Goal: Information Seeking & Learning: Learn about a topic

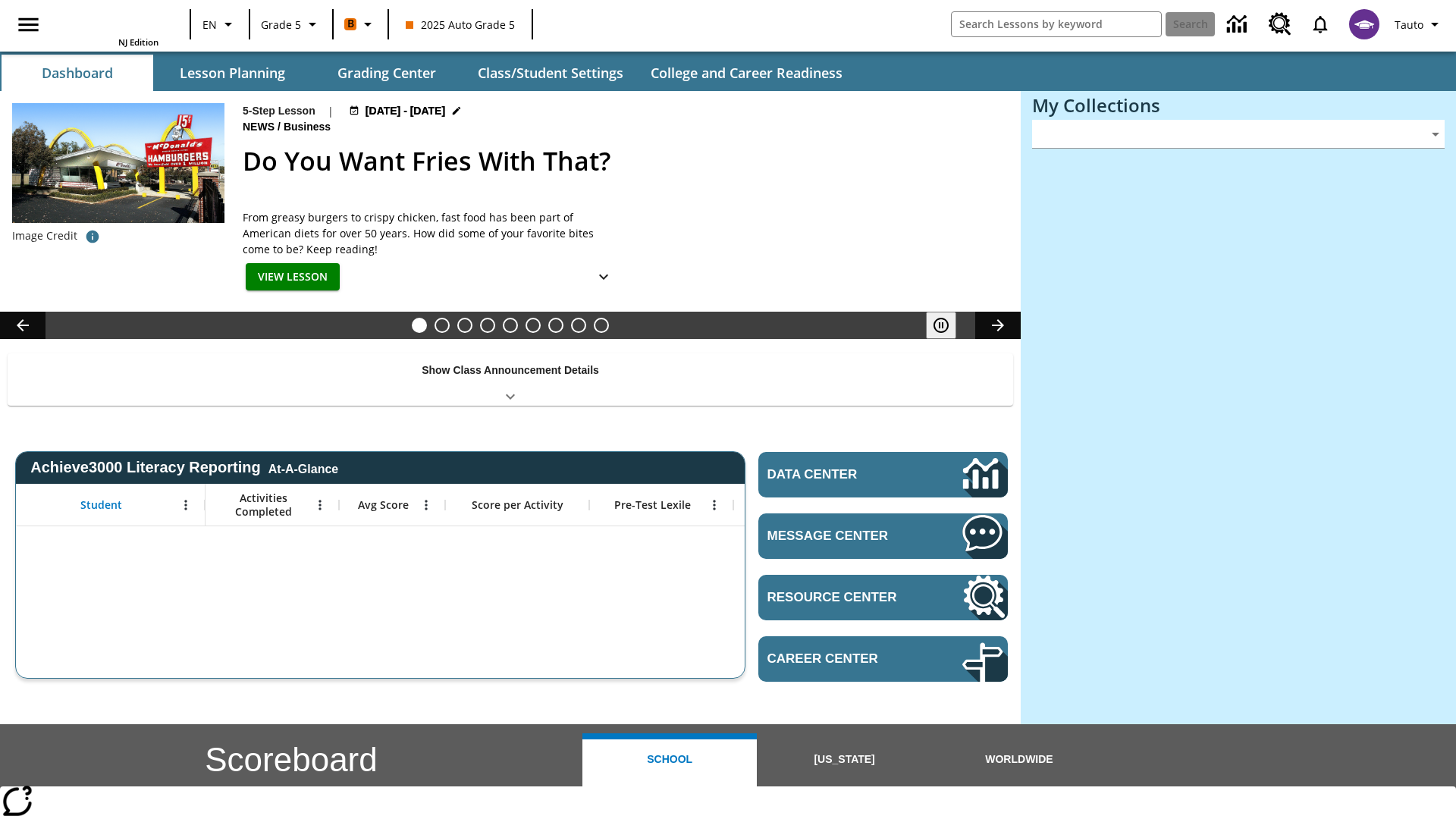
type input "-1"
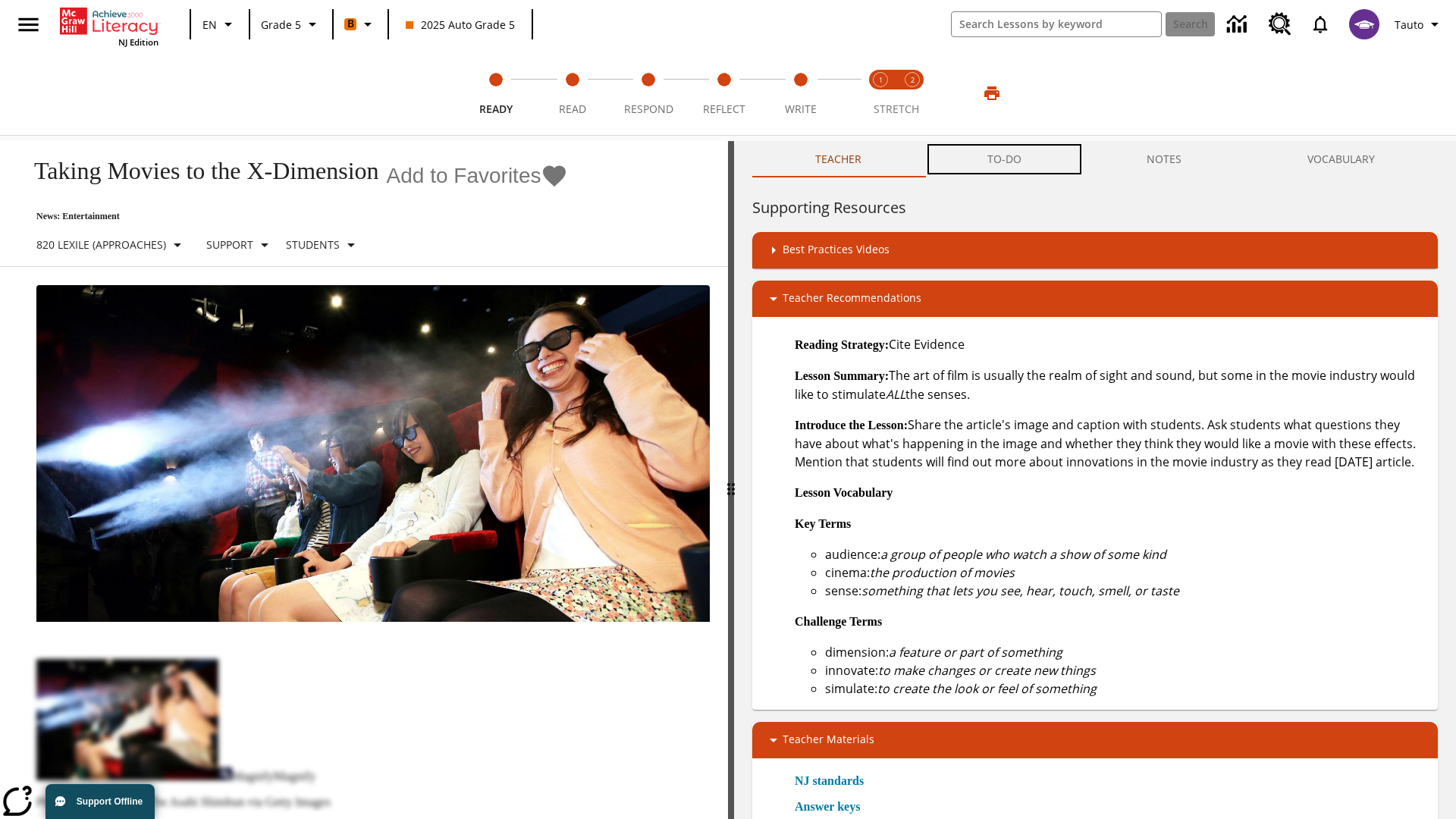
click at [1005, 159] on button "TO-DO" at bounding box center [1005, 159] width 160 height 37
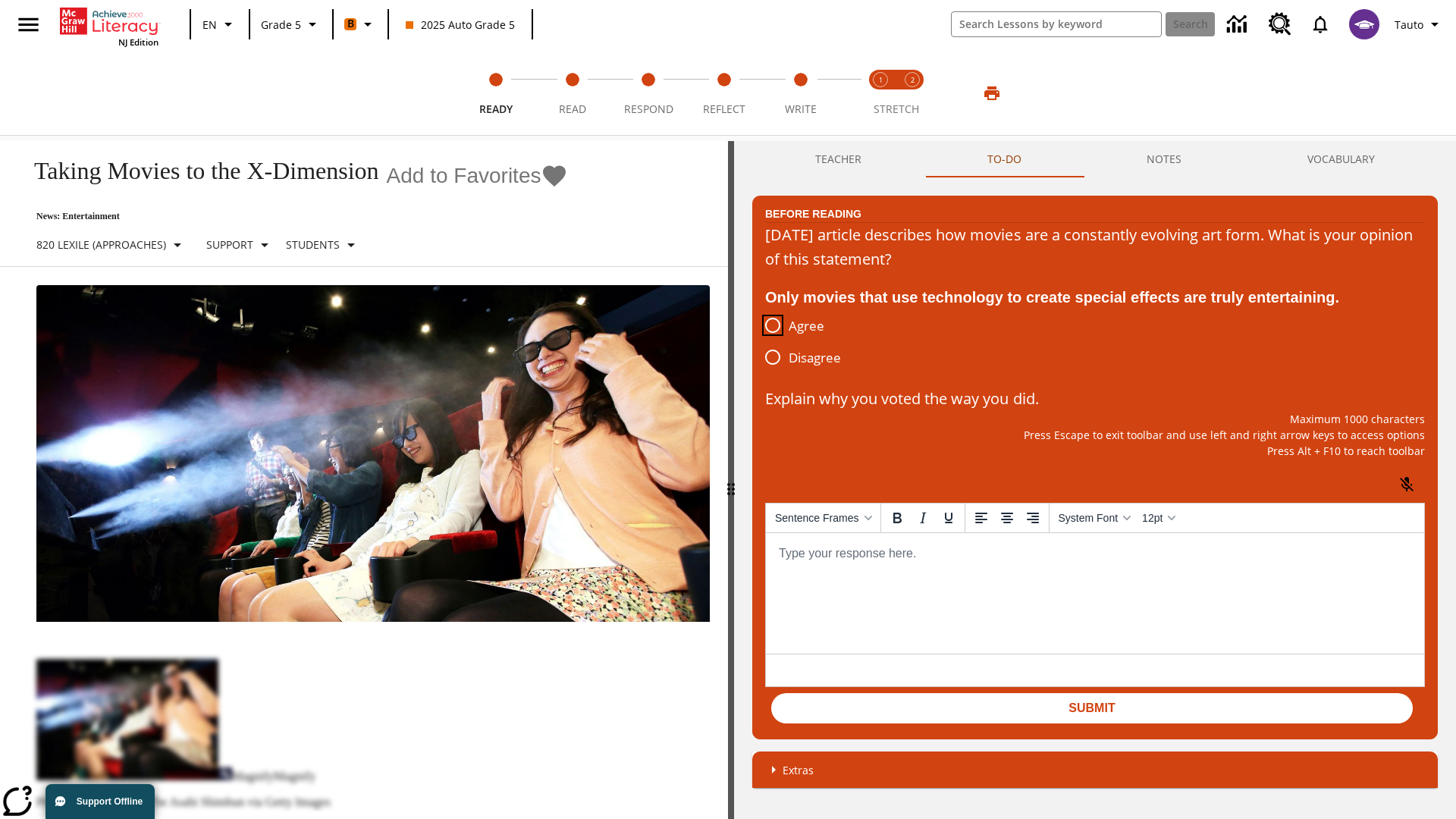
click at [773, 326] on input "Agree" at bounding box center [773, 325] width 32 height 32
radio input "true"
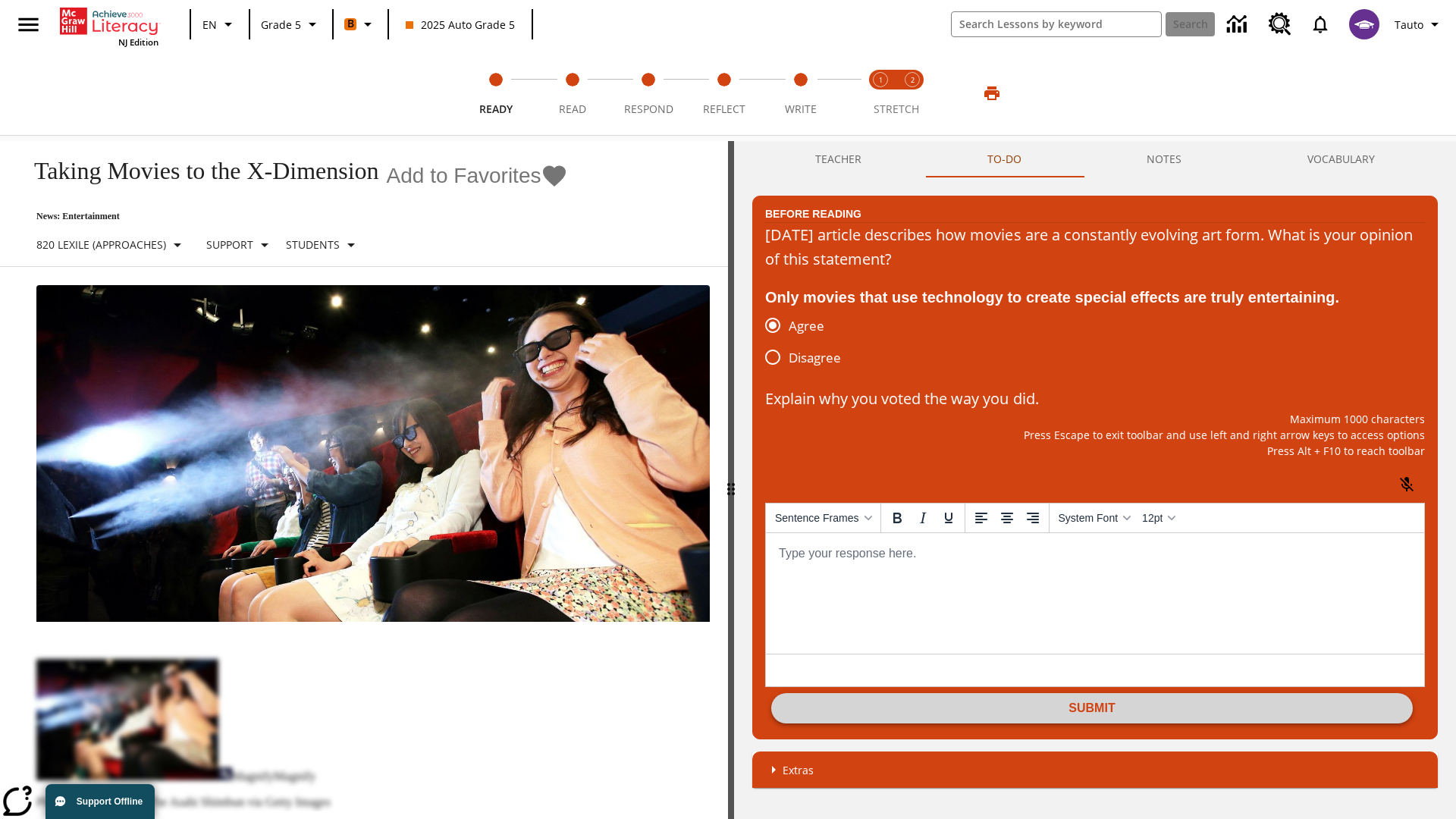
click at [1092, 710] on button "Submit" at bounding box center [1091, 708] width 642 height 30
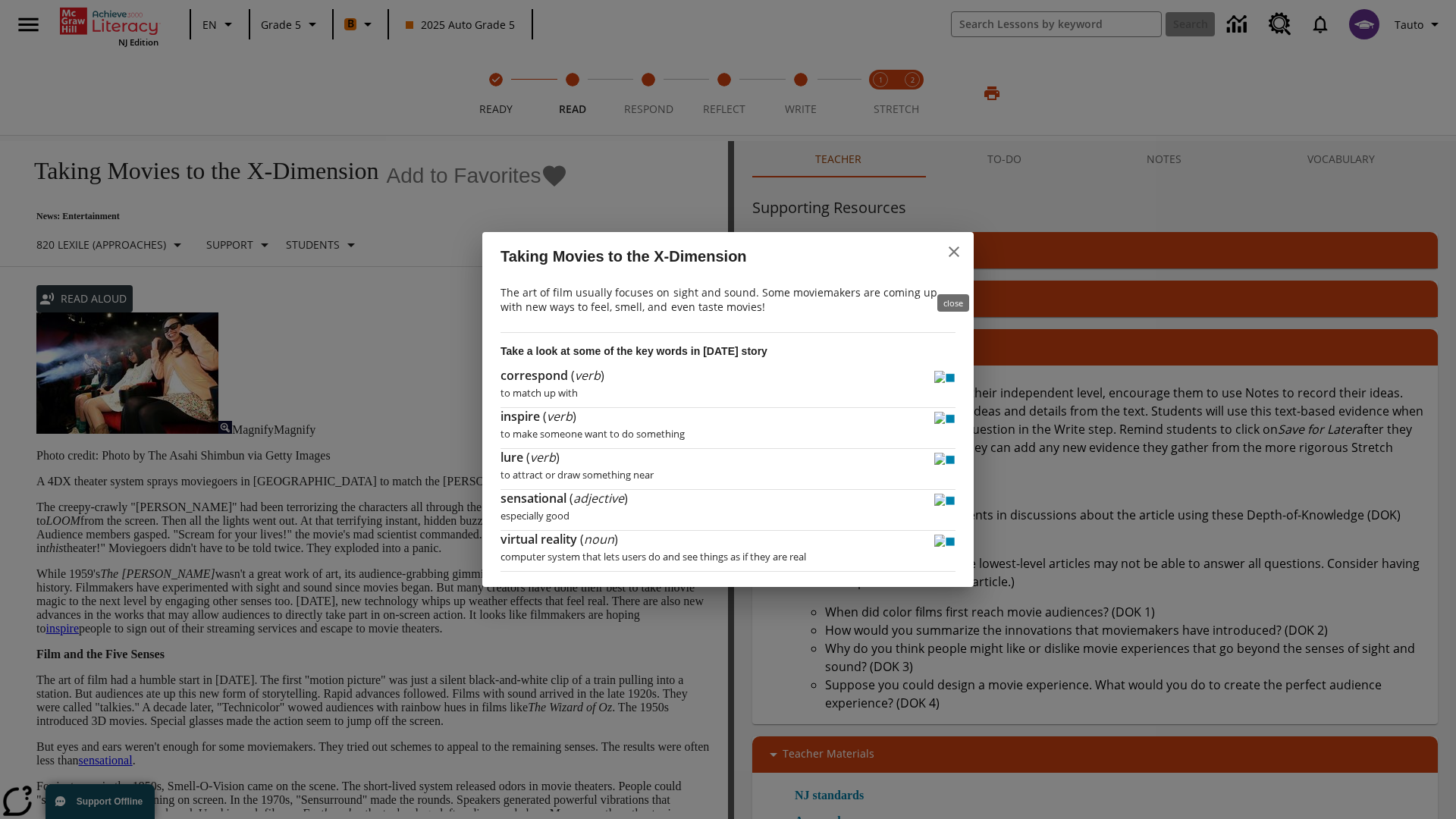
click at [954, 257] on icon "close" at bounding box center [954, 252] width 11 height 11
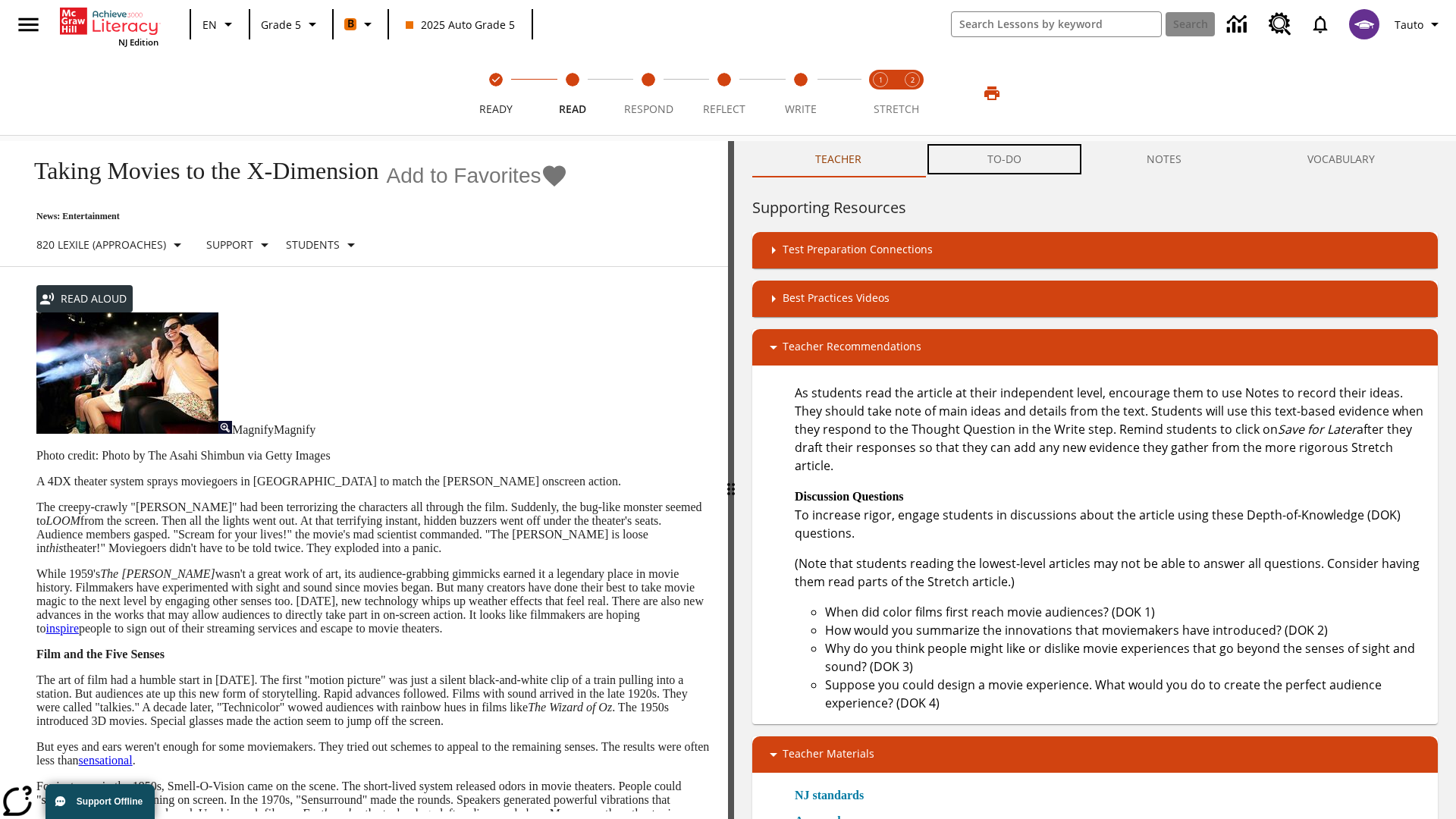
scroll to position [1, 0]
click at [1005, 159] on button "TO-DO" at bounding box center [1005, 159] width 160 height 37
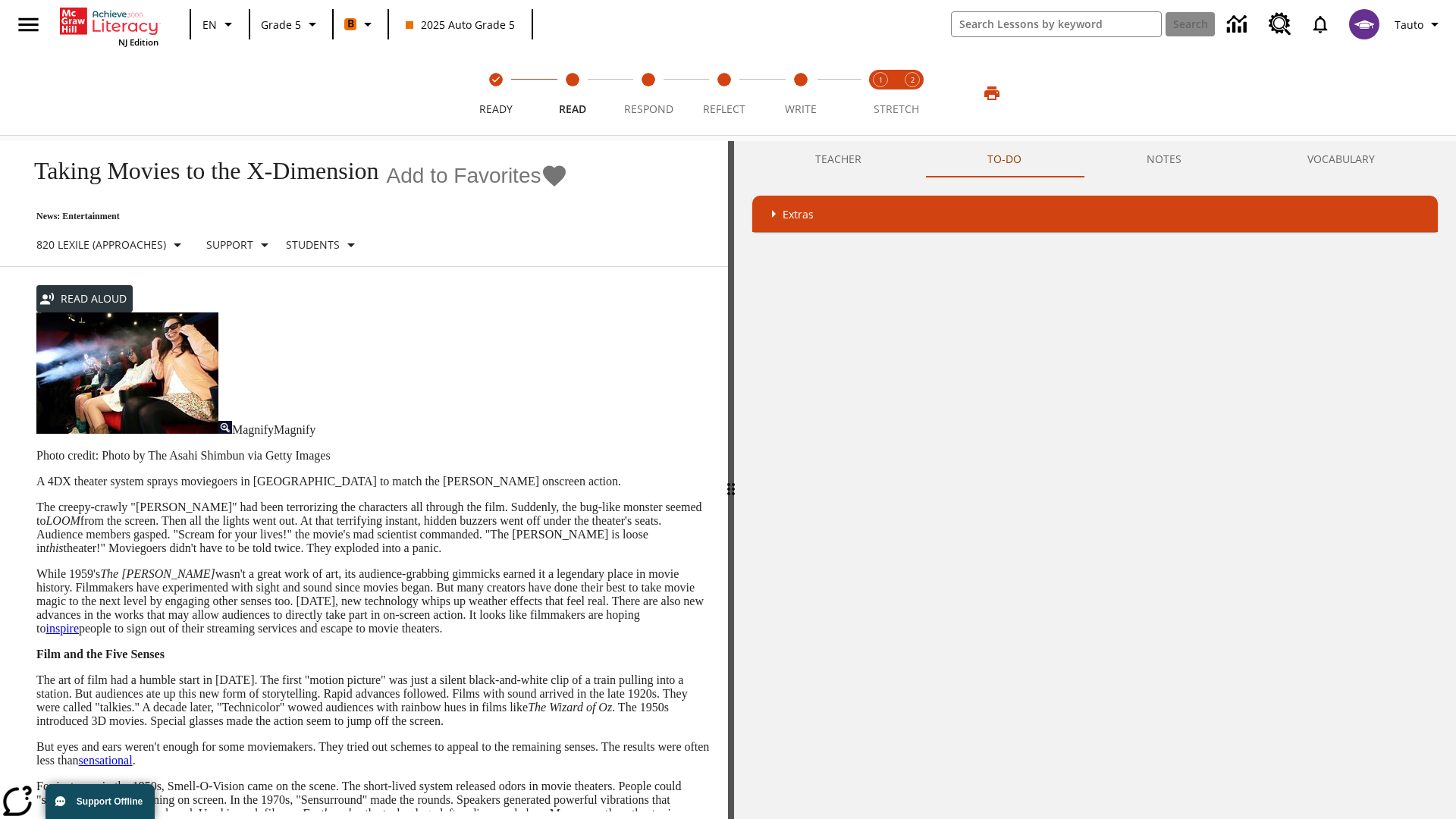
scroll to position [300, 0]
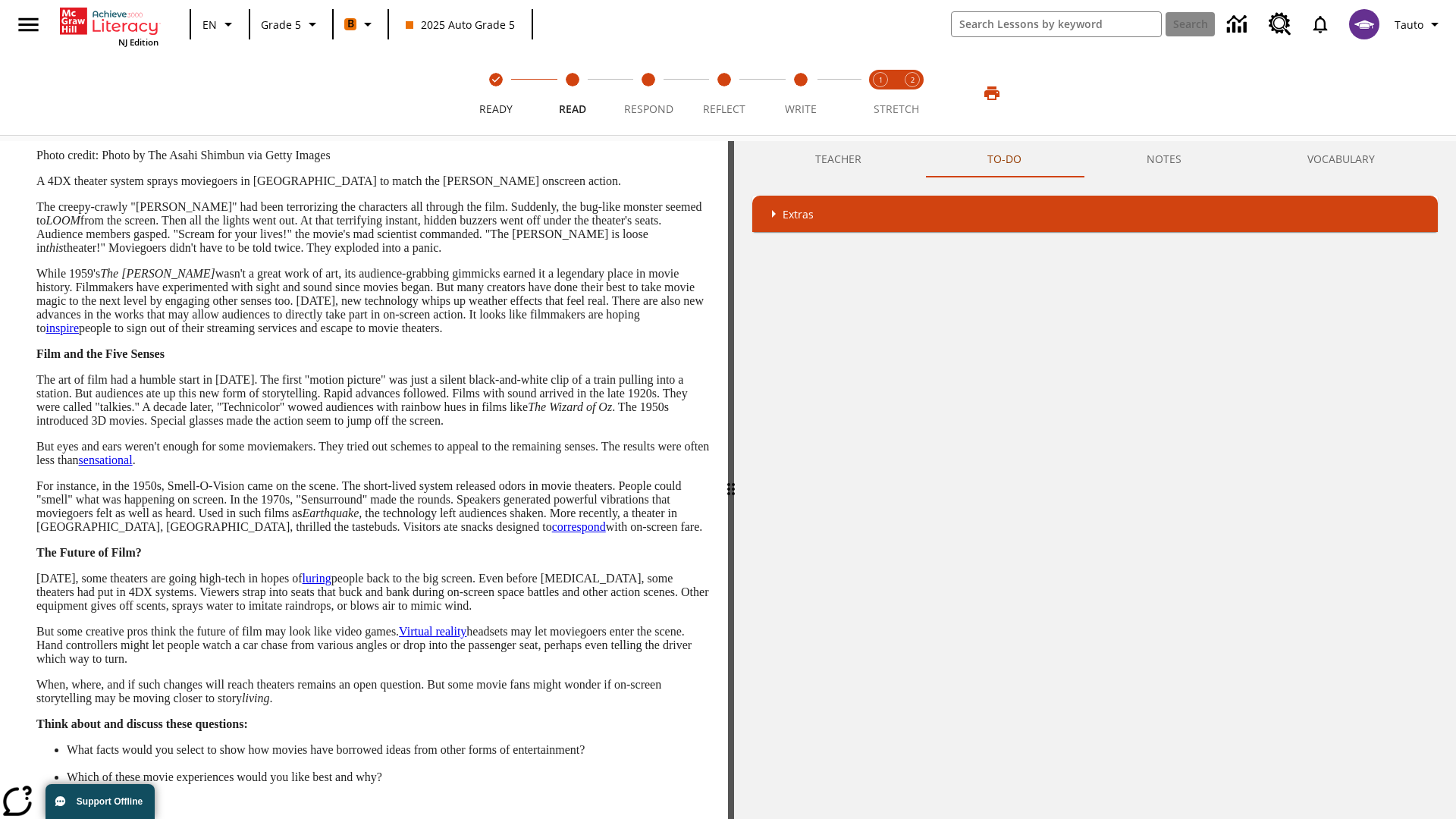
click at [684, 818] on button "Next" at bounding box center [684, 834] width 51 height 28
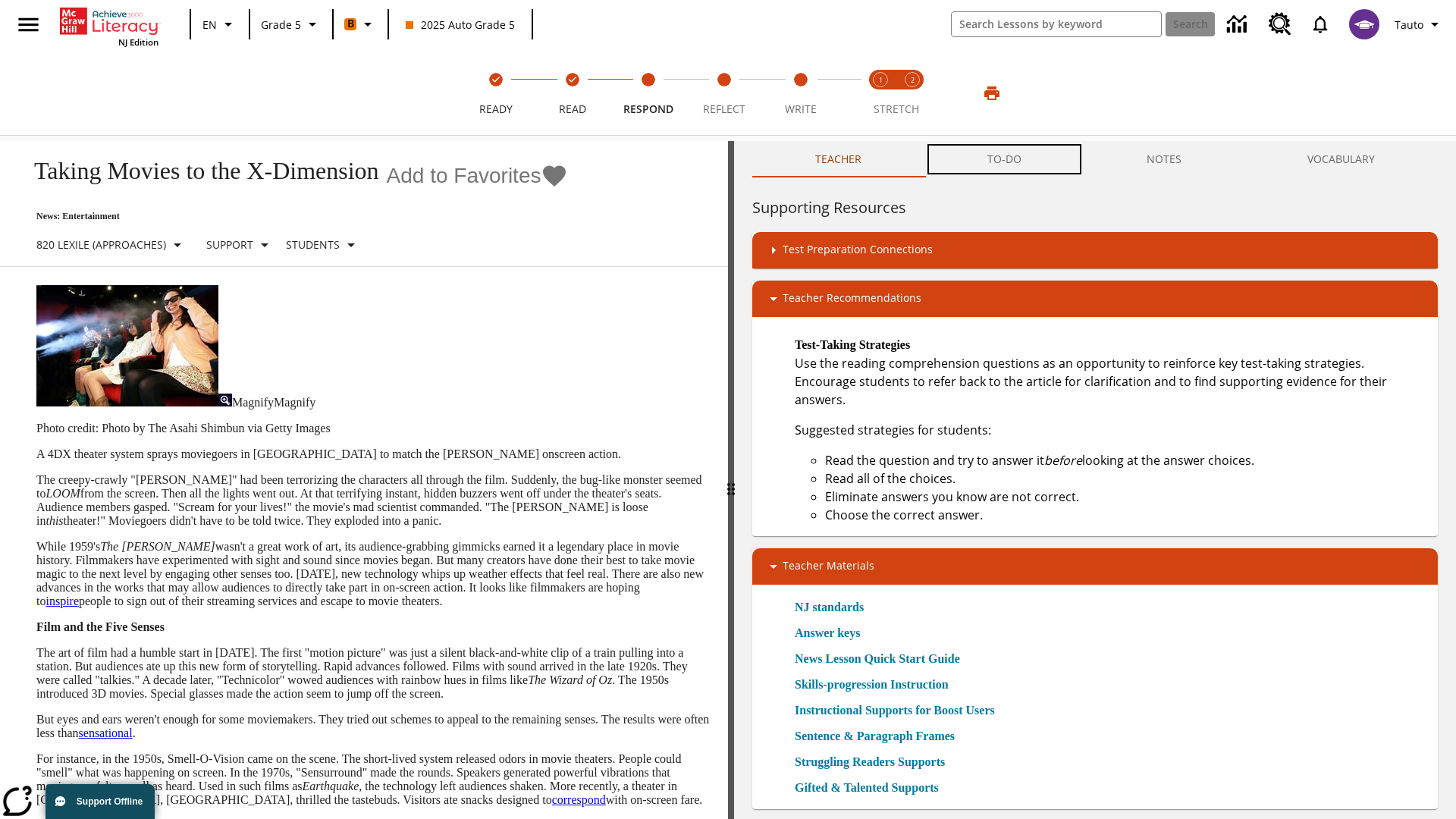
scroll to position [1, 0]
click at [1005, 159] on button "TO-DO" at bounding box center [1005, 159] width 160 height 37
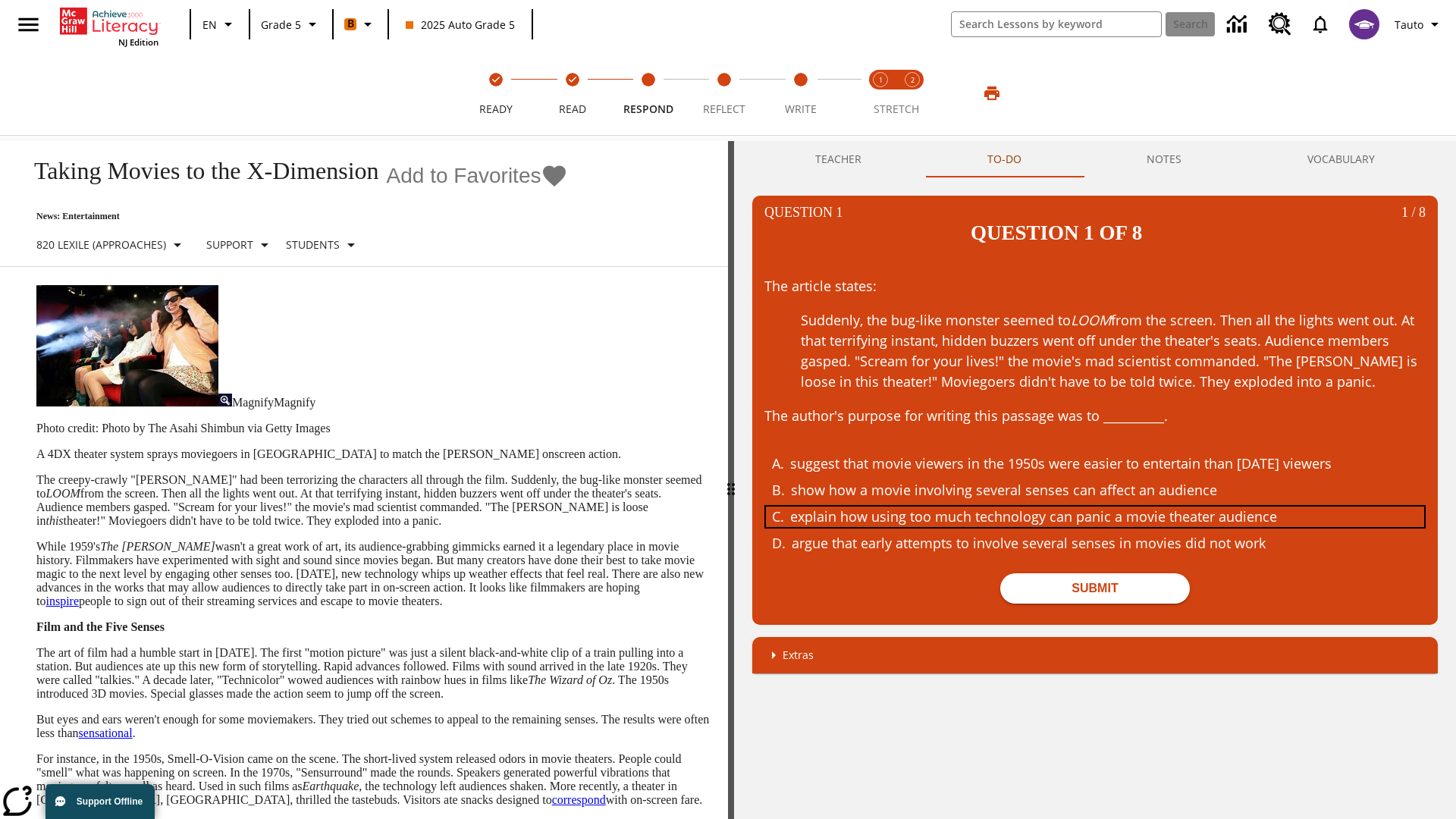
click at [1095, 507] on div "explain how using too much technology can panic a movie theater audience" at bounding box center [1083, 517] width 587 height 20
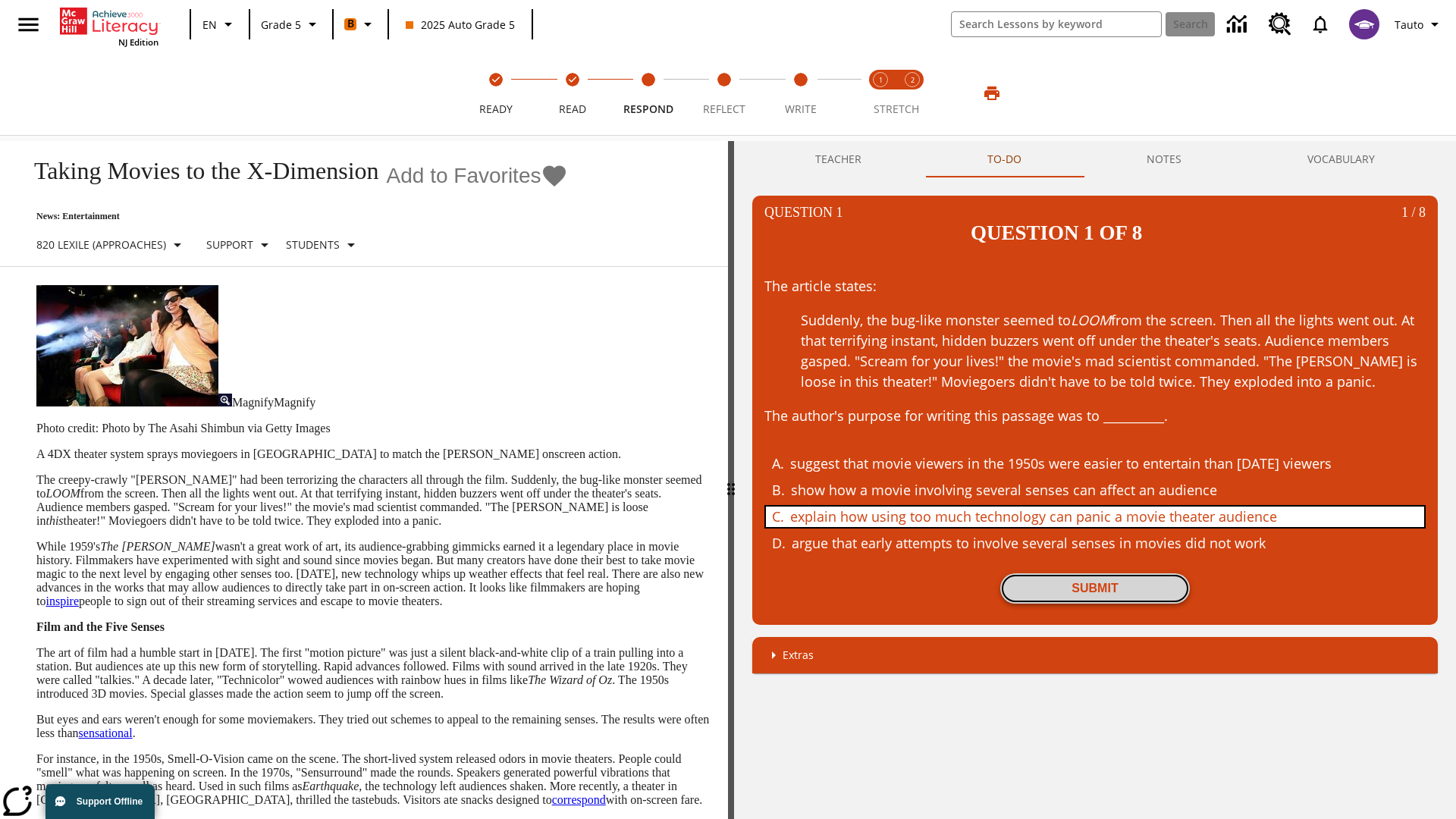
click at [1095, 574] on button "Submit" at bounding box center [1095, 589] width 190 height 30
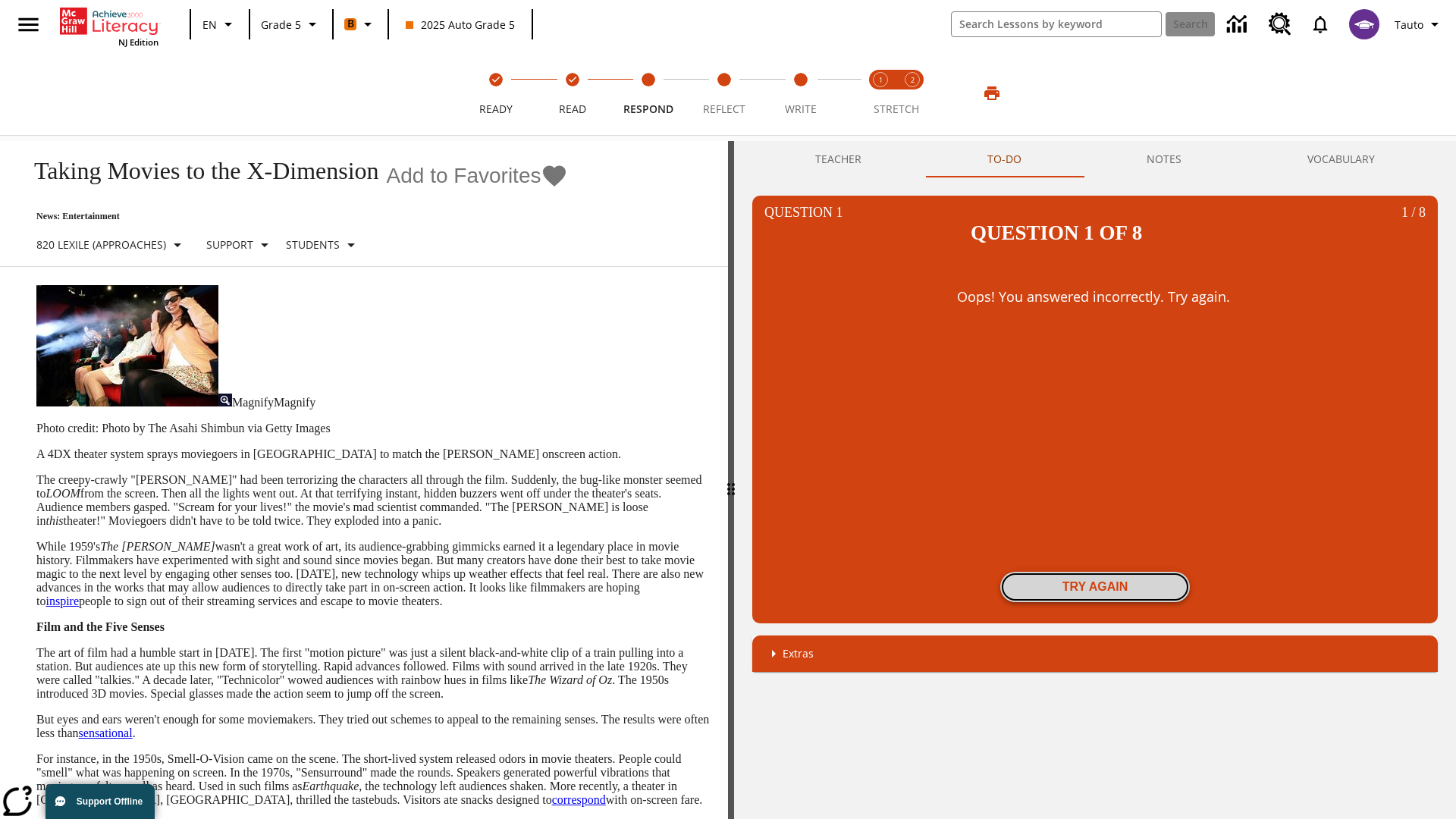
click at [1095, 572] on button "Try again" at bounding box center [1095, 587] width 190 height 30
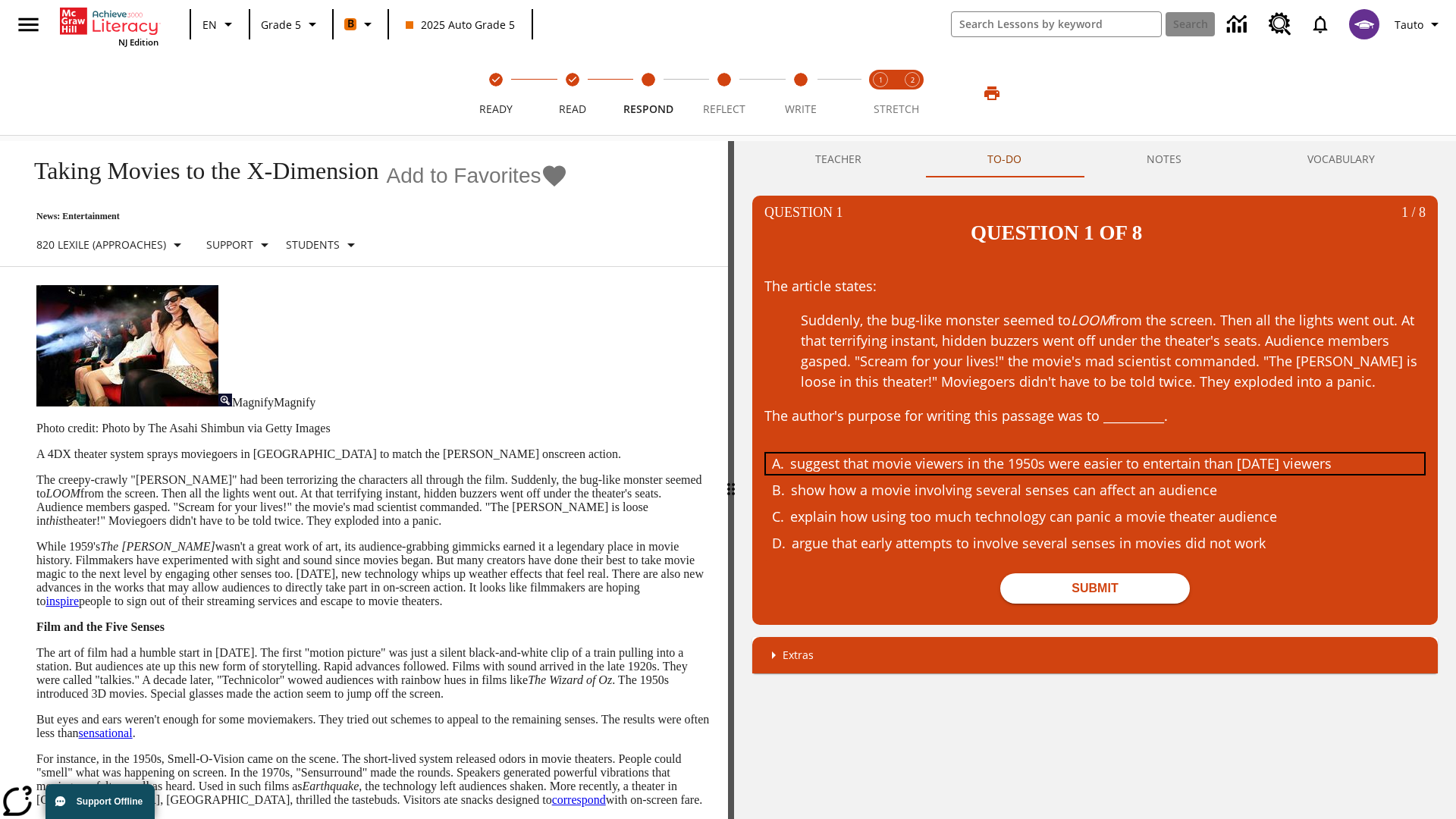
click at [1095, 453] on div "suggest that movie viewers in the 1950s were easier to entertain than today's v…" at bounding box center [1083, 463] width 587 height 20
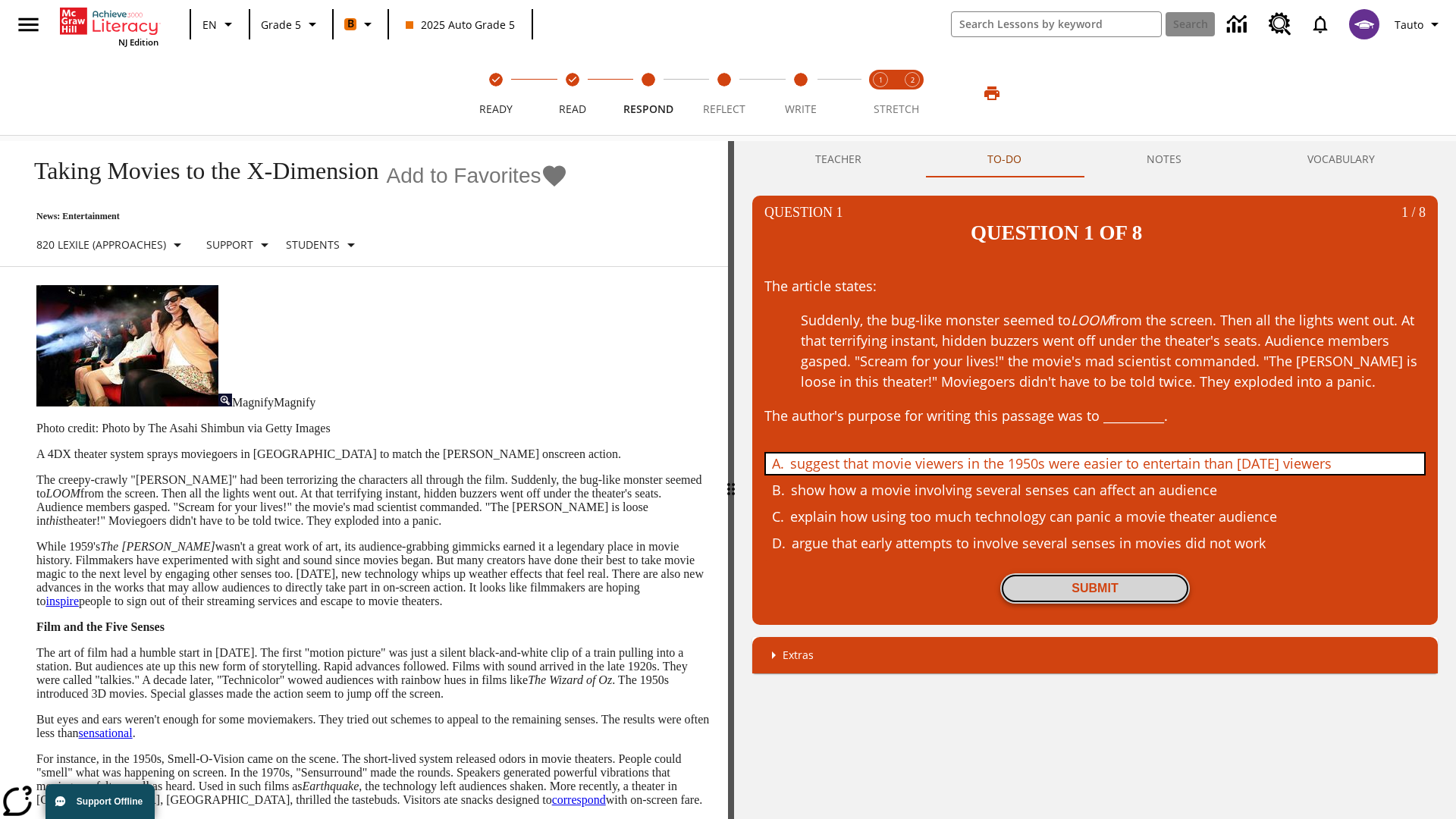
click at [1095, 574] on button "Submit" at bounding box center [1095, 589] width 190 height 30
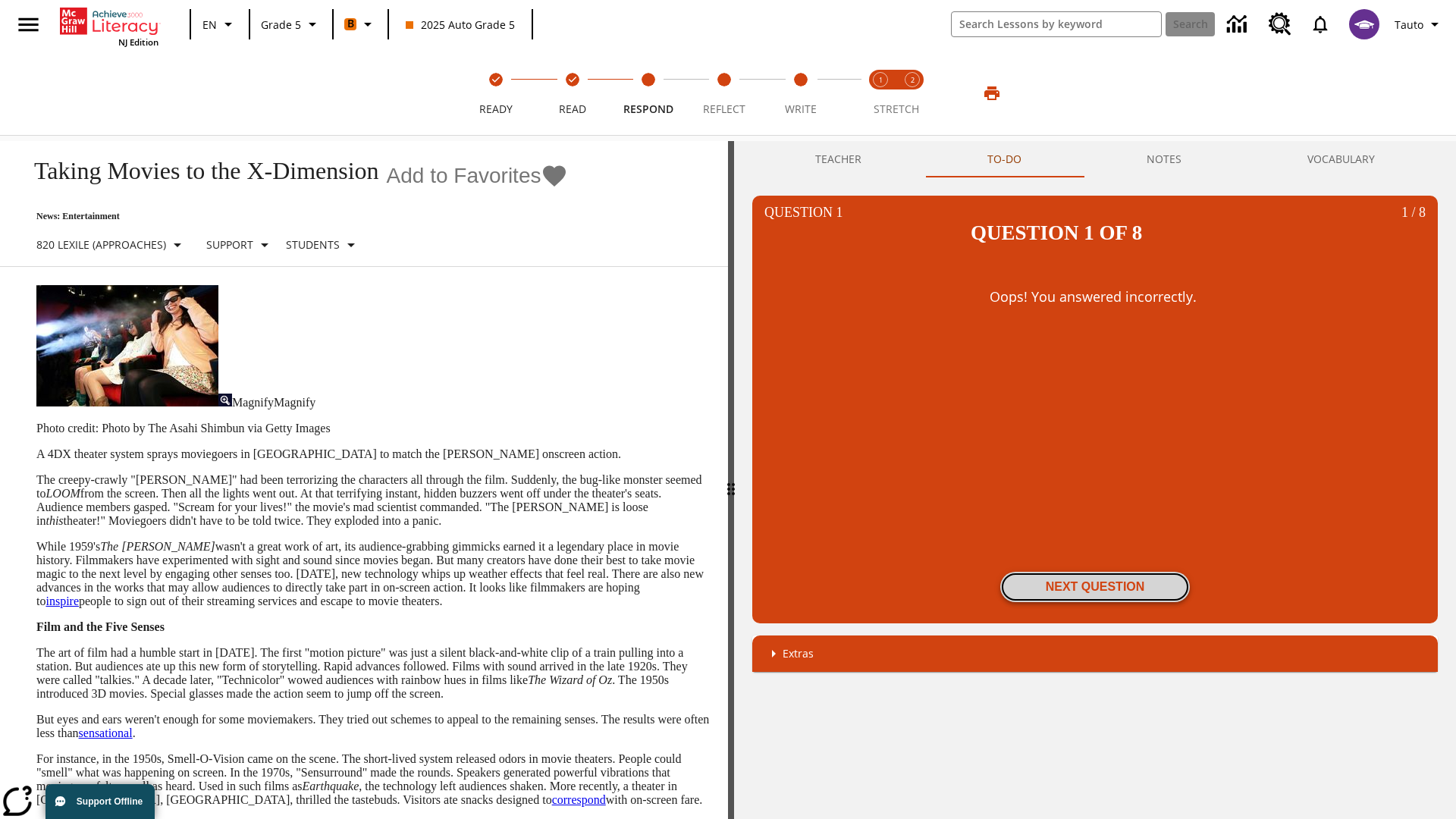
click at [1095, 572] on button "Next Question" at bounding box center [1095, 587] width 190 height 30
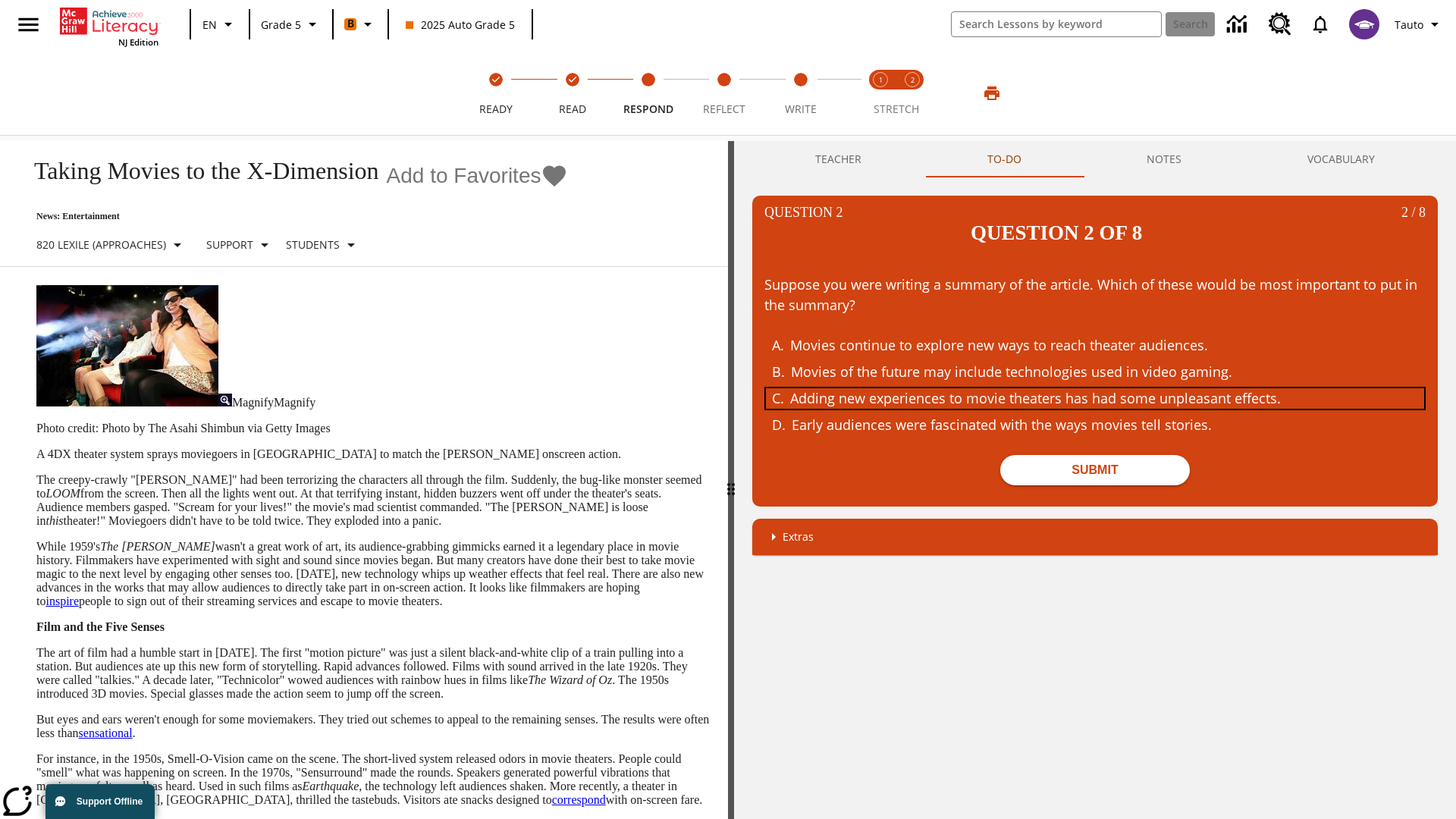
click at [1095, 389] on div "Adding new experiences to movie theaters has had some unpleasant effects." at bounding box center [1083, 399] width 587 height 20
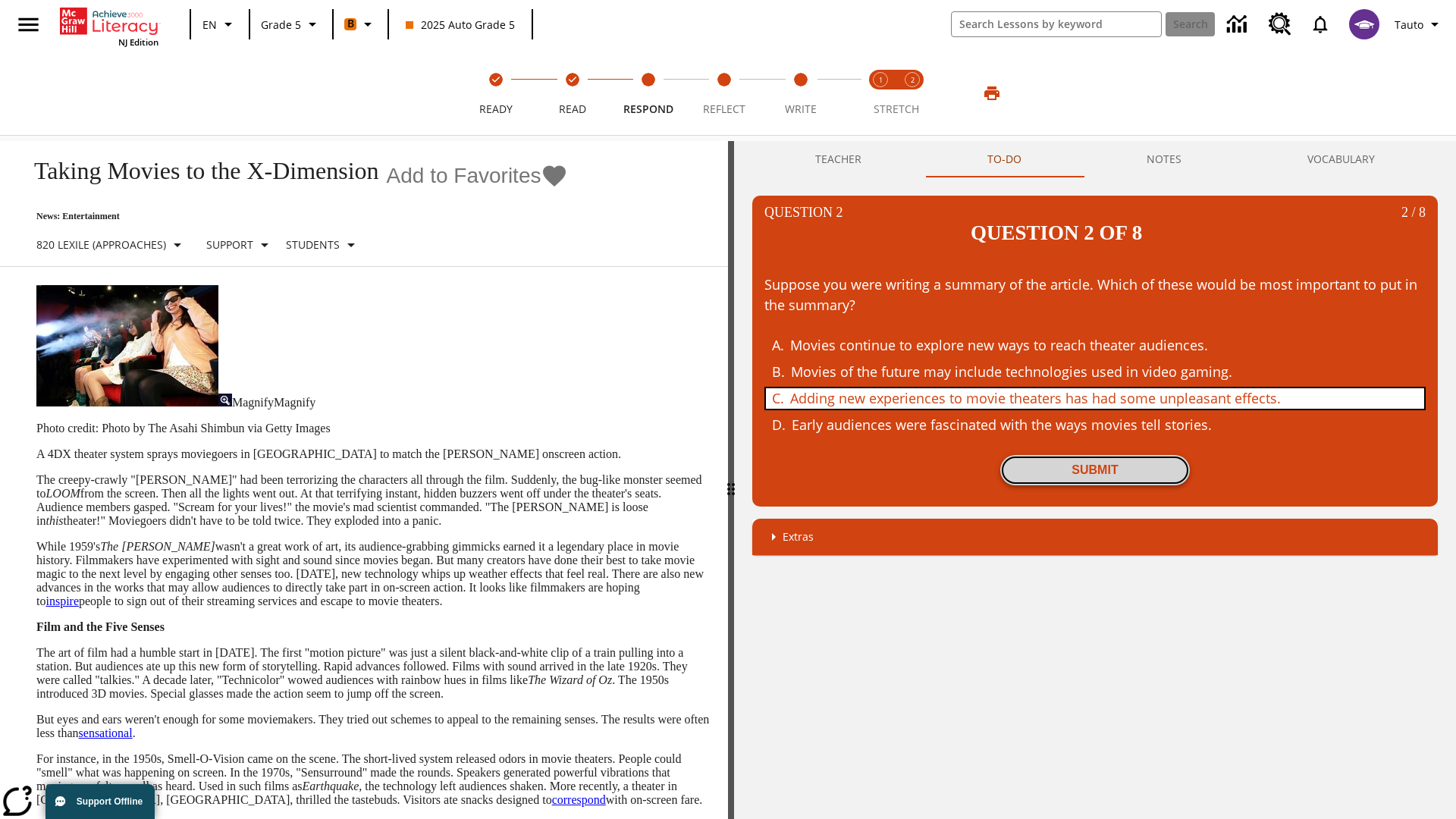
click at [1095, 455] on button "Submit" at bounding box center [1095, 470] width 190 height 30
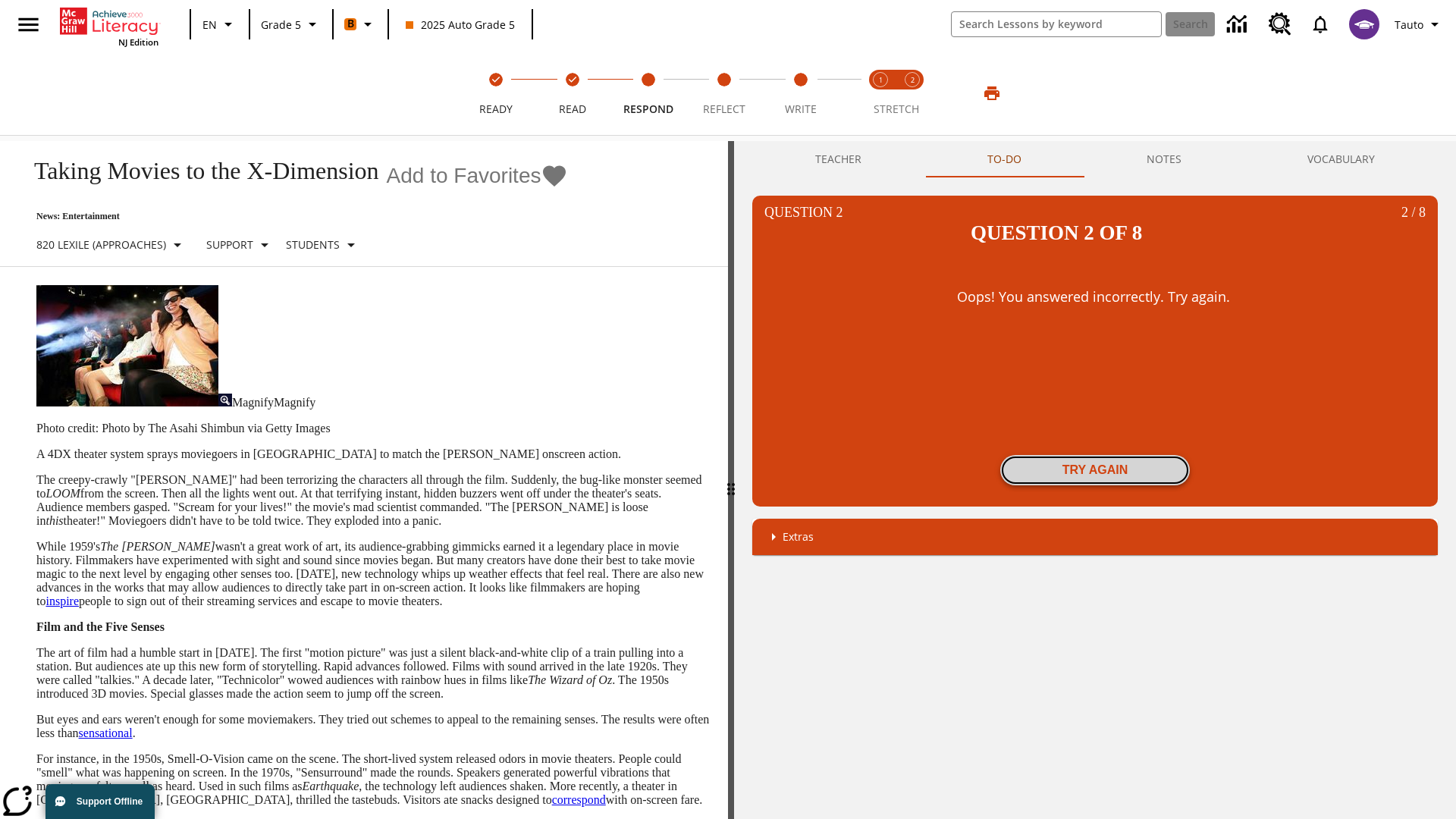
click at [1095, 455] on button "Try again" at bounding box center [1095, 470] width 190 height 30
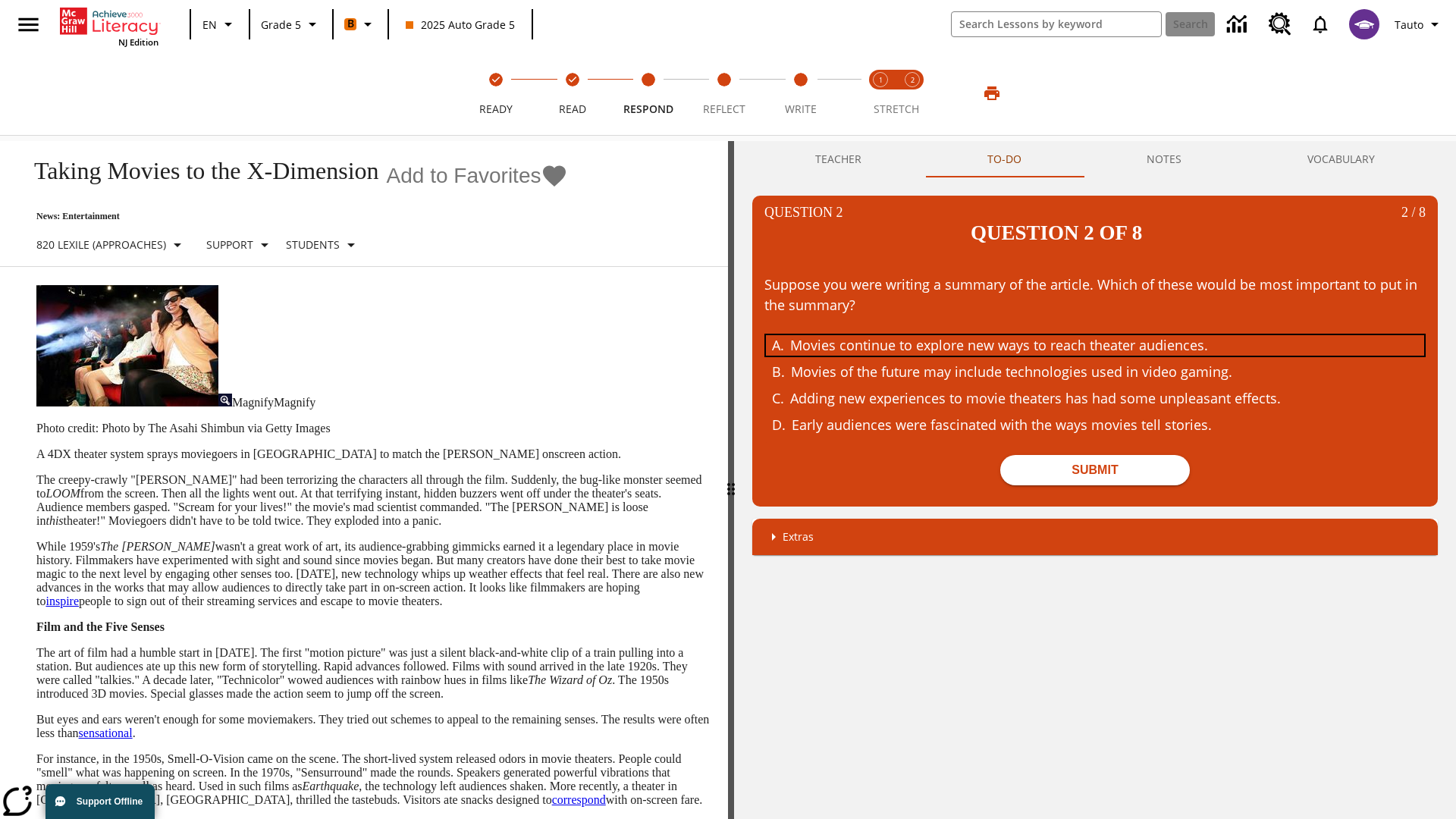
click at [1095, 335] on div "Movies continue to explore new ways to reach theater audiences." at bounding box center [1083, 345] width 587 height 20
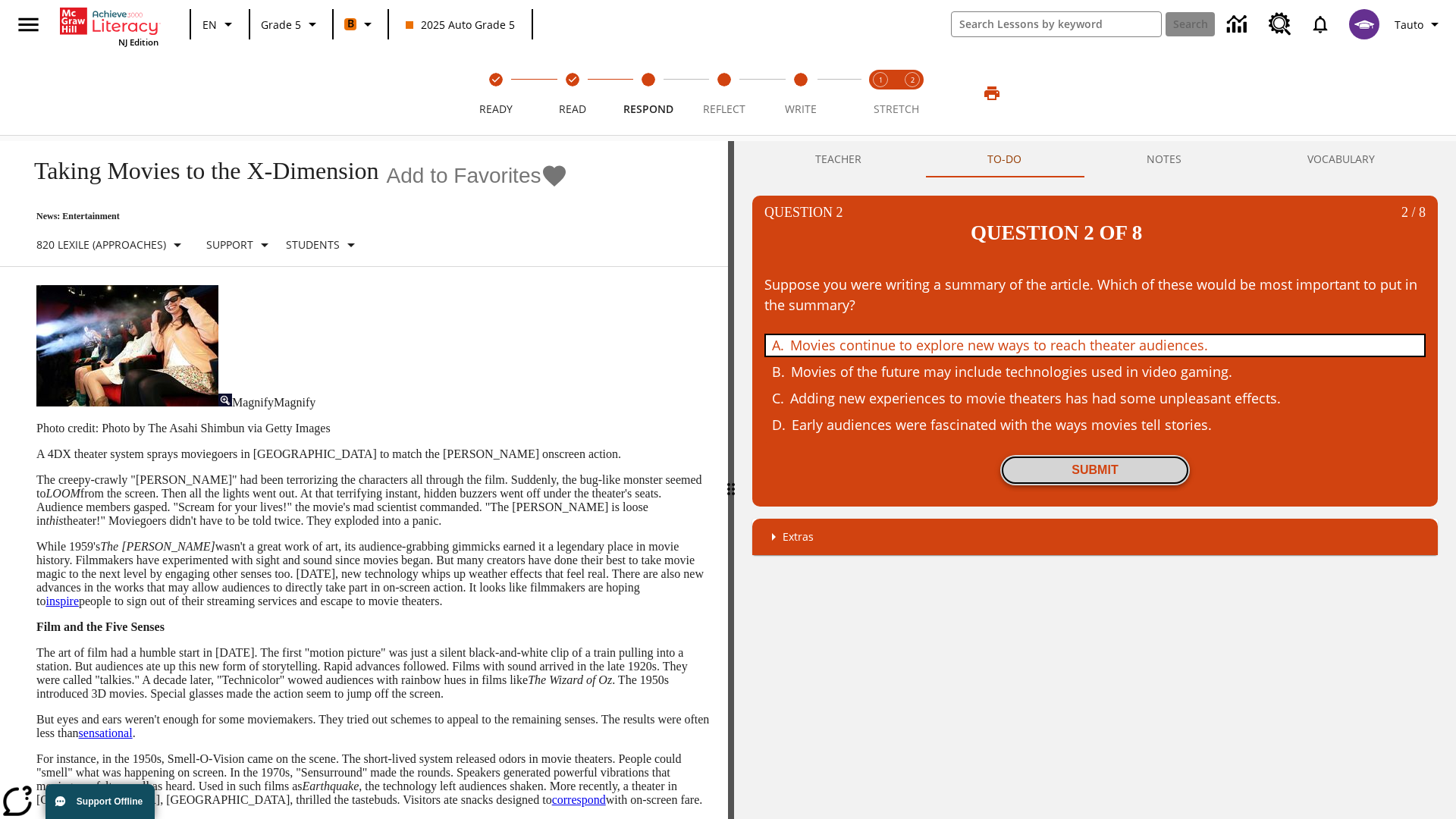
click at [1095, 455] on button "Submit" at bounding box center [1095, 470] width 190 height 30
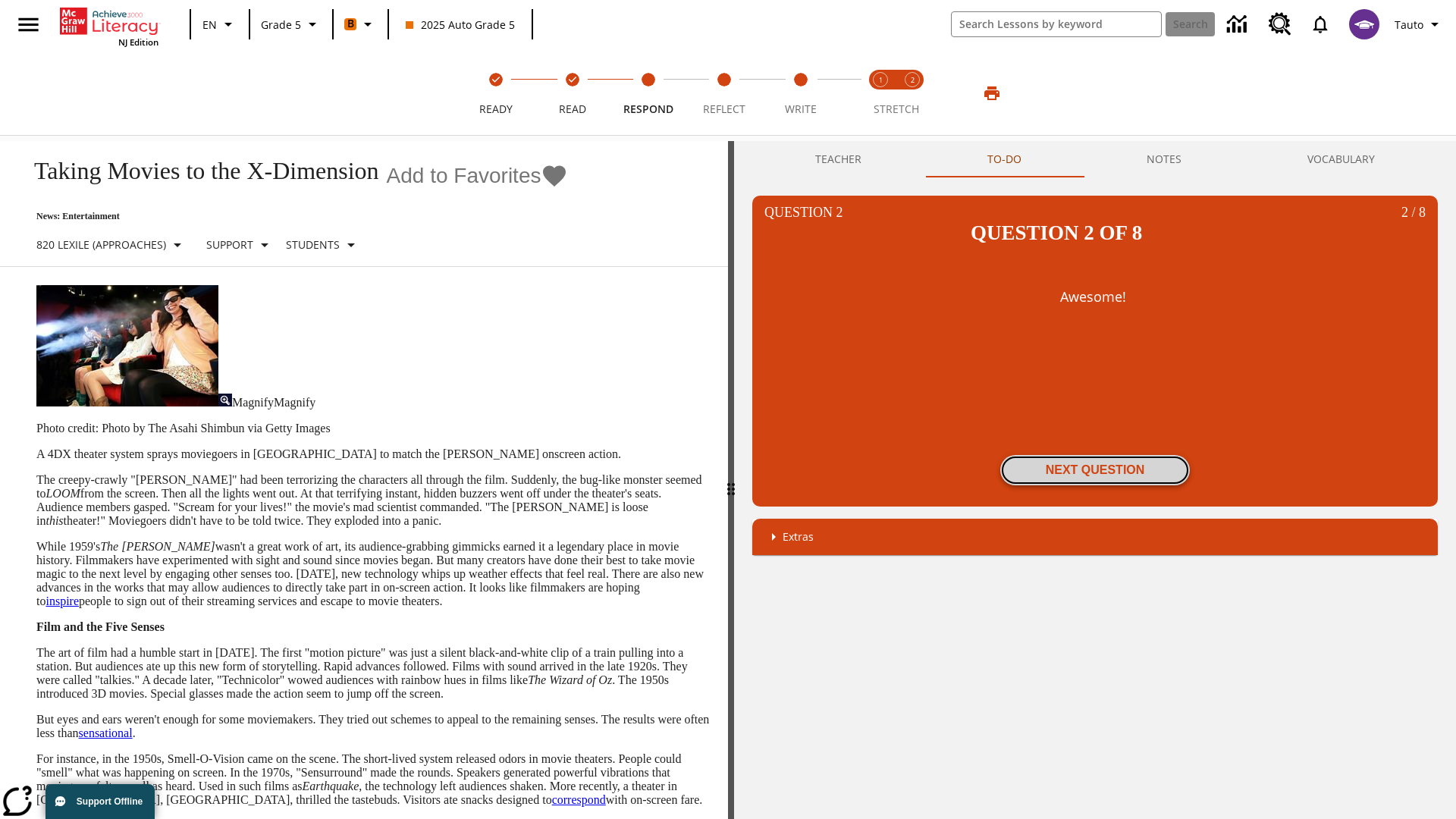
click at [1095, 455] on button "Next Question" at bounding box center [1095, 470] width 190 height 30
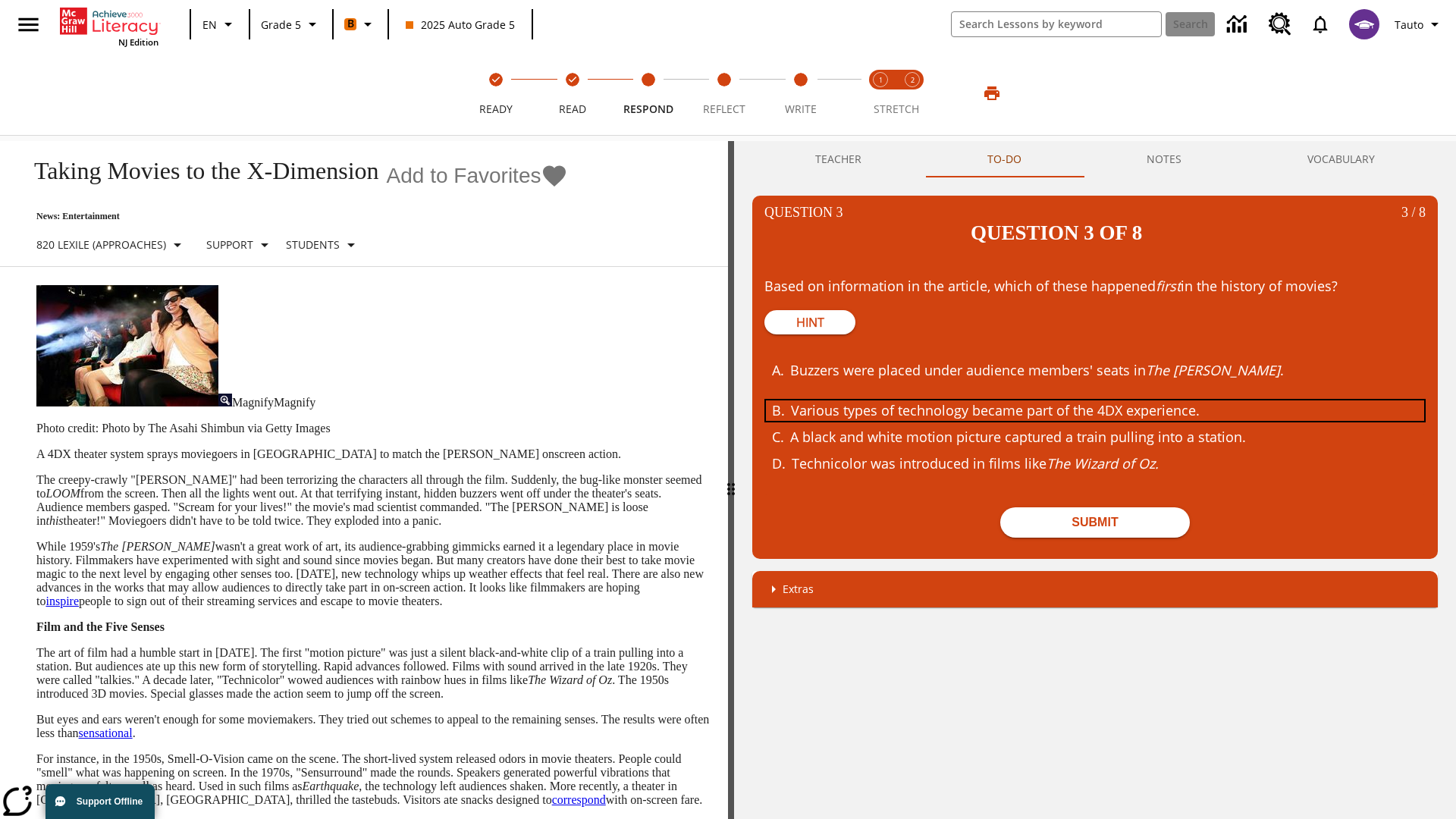
click at [1095, 401] on div "Various types of technology became part of the 4DX experience." at bounding box center [1084, 411] width 587 height 20
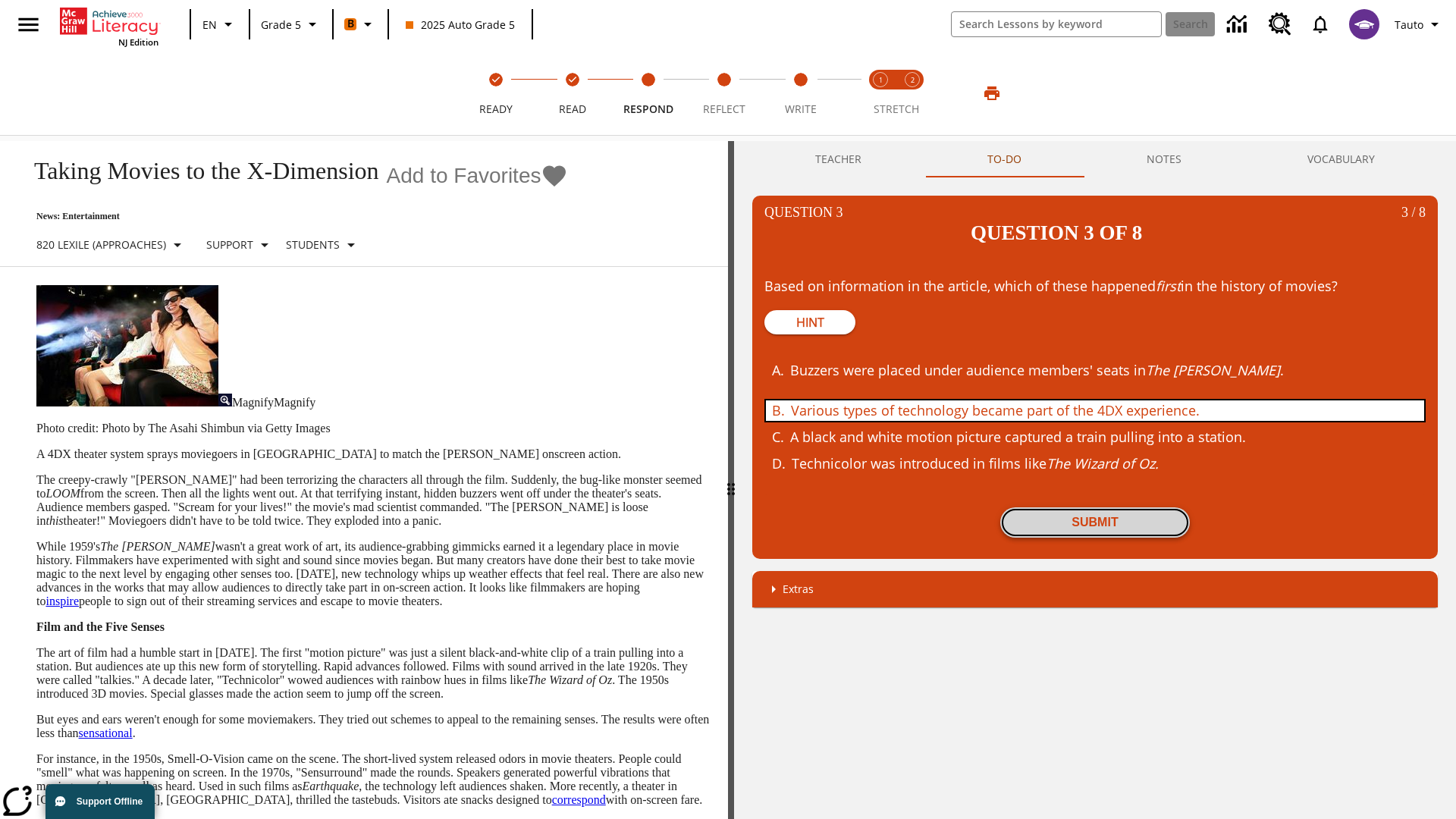
click at [1095, 508] on button "Submit" at bounding box center [1095, 522] width 190 height 30
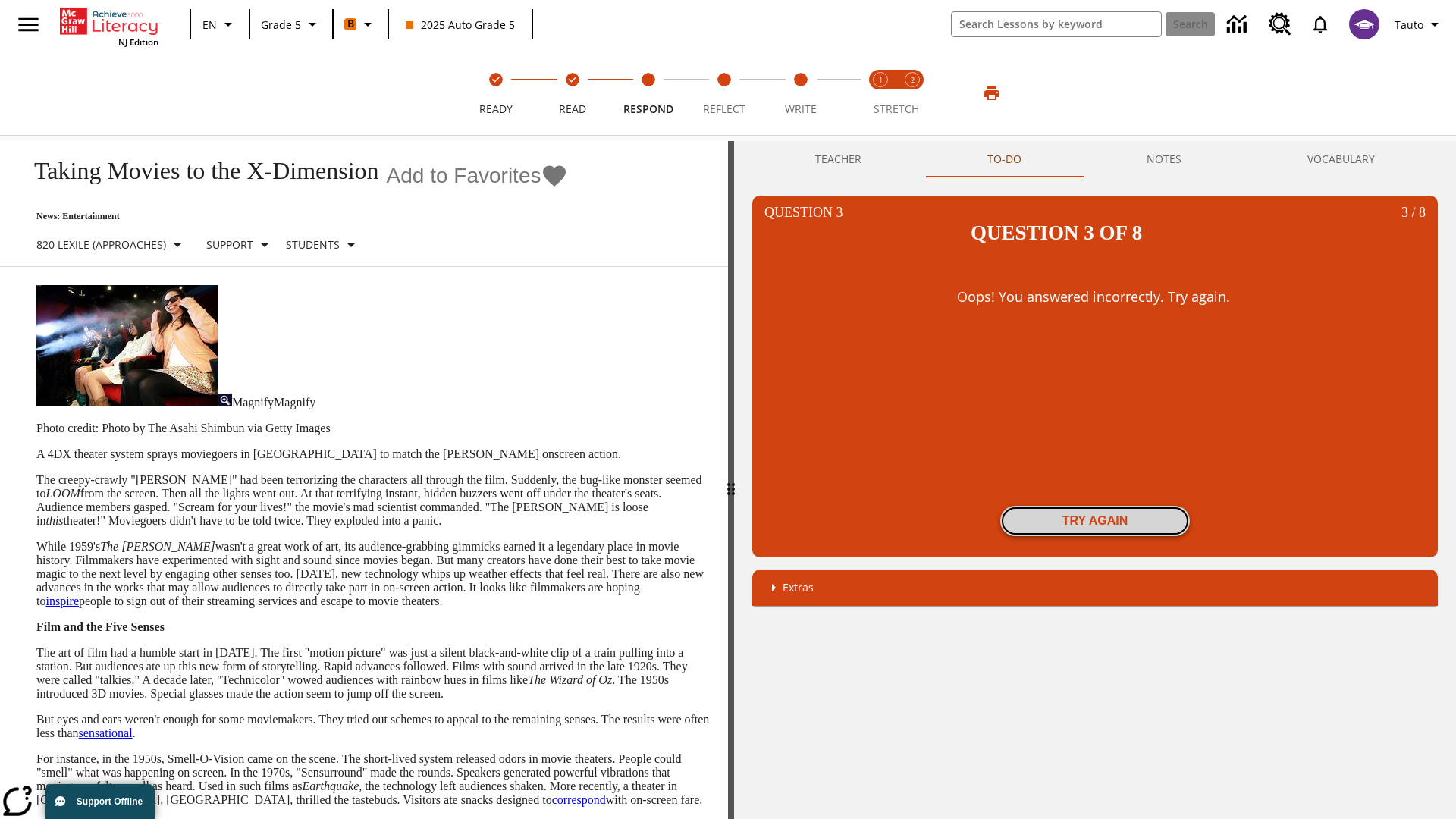
click at [1095, 506] on button "Try again" at bounding box center [1095, 521] width 190 height 30
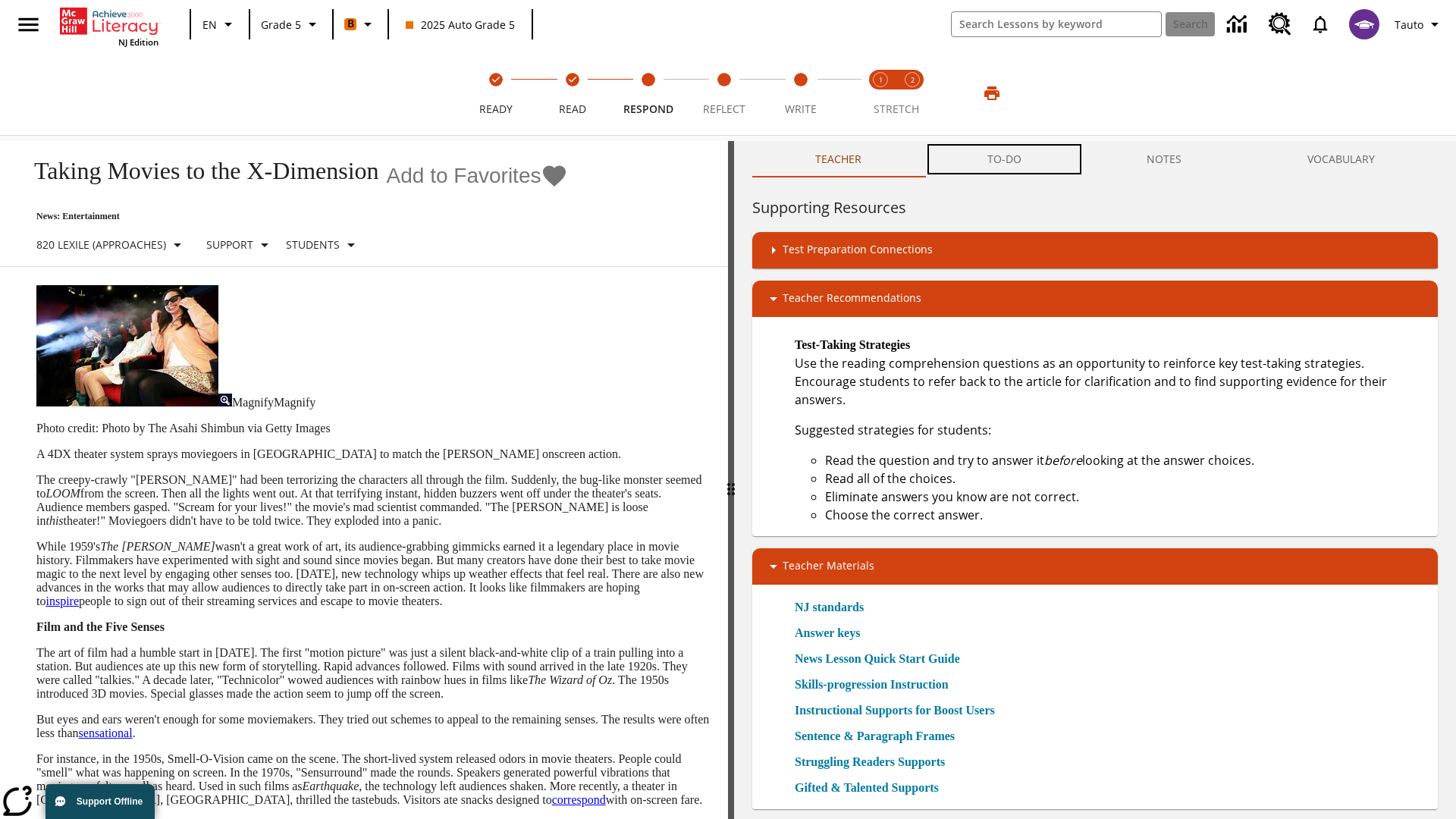
click at [1005, 159] on button "TO-DO" at bounding box center [1005, 159] width 160 height 37
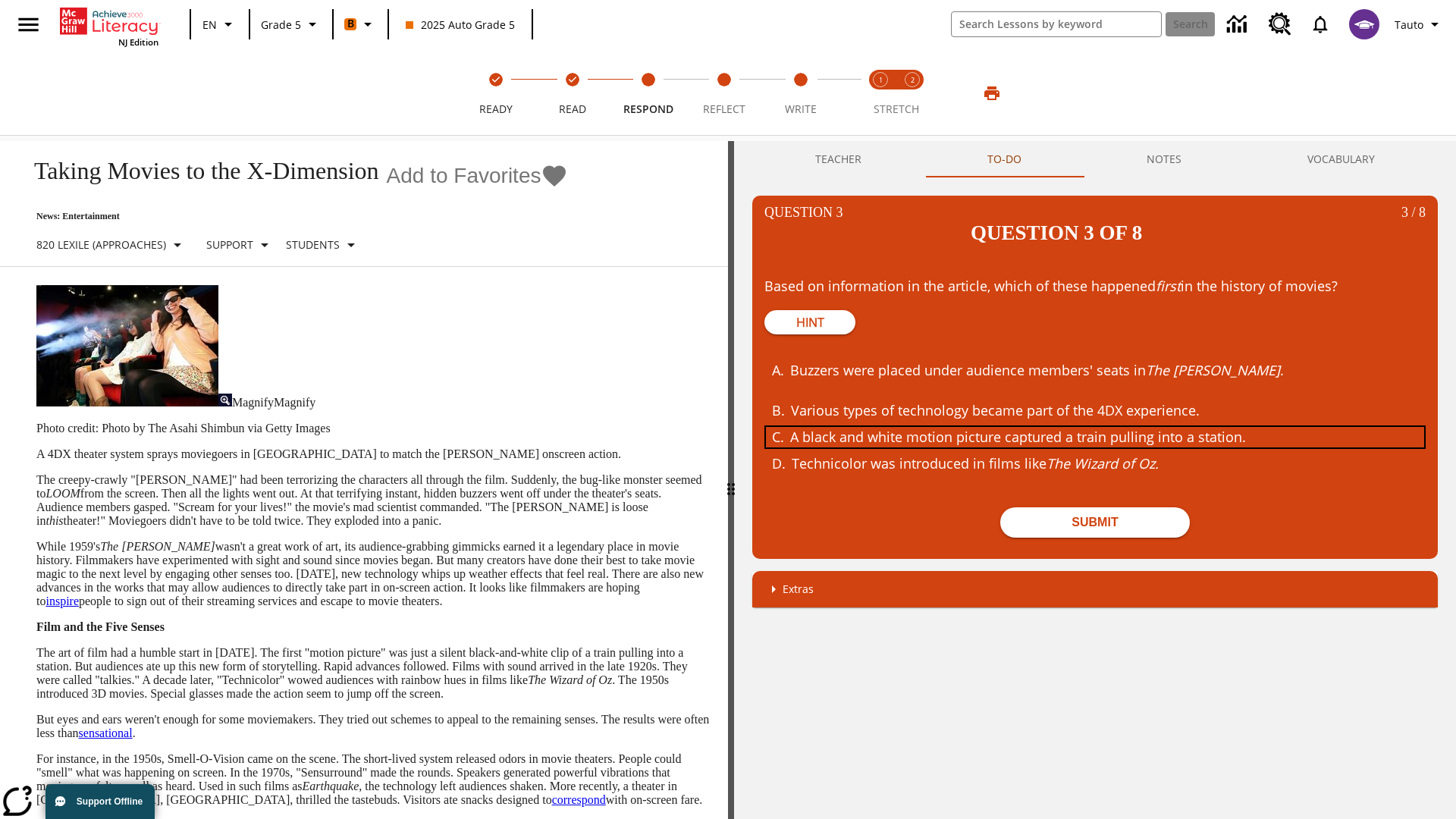
click at [1095, 427] on div "A black and white motion picture captured a train pulling into a station." at bounding box center [1083, 438] width 587 height 20
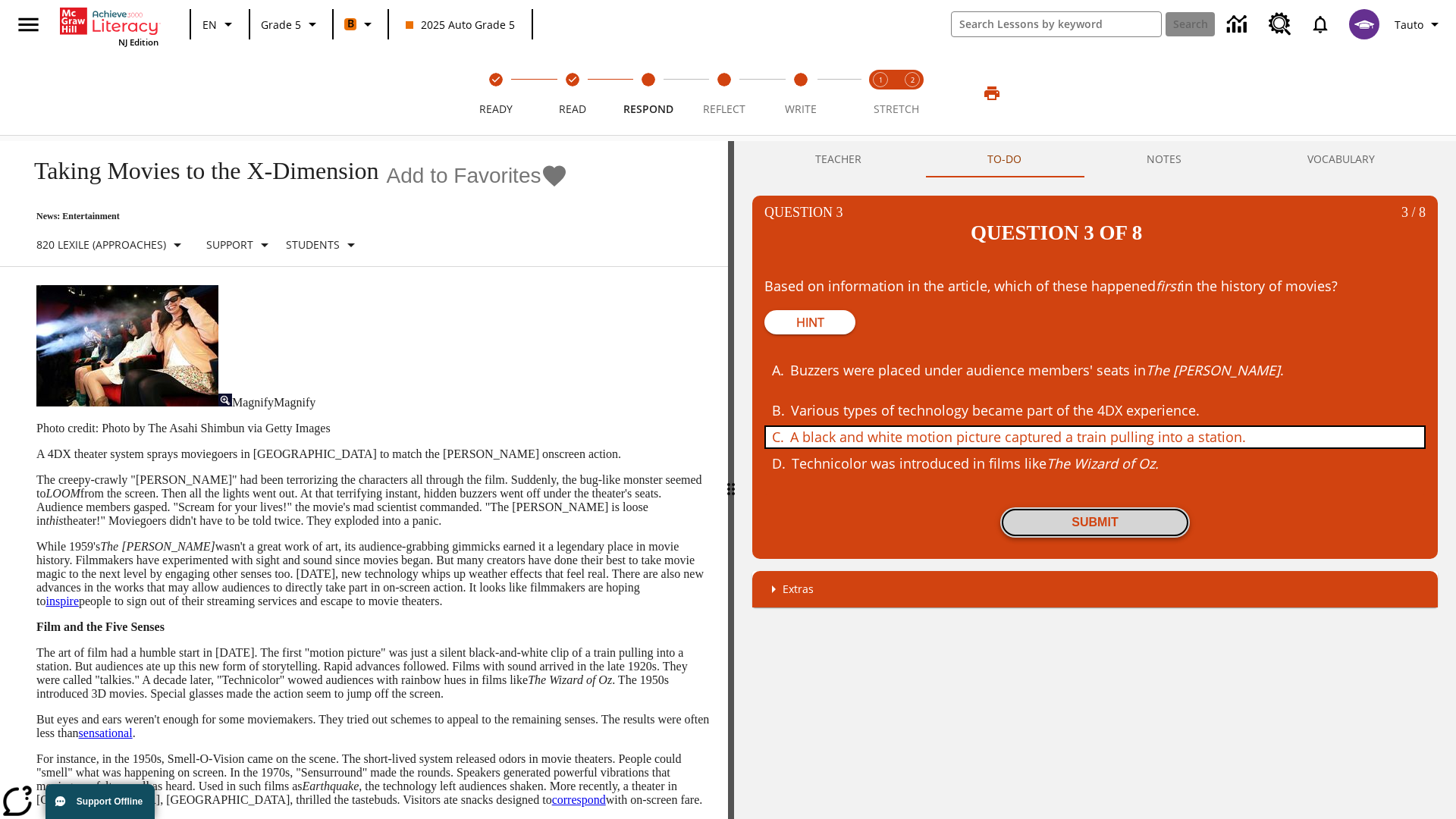
click at [1095, 508] on button "Submit" at bounding box center [1095, 522] width 190 height 30
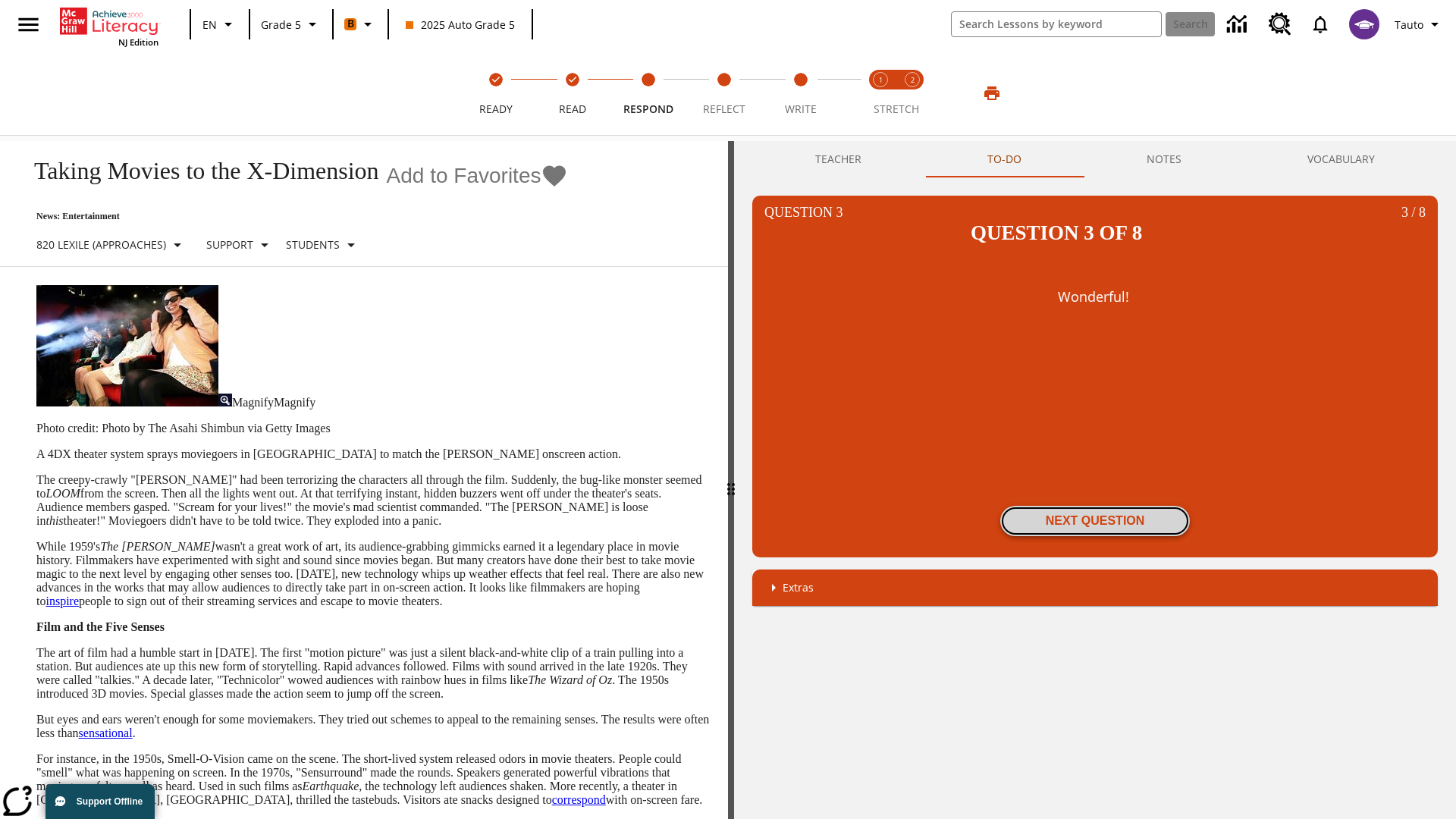
click at [1095, 506] on button "Next Question" at bounding box center [1095, 521] width 190 height 30
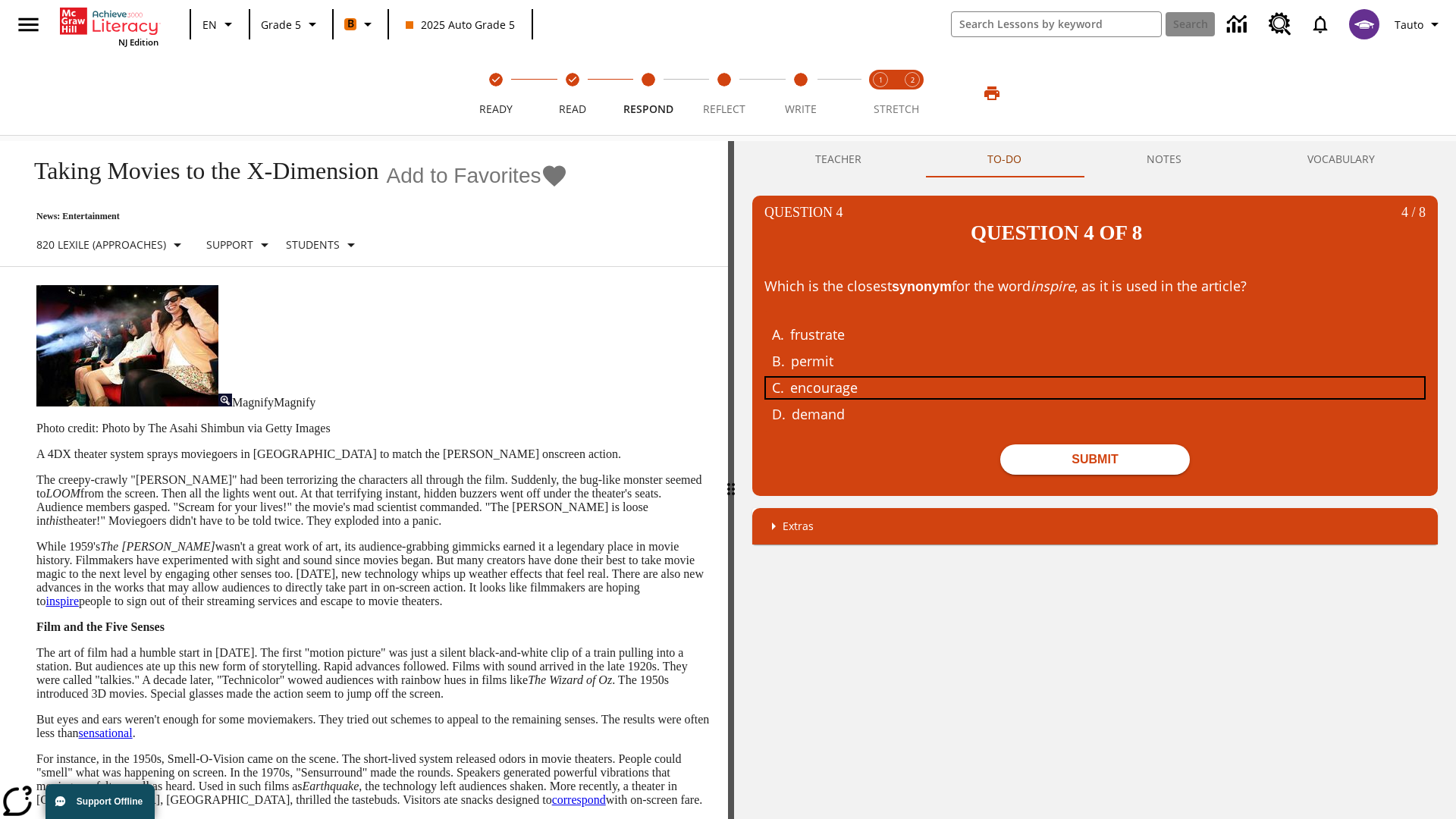
click at [1095, 378] on div "encourage" at bounding box center [1083, 388] width 587 height 20
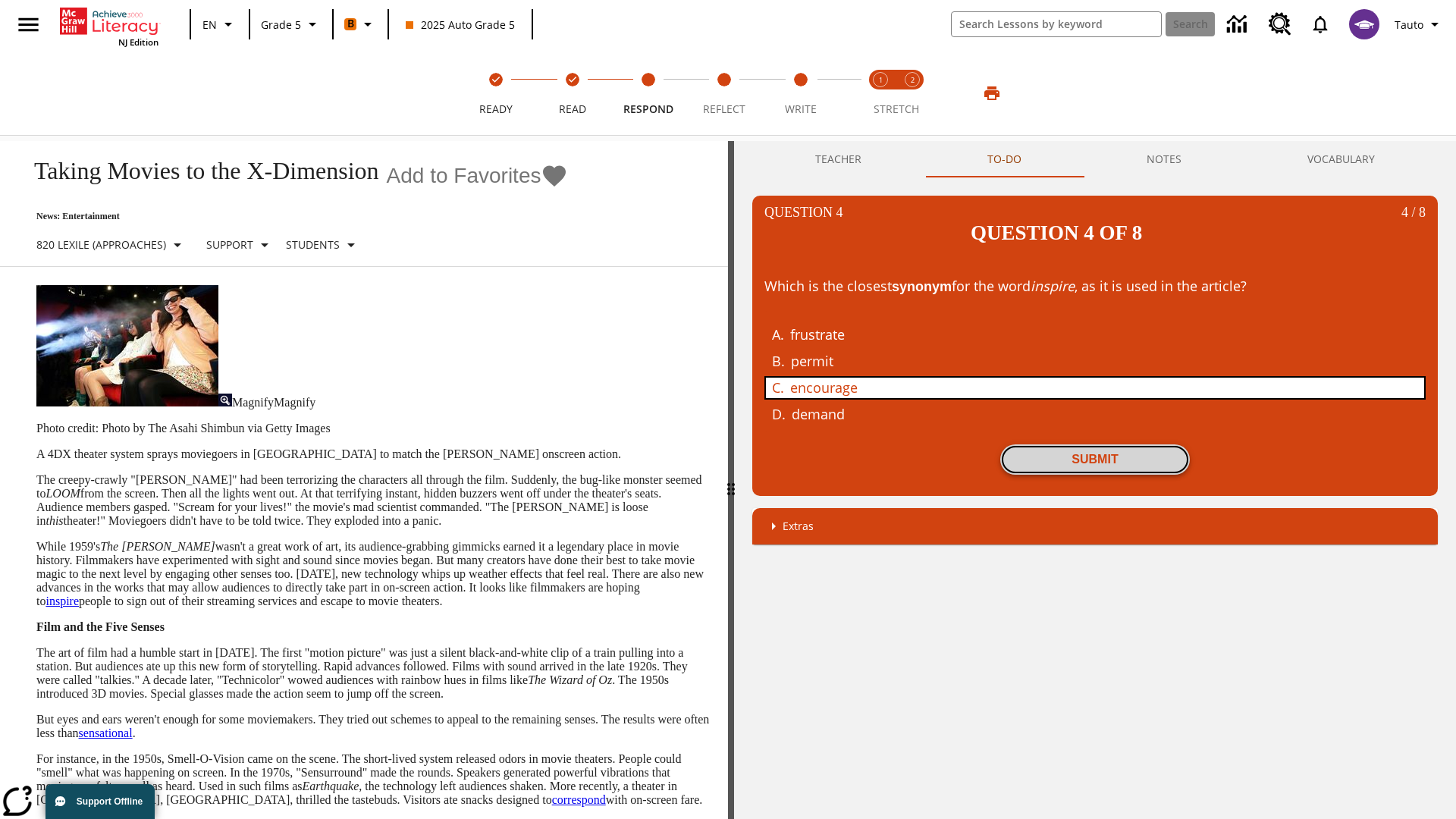
click at [1095, 445] on button "Submit" at bounding box center [1095, 460] width 190 height 30
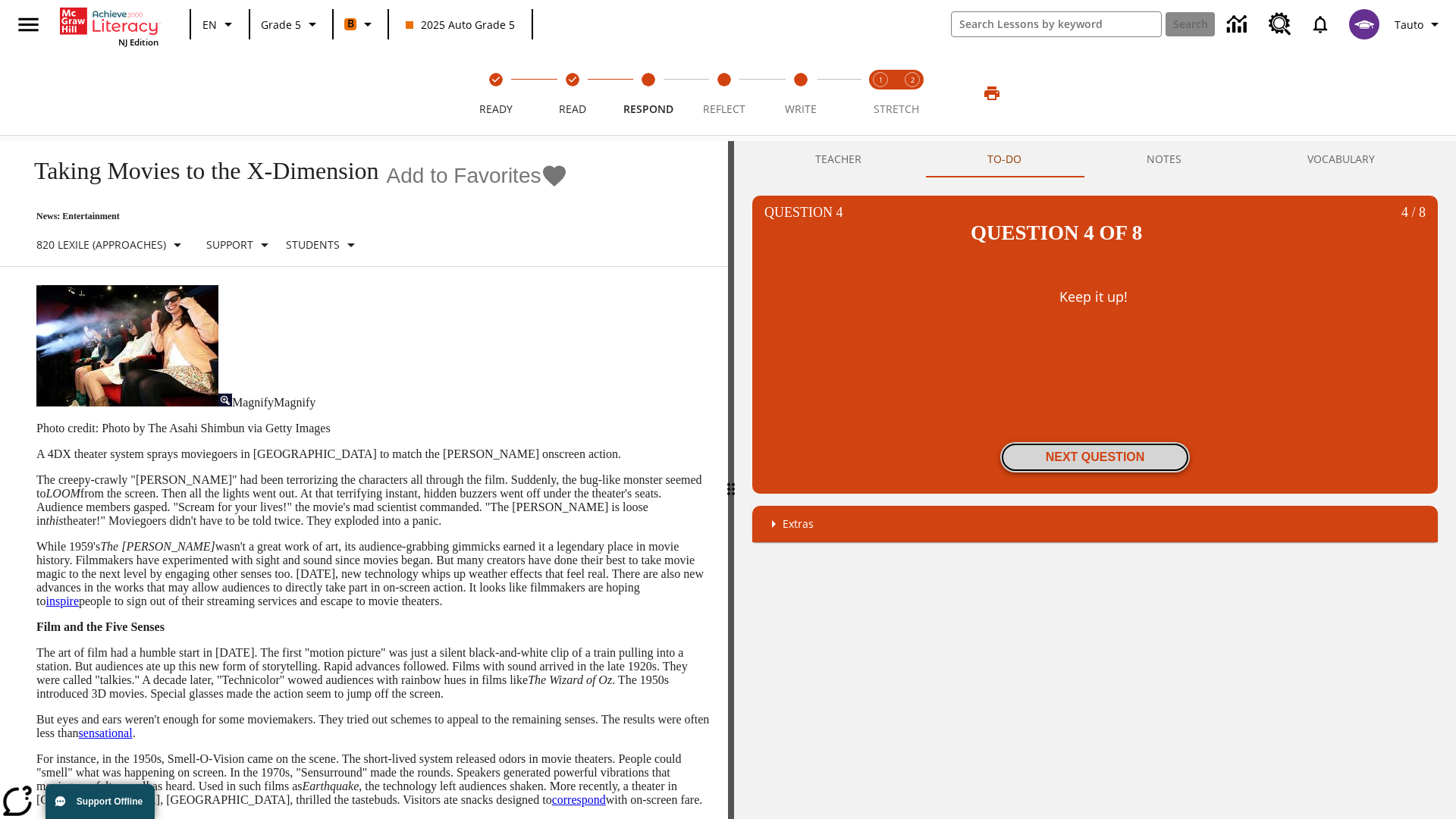
click at [1095, 442] on button "Next Question" at bounding box center [1095, 457] width 190 height 30
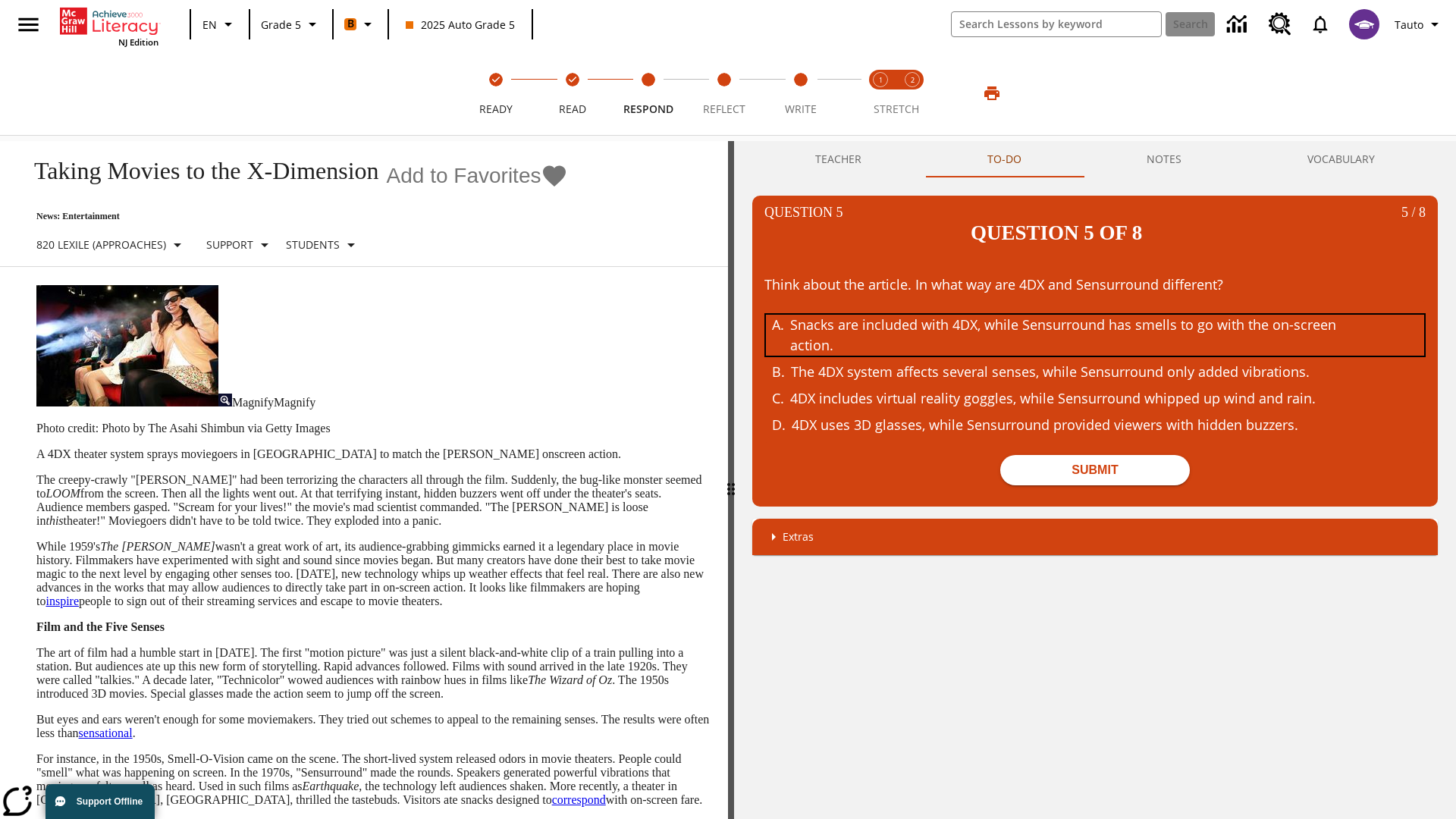
click at [1095, 315] on div "Snacks are included with 4DX, while Sensurround has smells to go with the on-sc…" at bounding box center [1083, 335] width 587 height 41
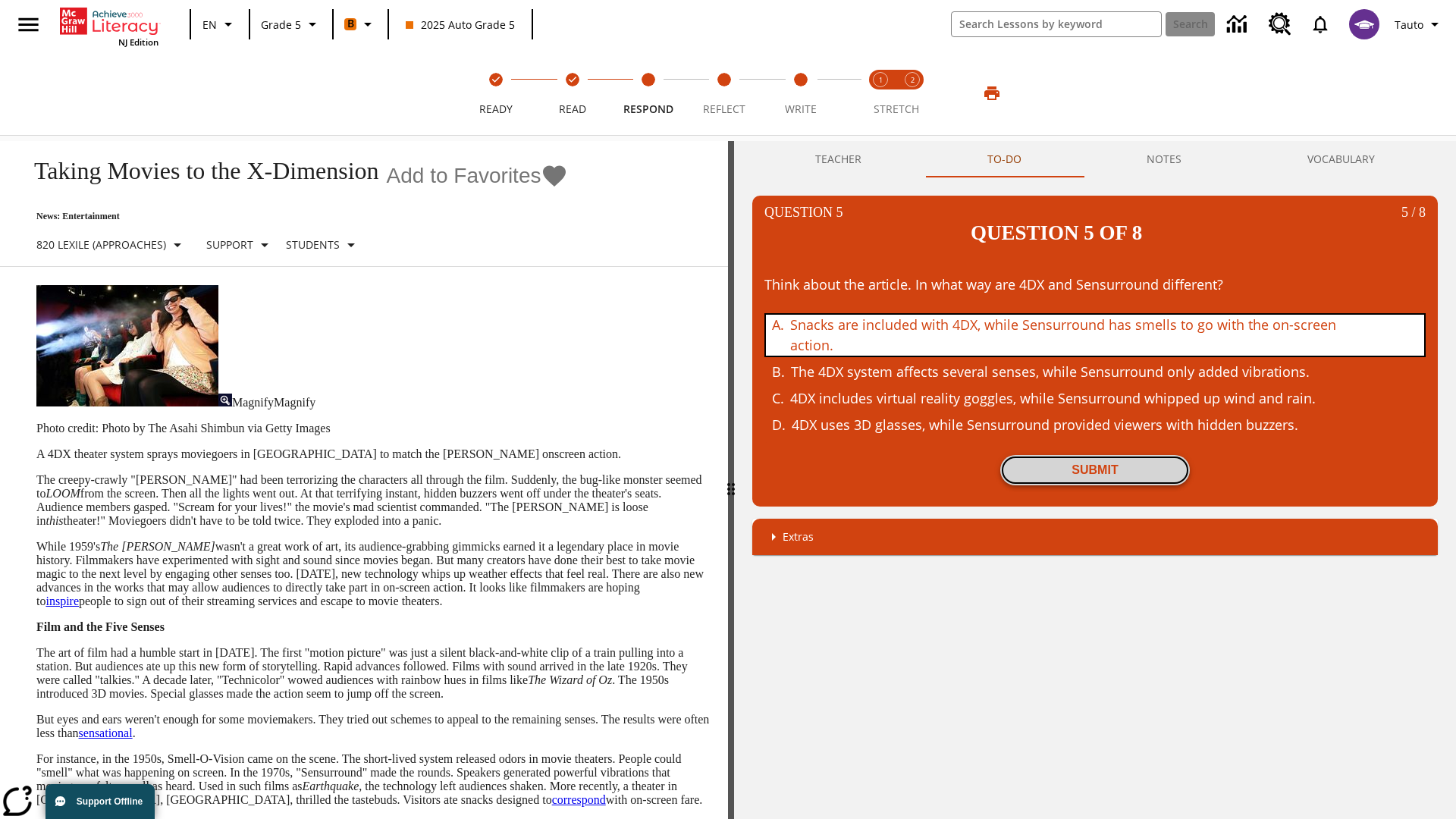
click at [1095, 455] on button "Submit" at bounding box center [1095, 470] width 190 height 30
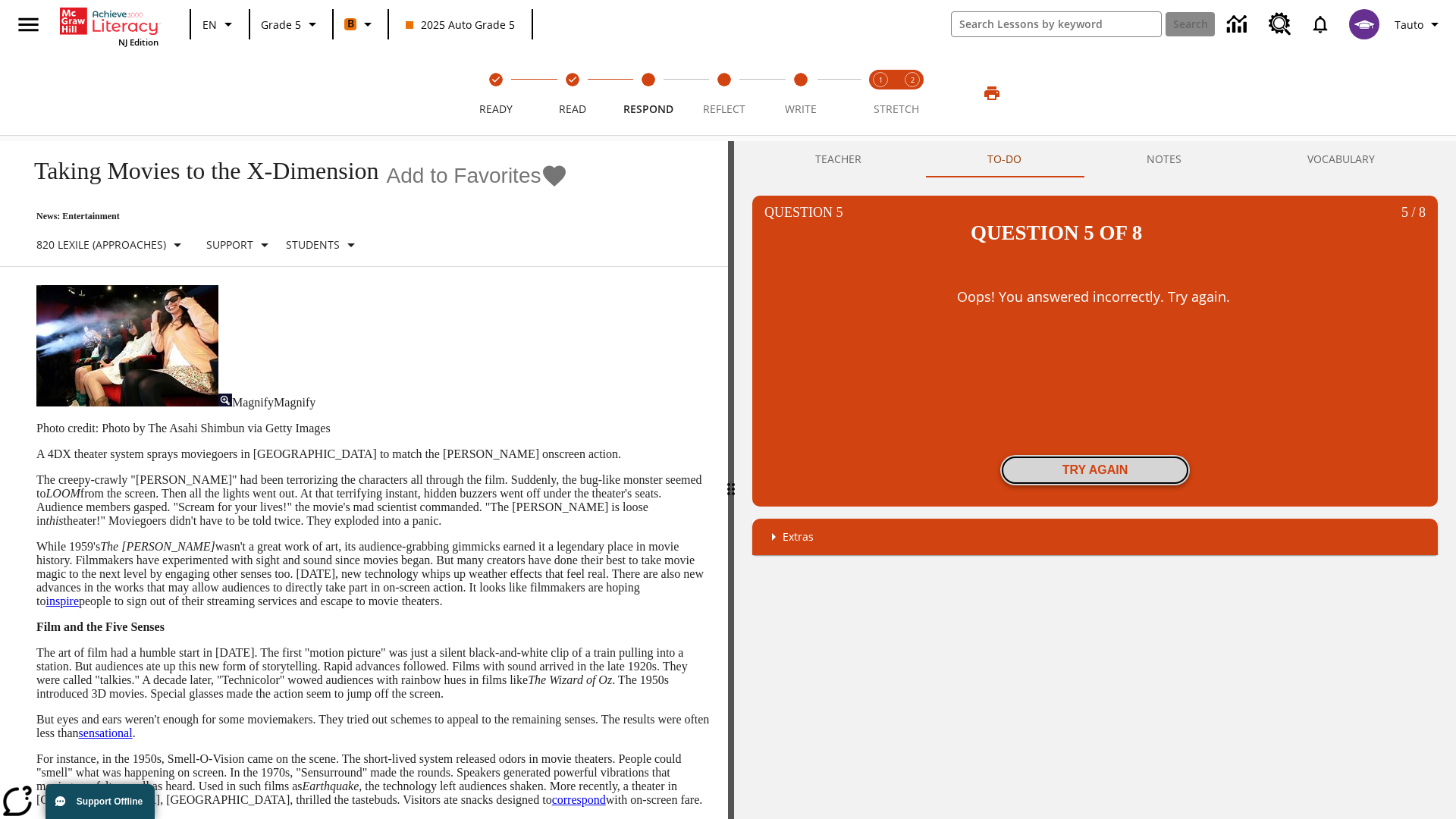
click at [1095, 455] on button "Try again" at bounding box center [1095, 470] width 190 height 30
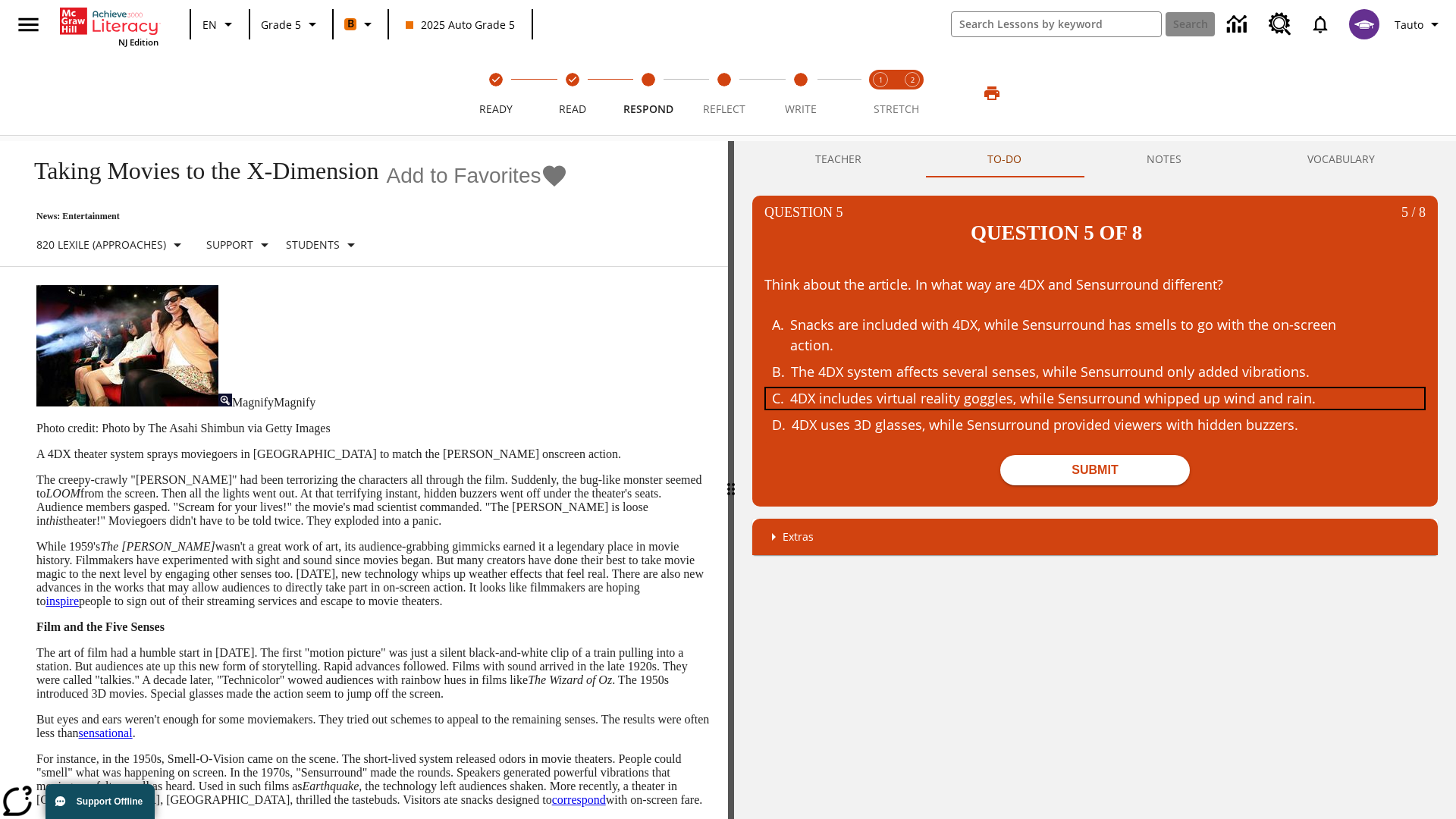
click at [1095, 389] on div "4DX includes virtual reality goggles, while Sensurround whipped up wind and rai…" at bounding box center [1083, 399] width 587 height 20
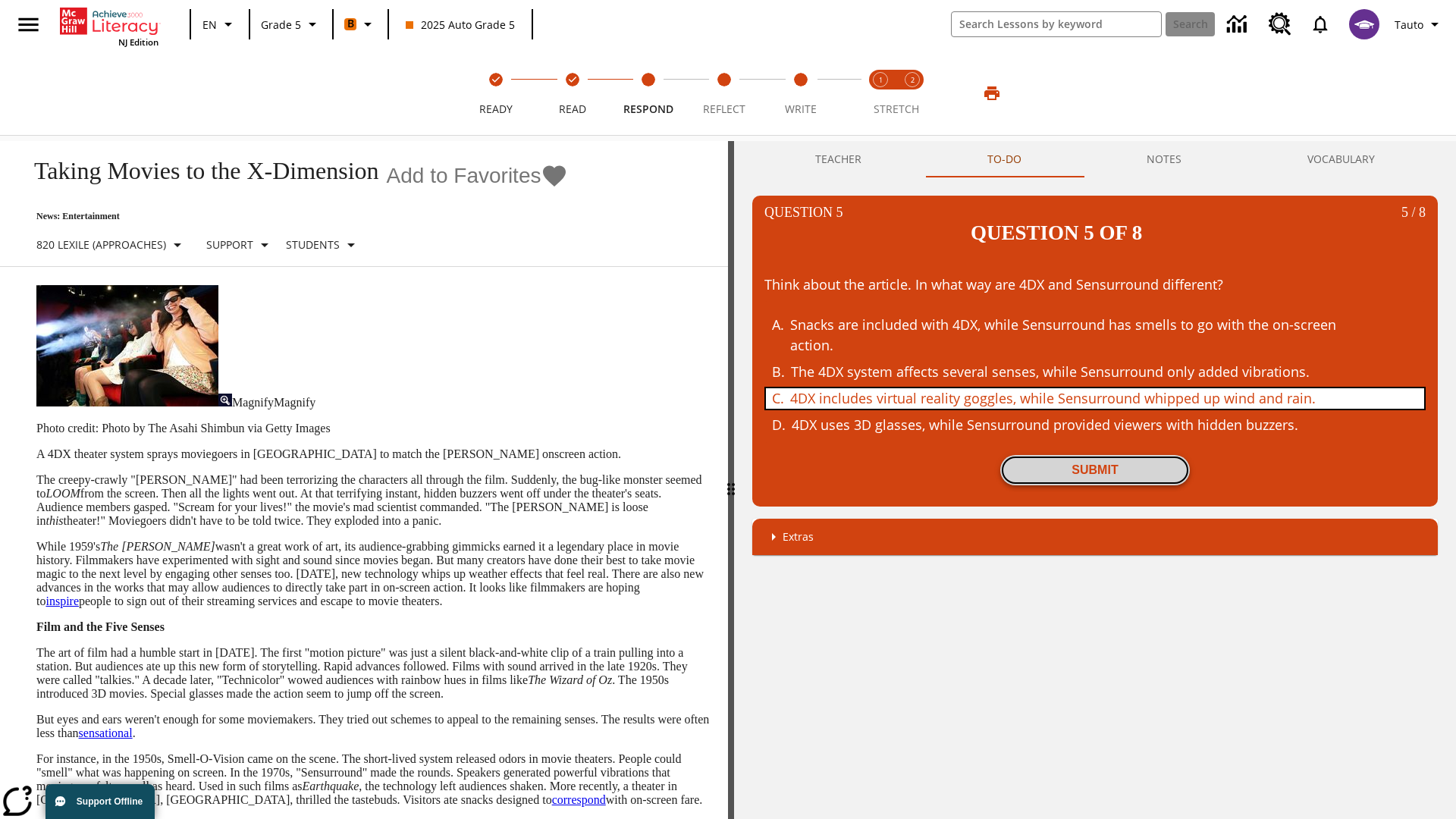
click at [1095, 455] on button "Submit" at bounding box center [1095, 470] width 190 height 30
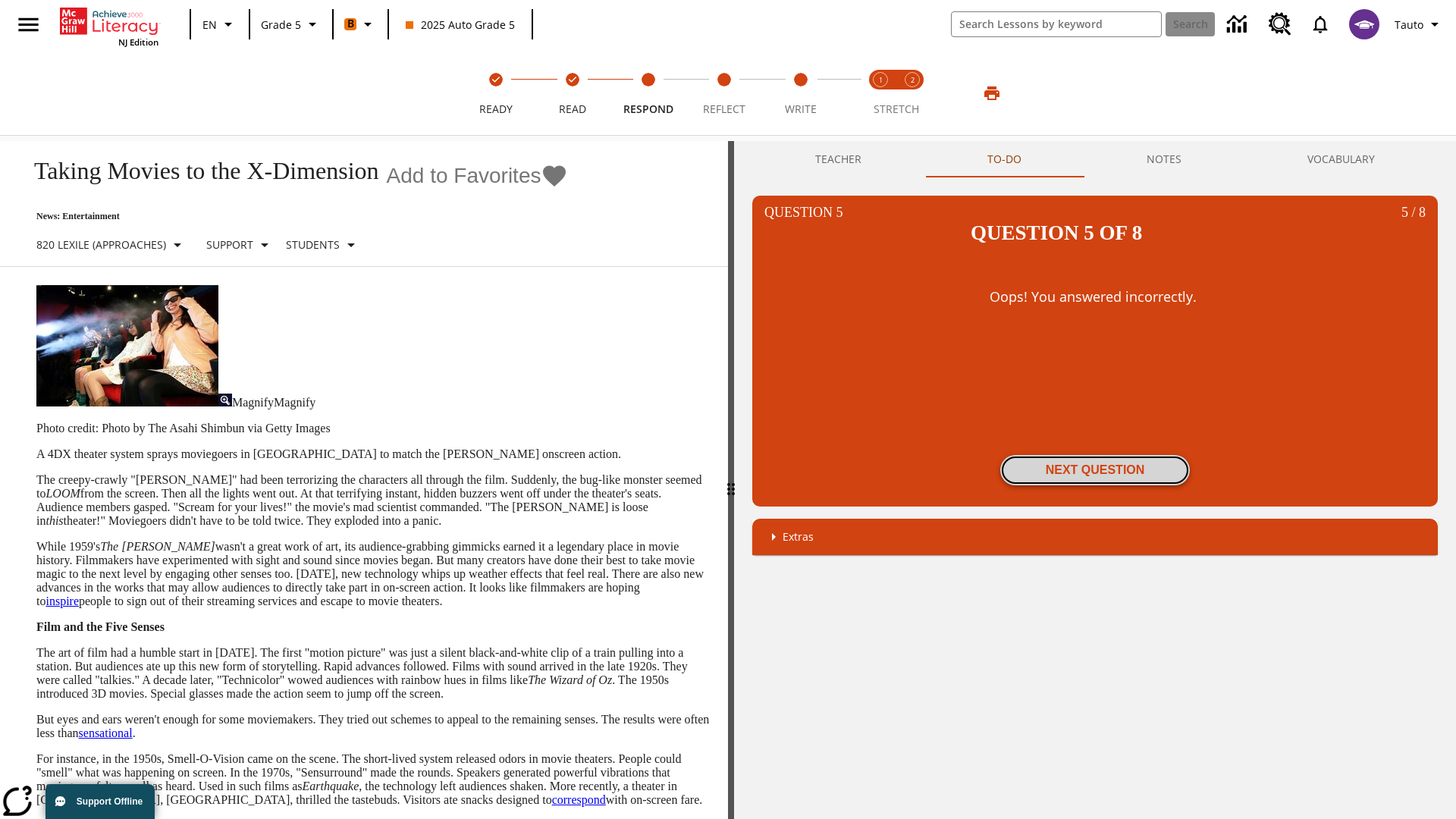
click at [1095, 455] on button "Next Question" at bounding box center [1095, 470] width 190 height 30
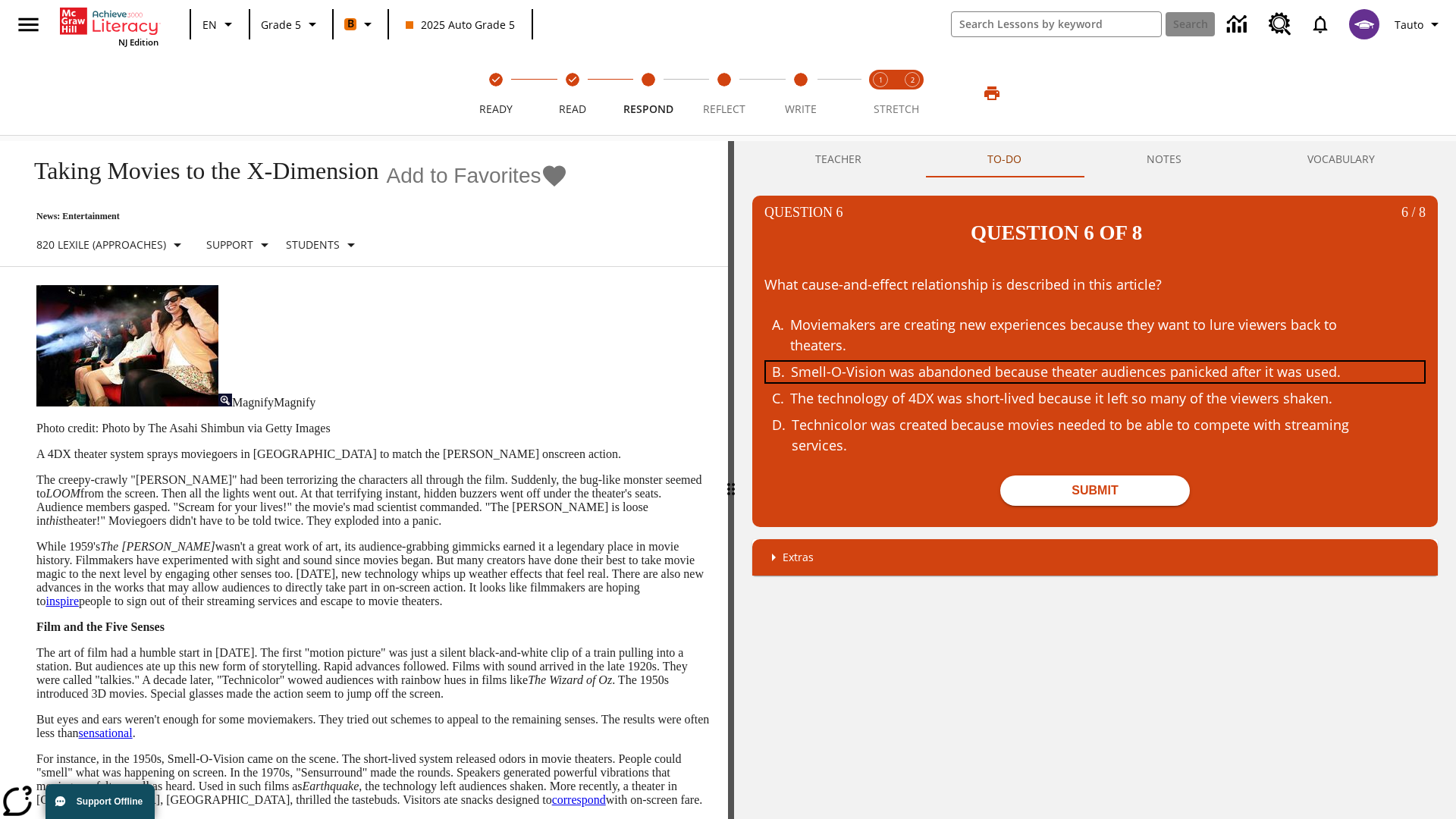
click at [1095, 362] on div "Smell-O-Vision was abandoned because theater audiences panicked after it was us…" at bounding box center [1084, 372] width 587 height 20
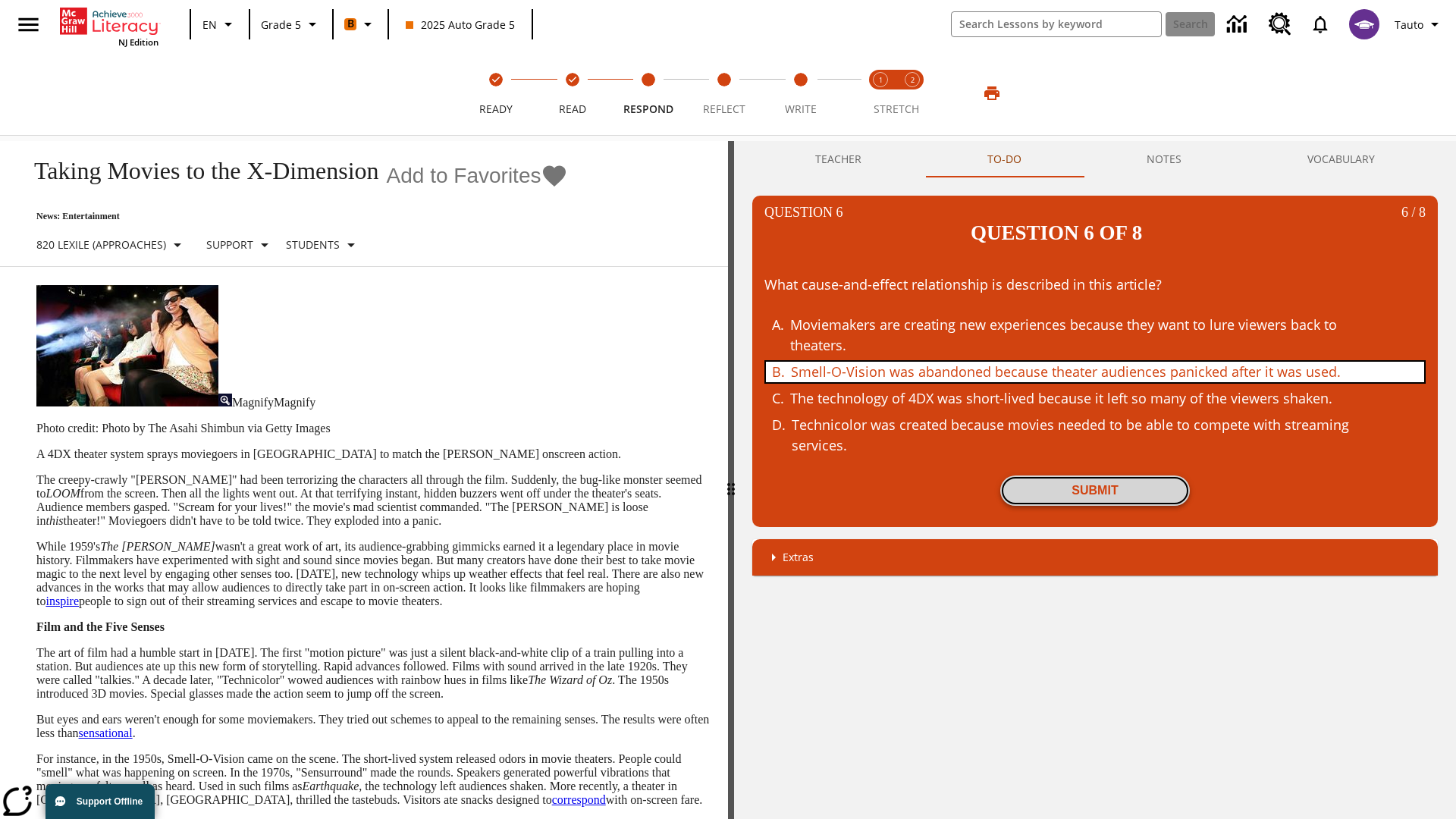
click at [1095, 475] on button "Submit" at bounding box center [1095, 490] width 190 height 30
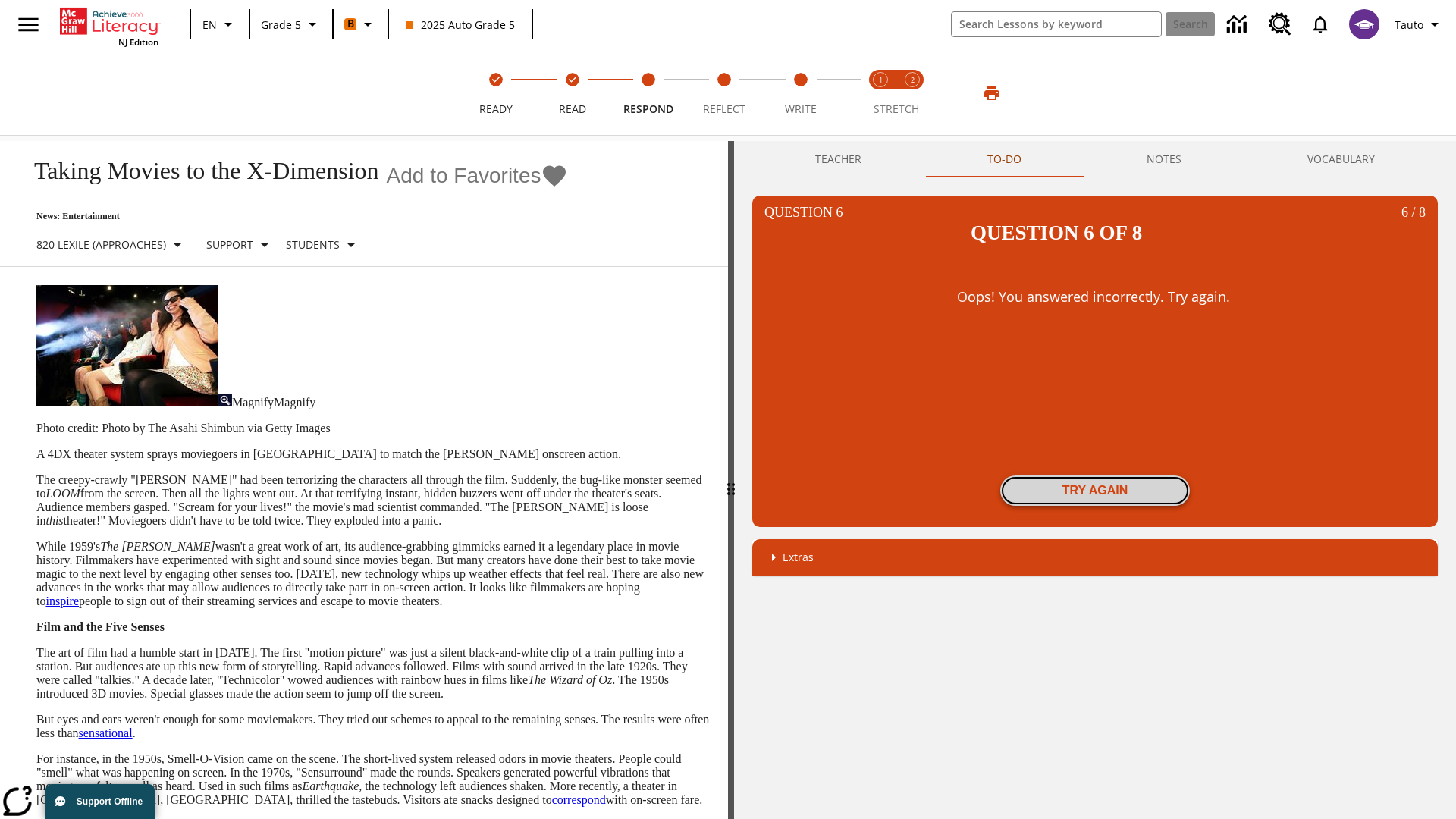
click at [1095, 475] on button "Try again" at bounding box center [1095, 490] width 190 height 30
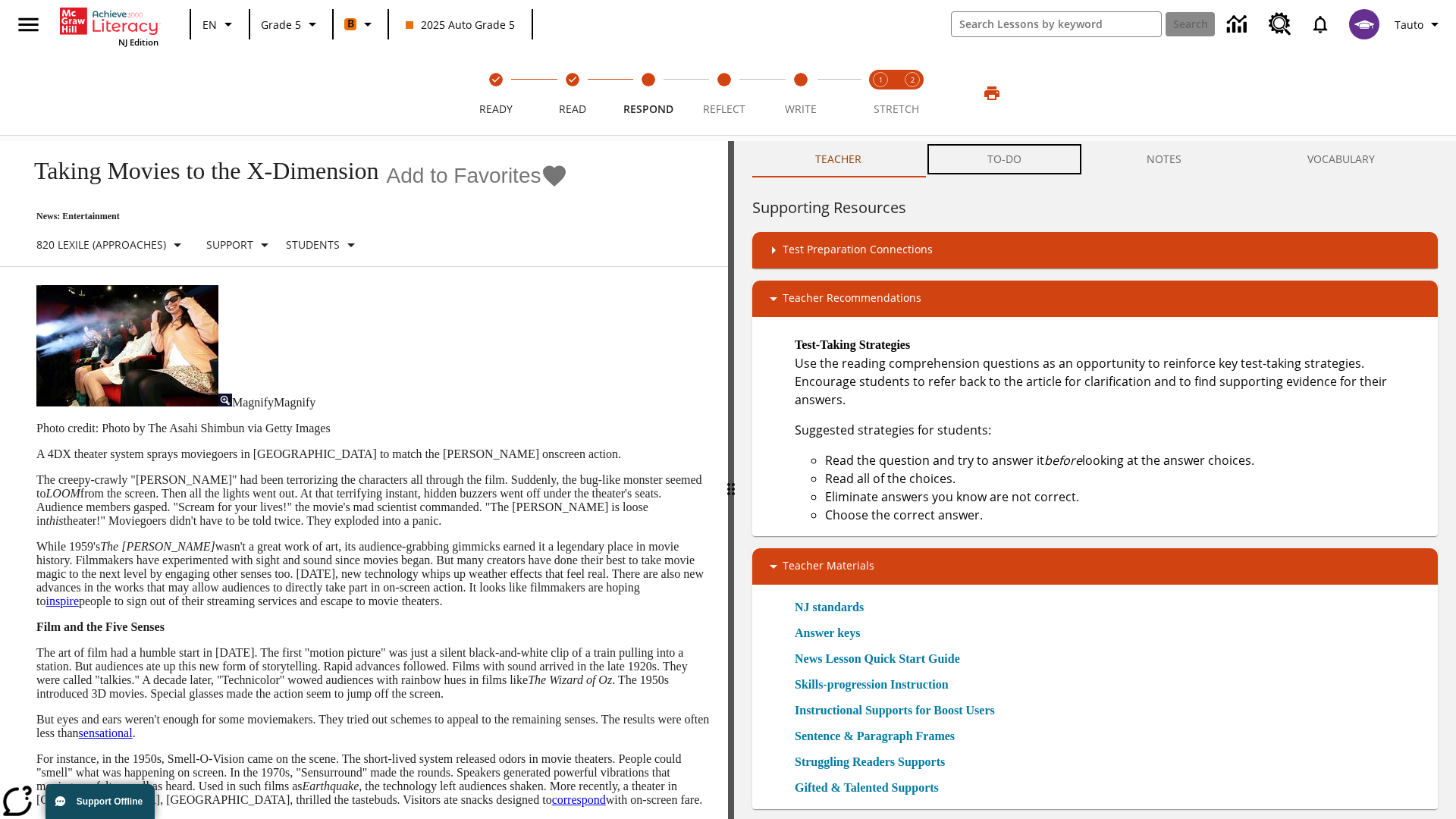
click at [1005, 159] on button "TO-DO" at bounding box center [1005, 159] width 160 height 37
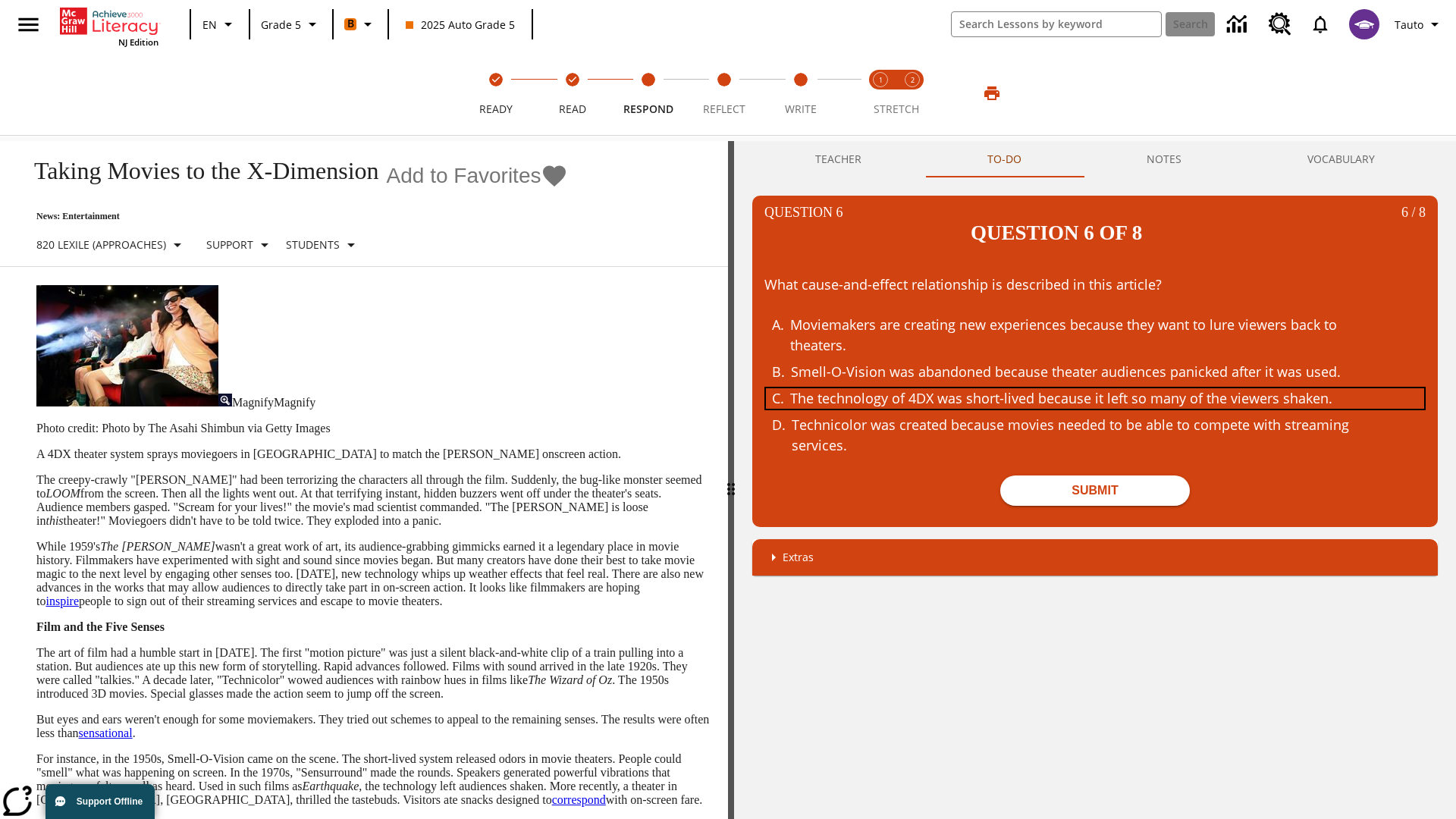
click at [1095, 389] on div "The technology of 4DX was short-lived because it left so many of the viewers sh…" at bounding box center [1083, 399] width 587 height 20
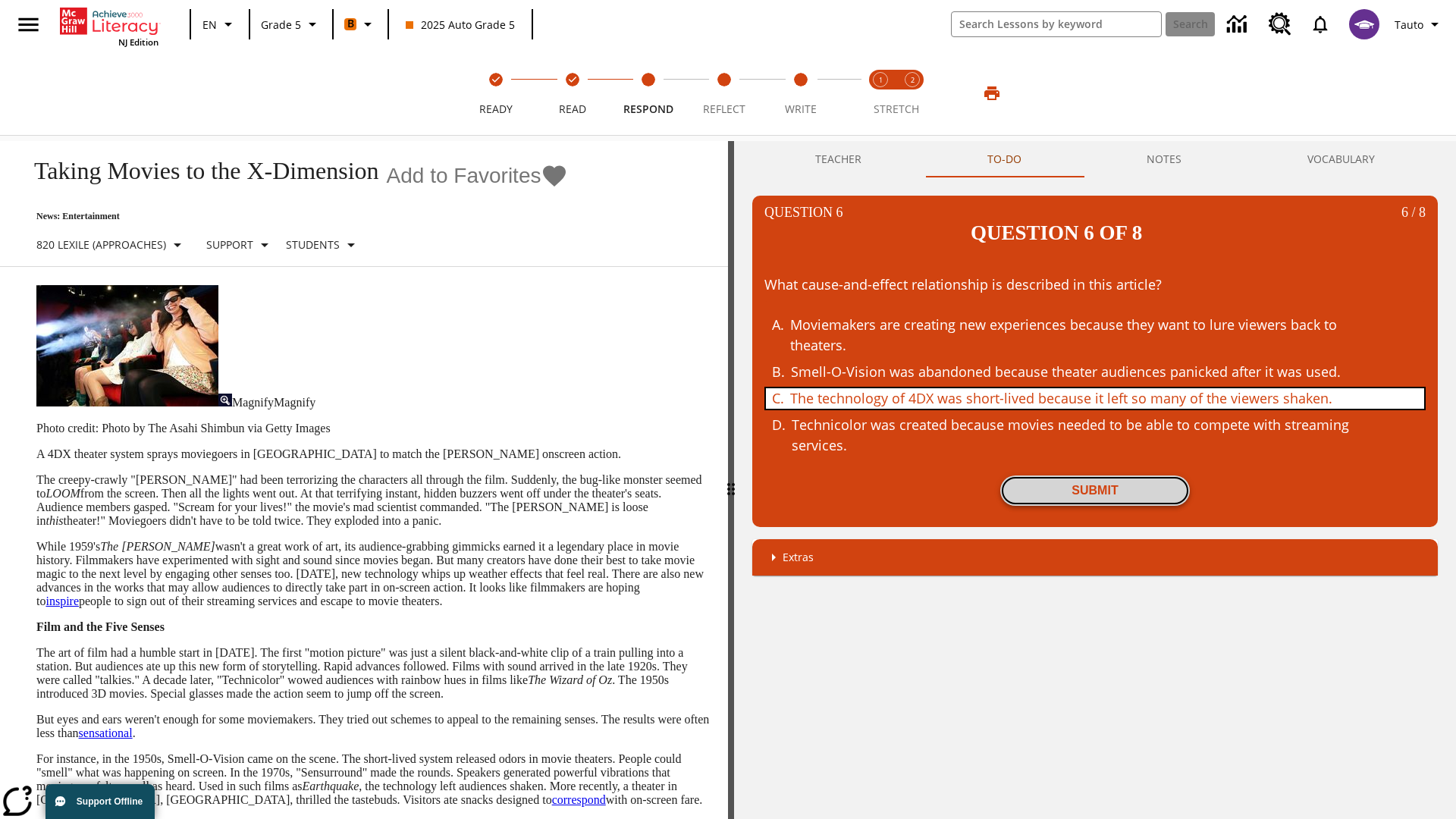
click at [1095, 475] on button "Submit" at bounding box center [1095, 490] width 190 height 30
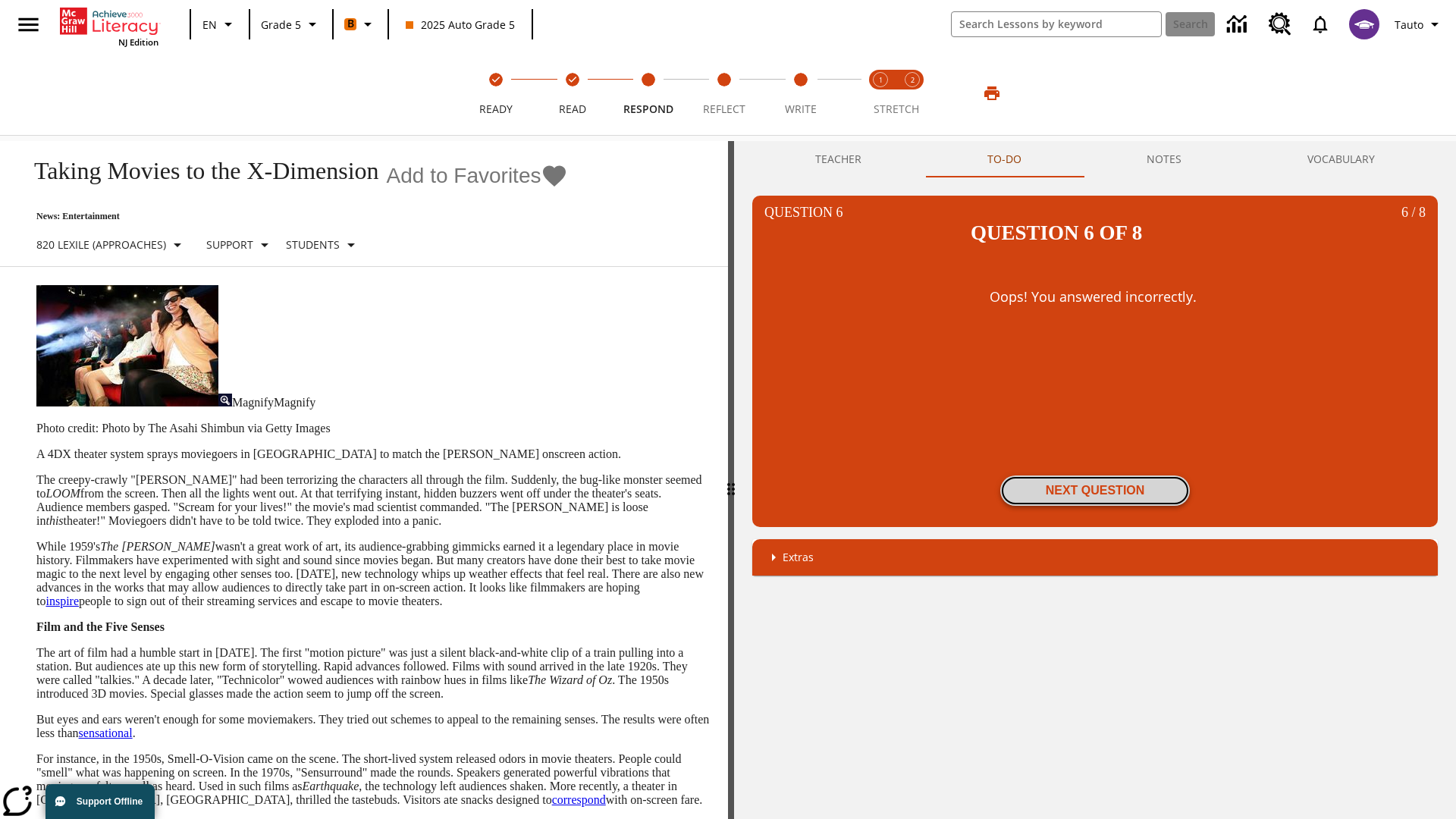
click at [1095, 475] on button "Next Question" at bounding box center [1095, 490] width 190 height 30
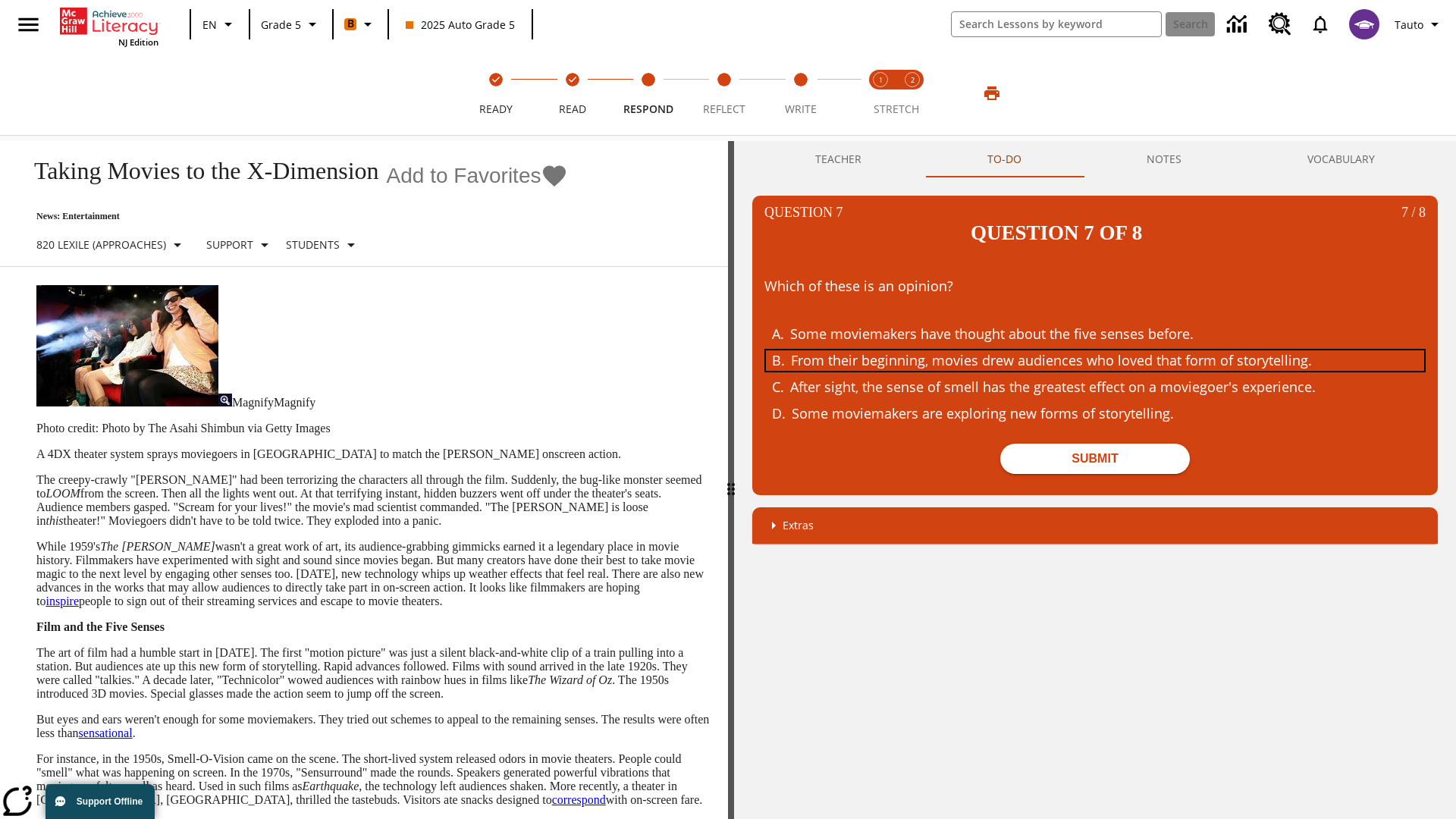
click at [1095, 350] on div "From their beginning, movies drew audiences who loved that form of storytelling." at bounding box center [1084, 360] width 587 height 20
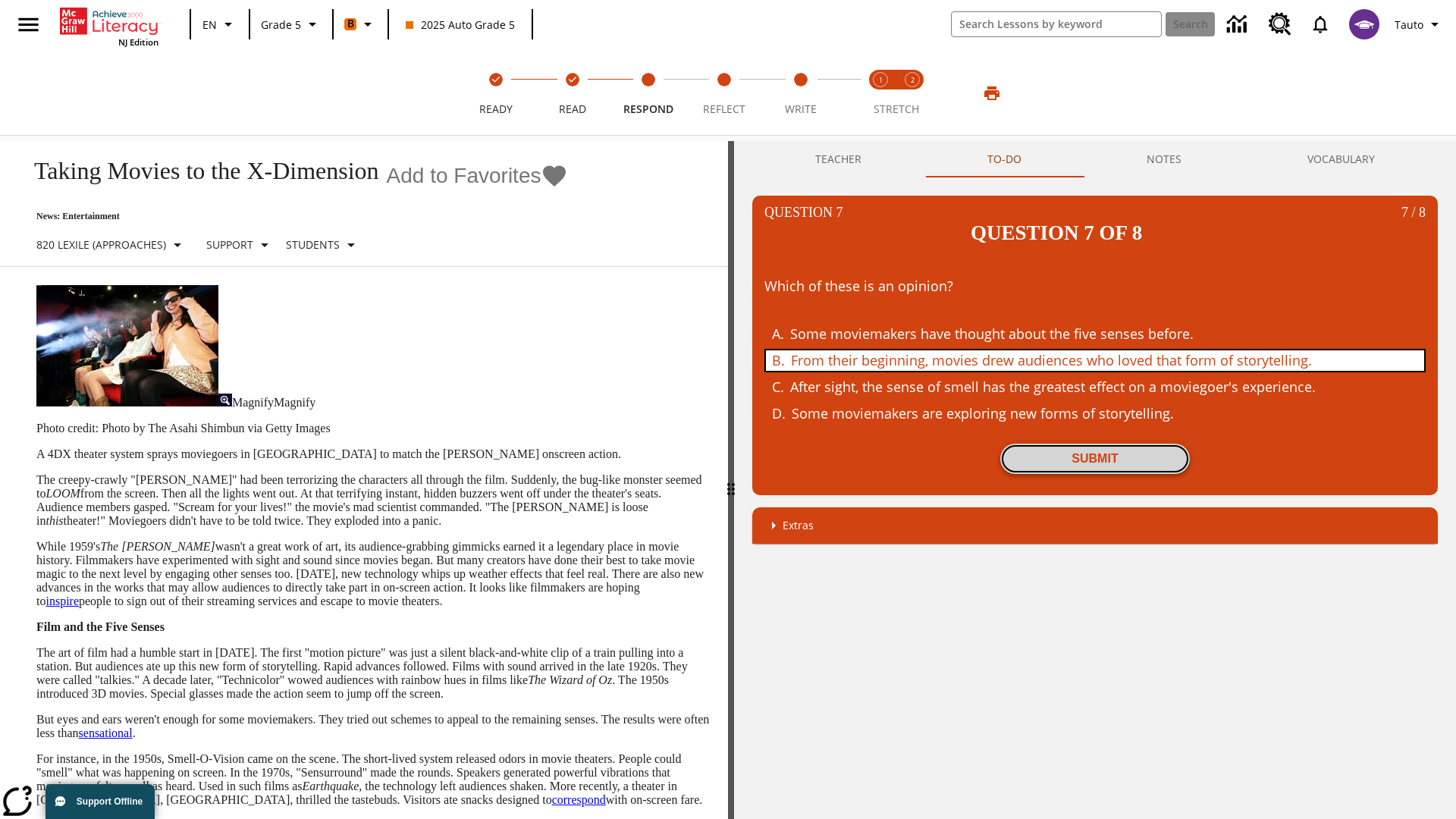
click at [1095, 444] on button "Submit" at bounding box center [1095, 459] width 190 height 30
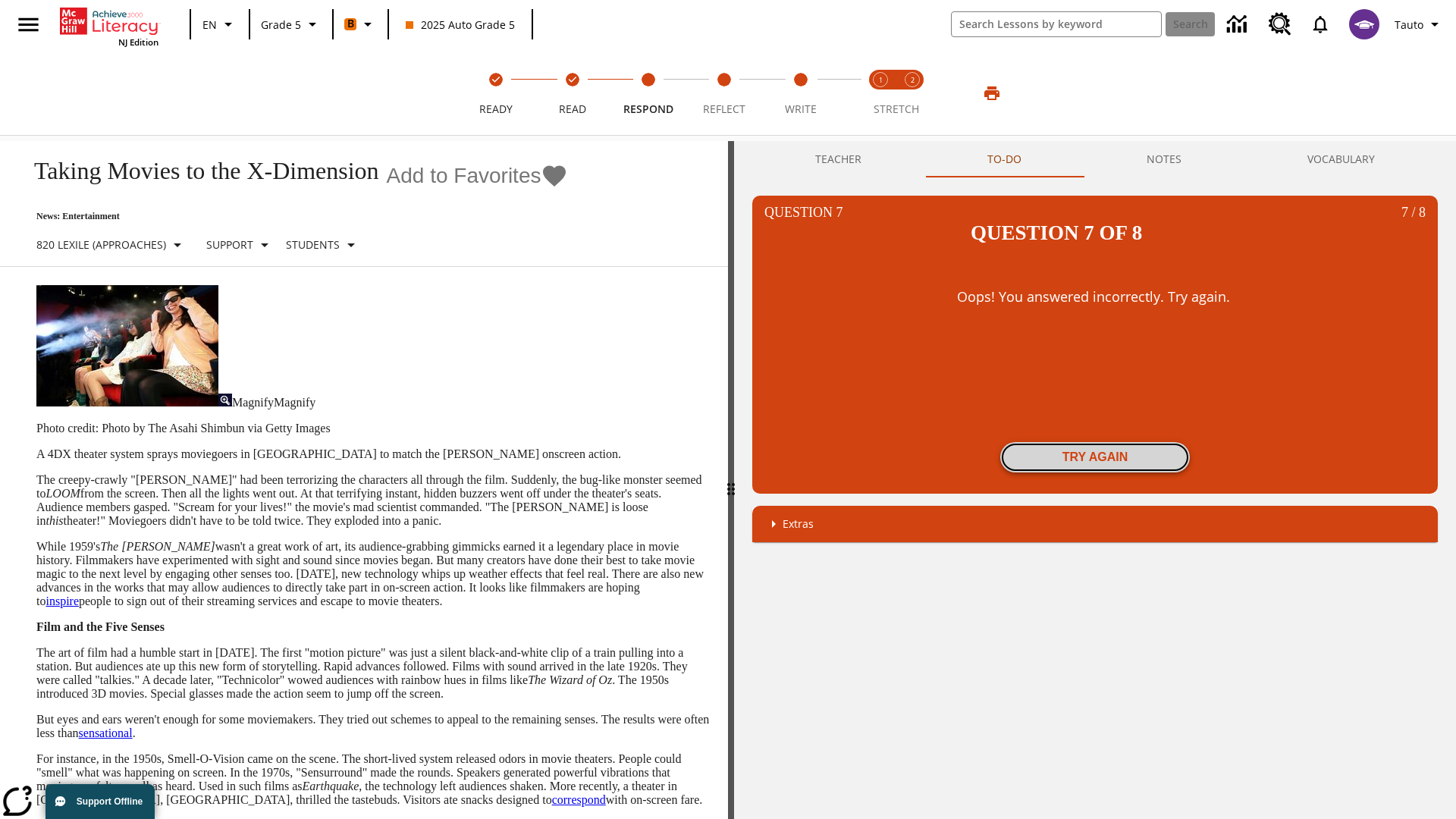
click at [1095, 442] on button "Try again" at bounding box center [1095, 457] width 190 height 30
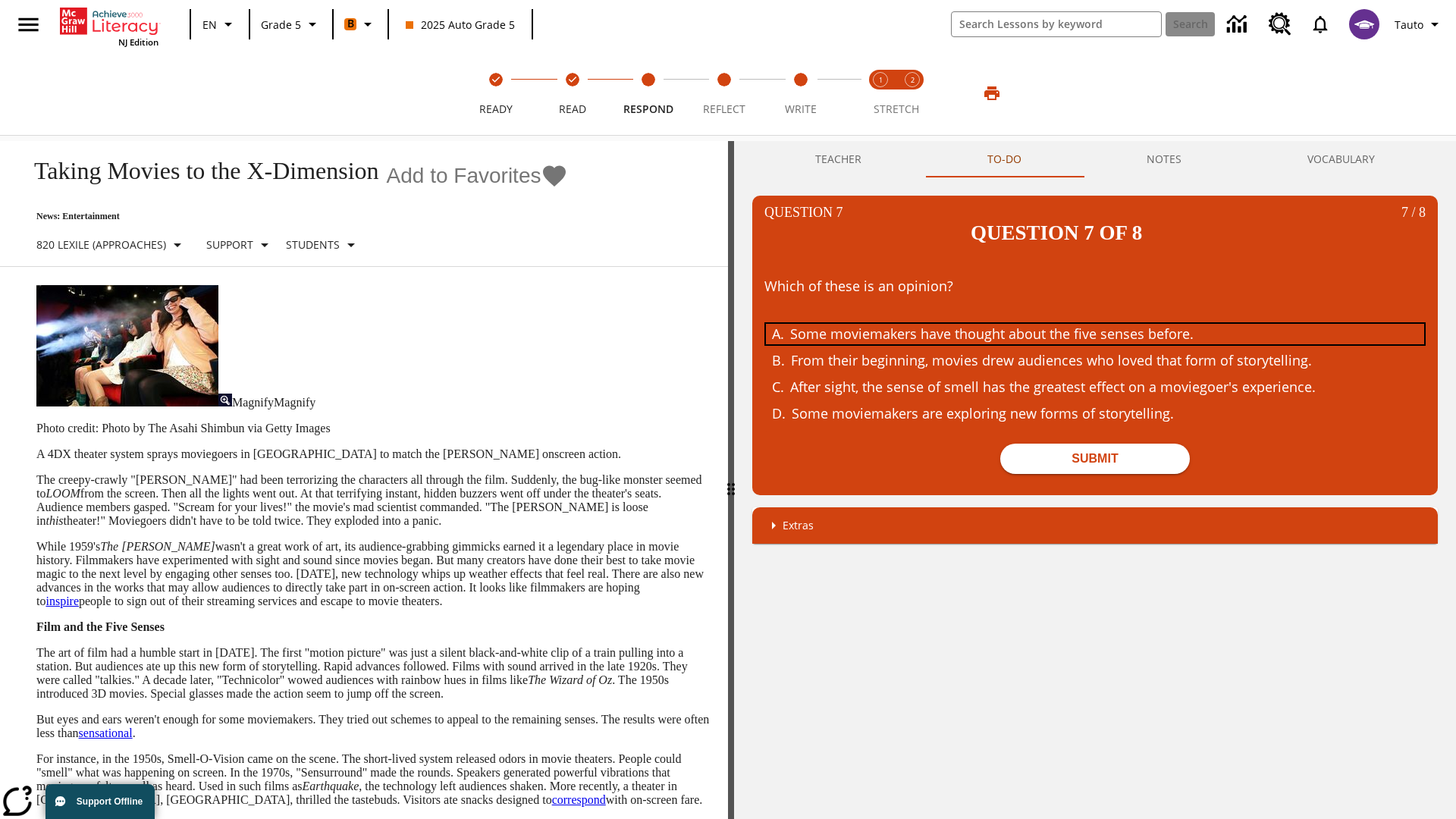
click at [1095, 324] on div "Some moviemakers have thought about the five senses before." at bounding box center [1083, 334] width 587 height 20
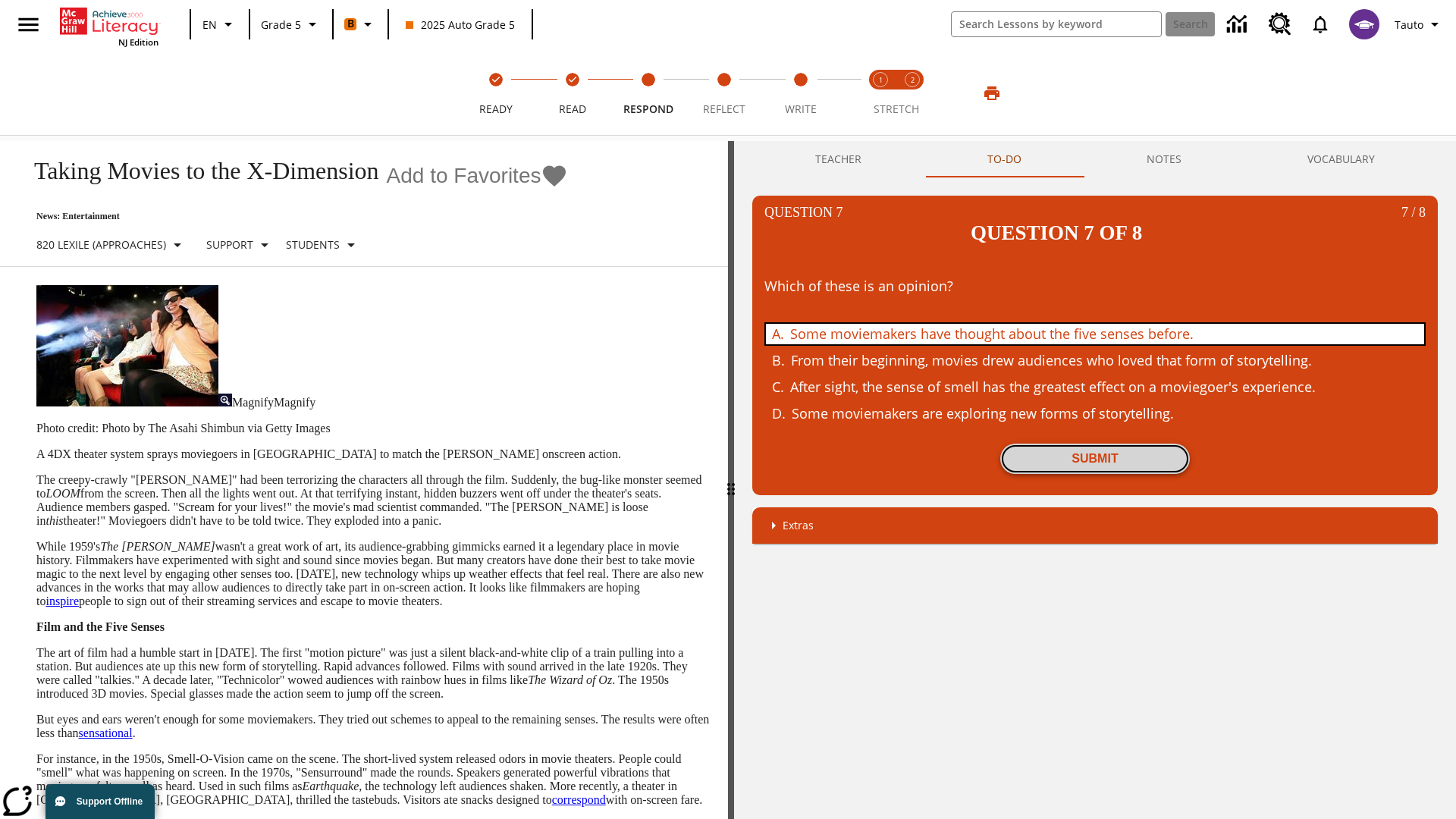
click at [1095, 444] on button "Submit" at bounding box center [1095, 459] width 190 height 30
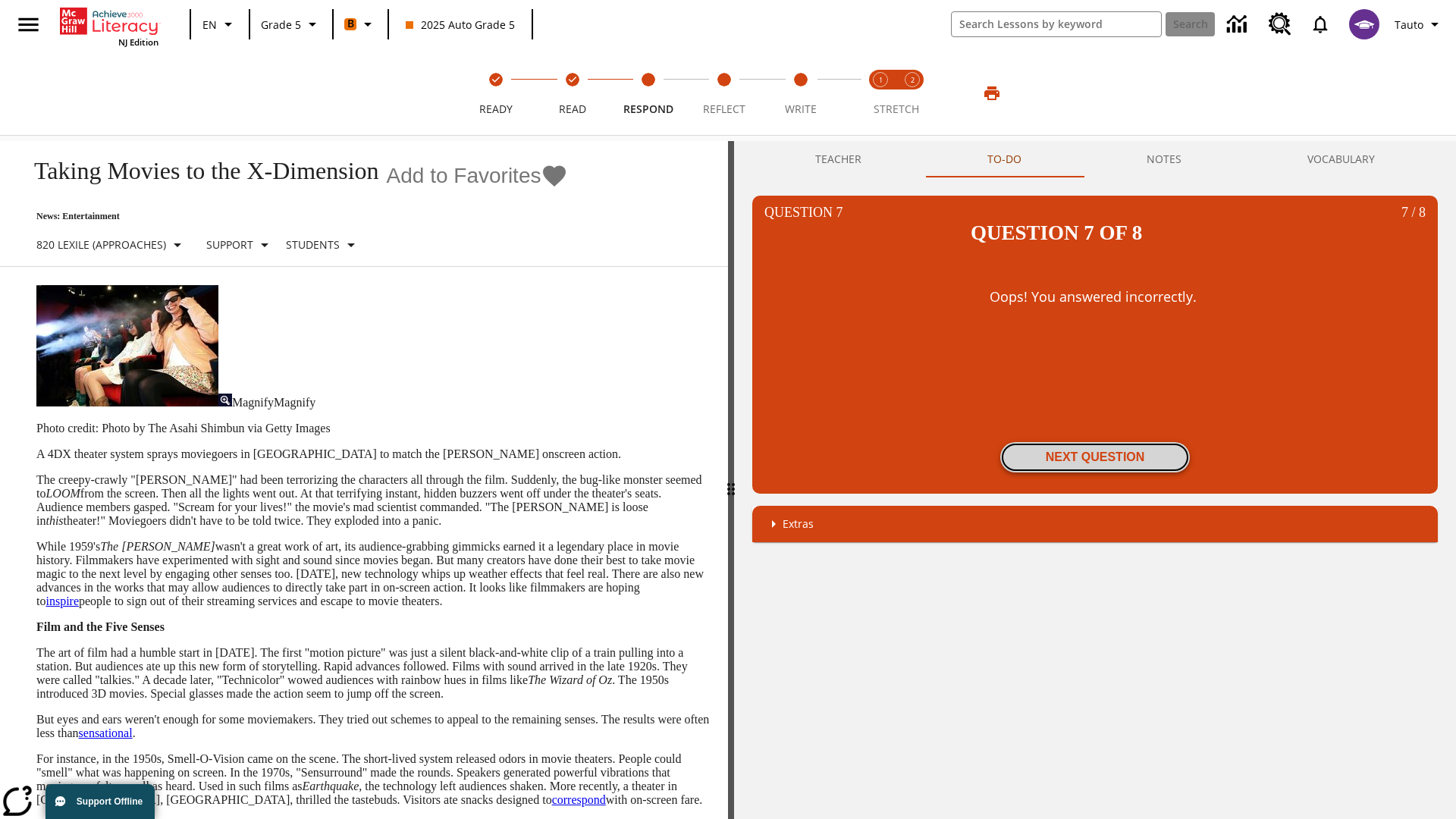
click at [1095, 442] on button "Next Question" at bounding box center [1095, 457] width 190 height 30
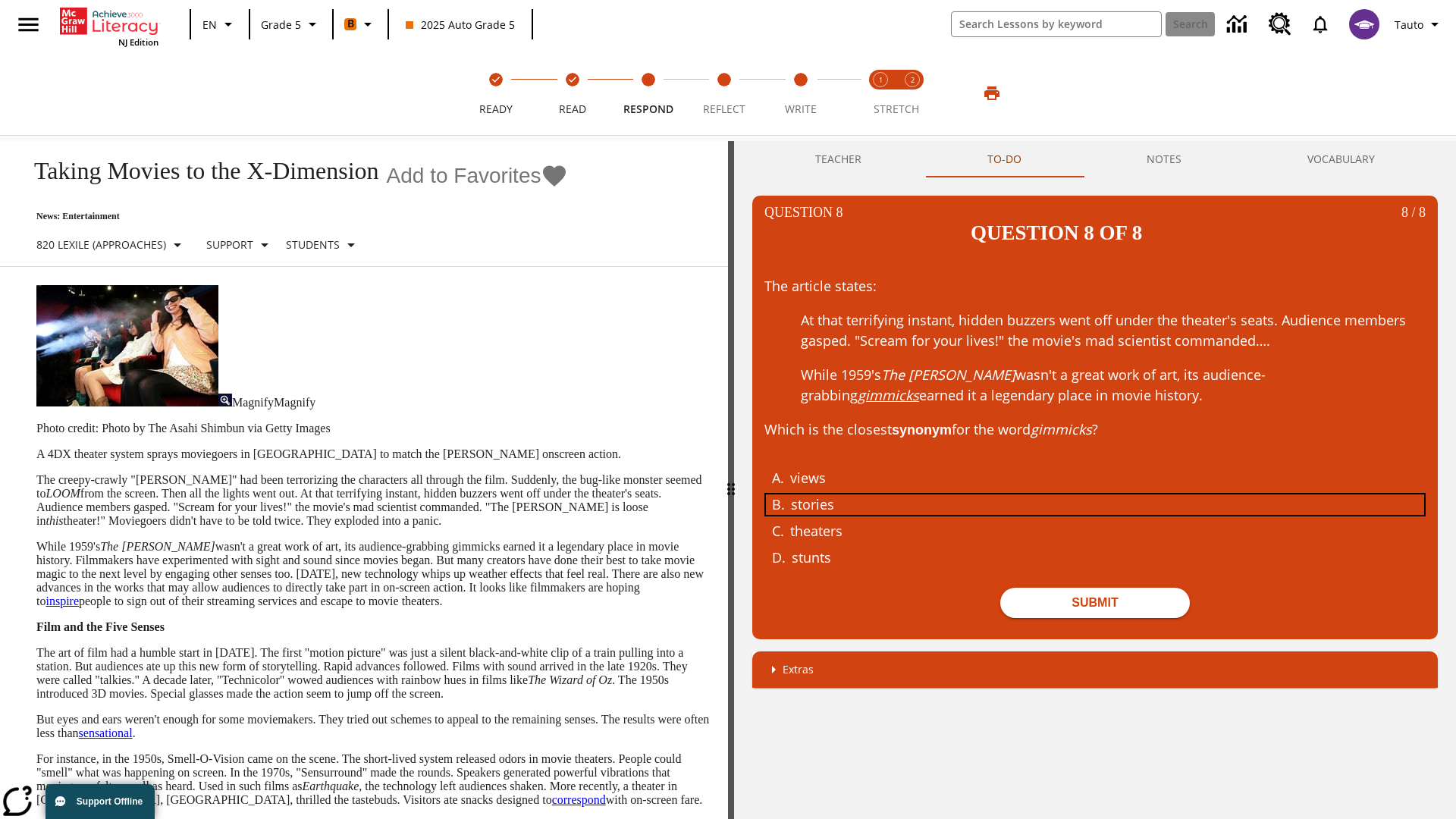
click at [1095, 495] on div "stories" at bounding box center [1084, 505] width 587 height 20
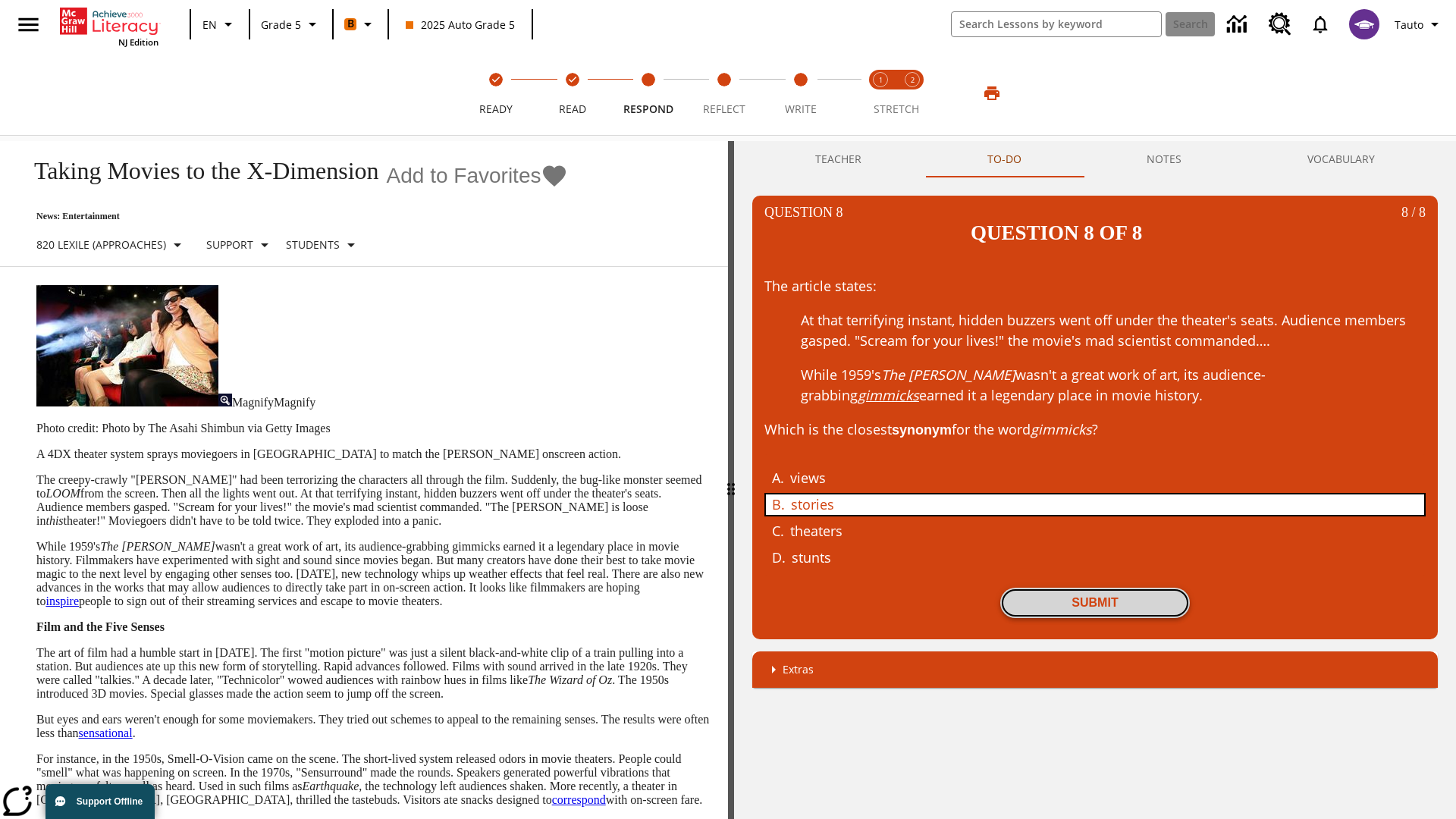
click at [1095, 588] on button "Submit" at bounding box center [1095, 603] width 190 height 30
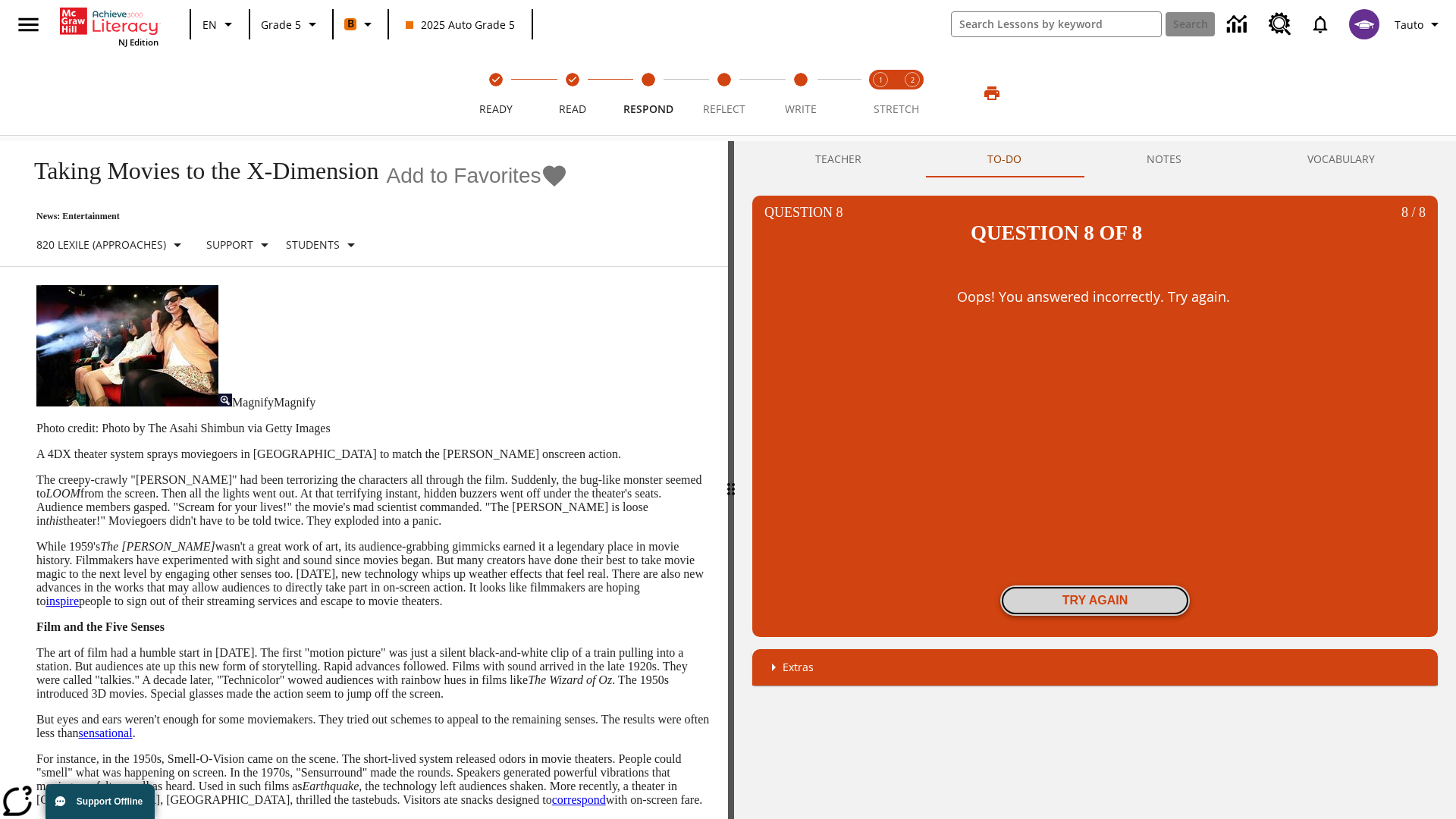
click at [1095, 586] on button "Try again" at bounding box center [1095, 601] width 190 height 30
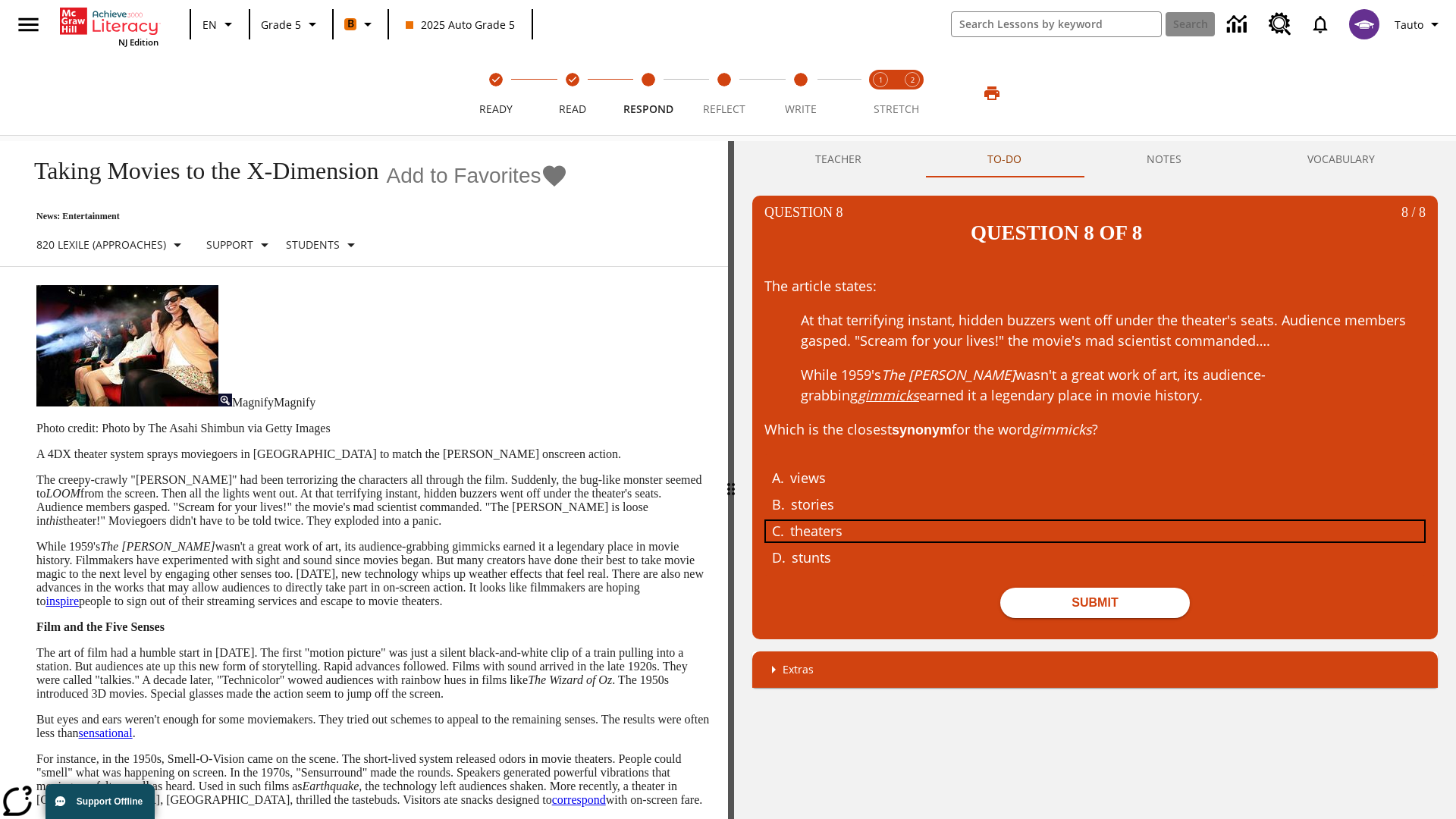
click at [1095, 521] on div "theaters" at bounding box center [1083, 532] width 587 height 20
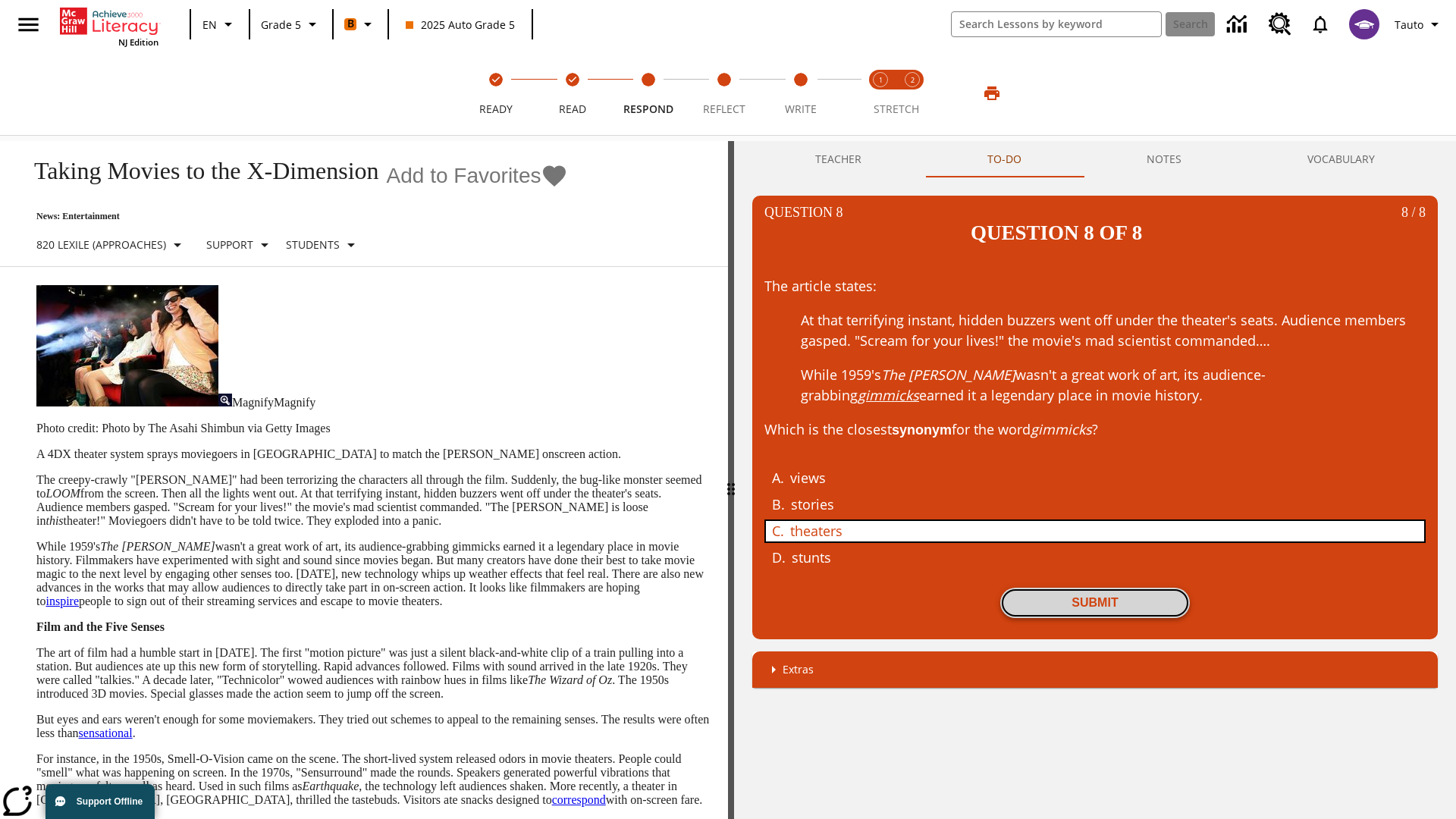
click at [1095, 588] on button "Submit" at bounding box center [1095, 603] width 190 height 30
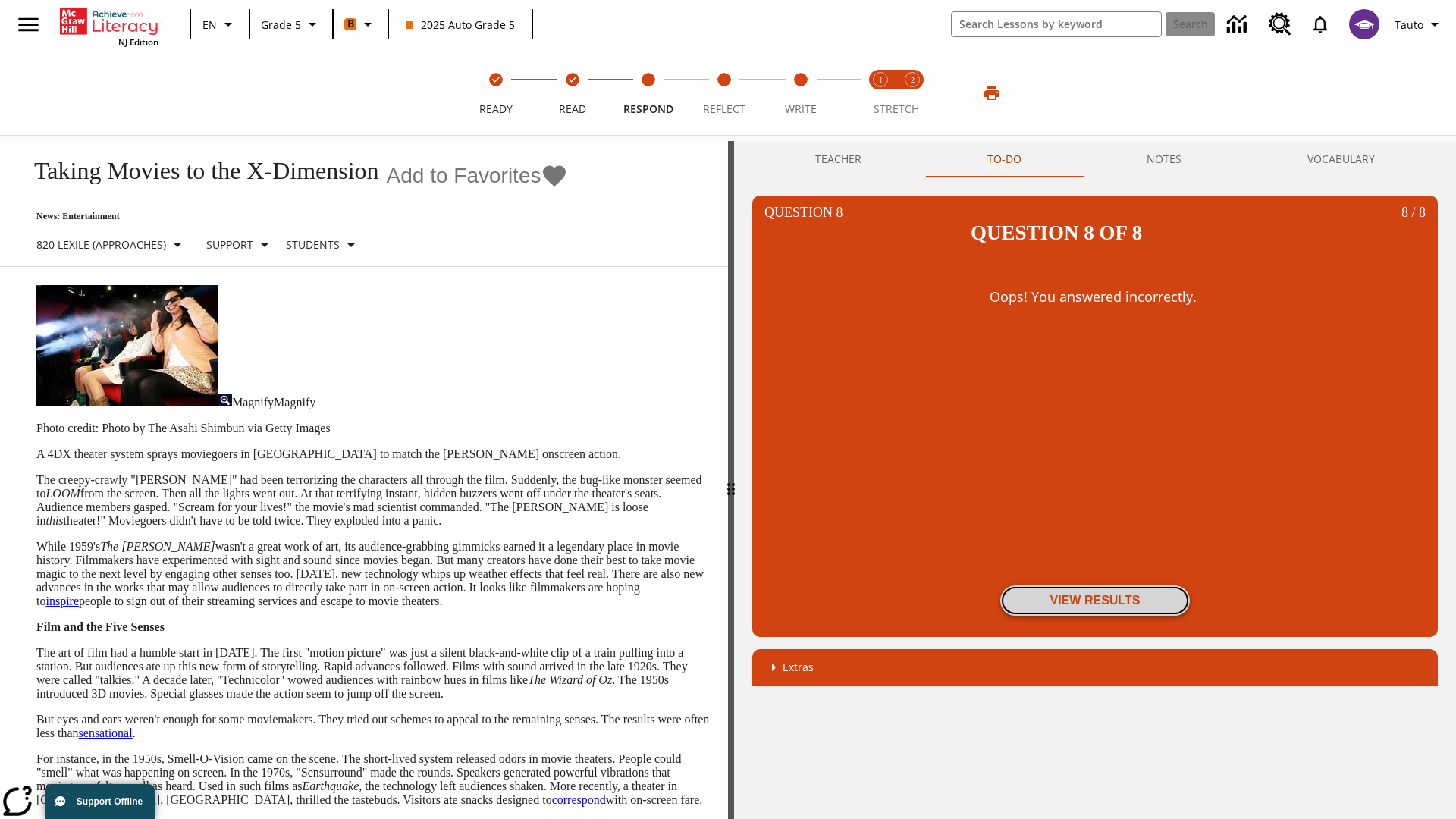
click at [1095, 586] on button "View Results" at bounding box center [1095, 601] width 190 height 30
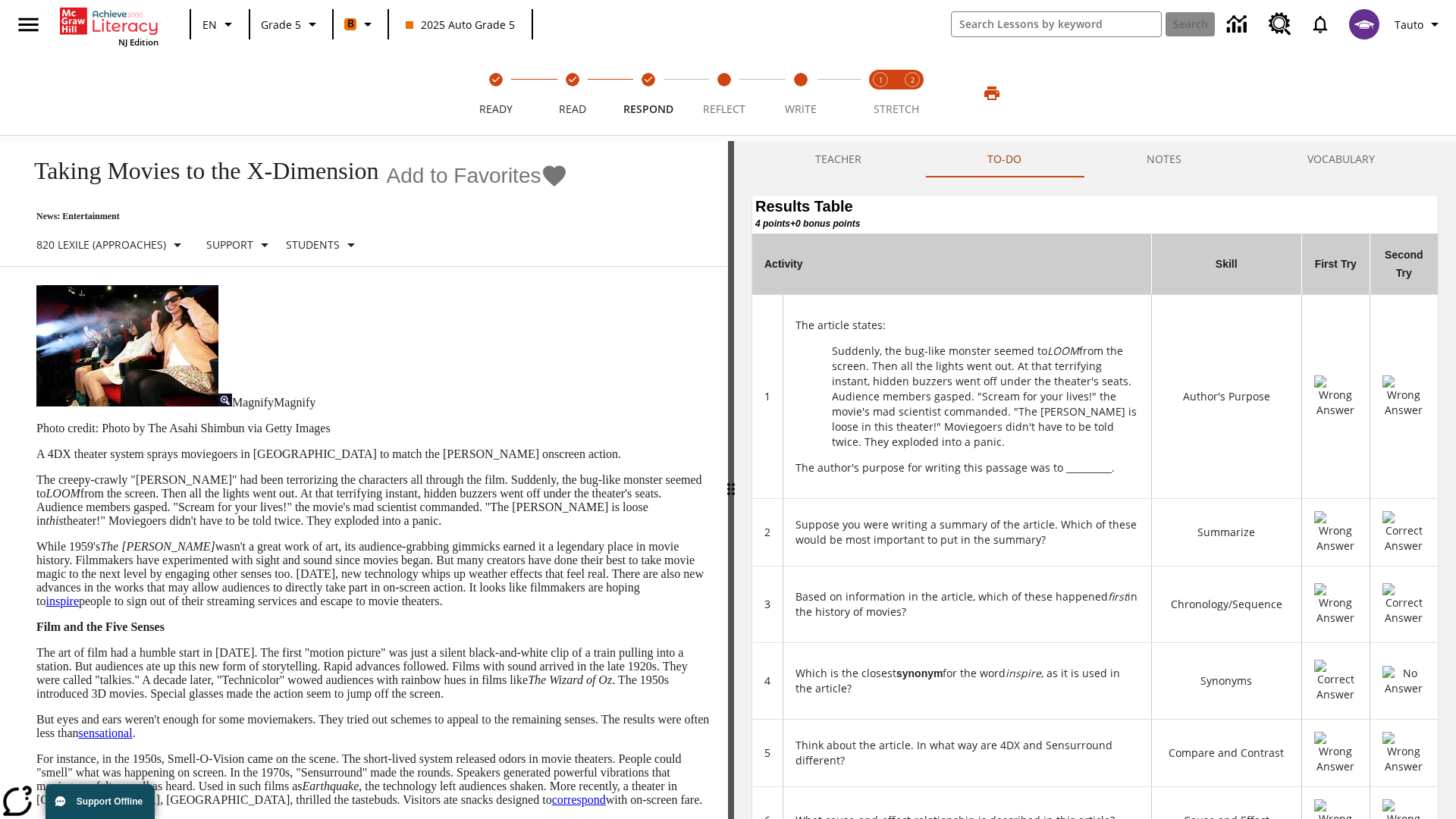
scroll to position [415, 0]
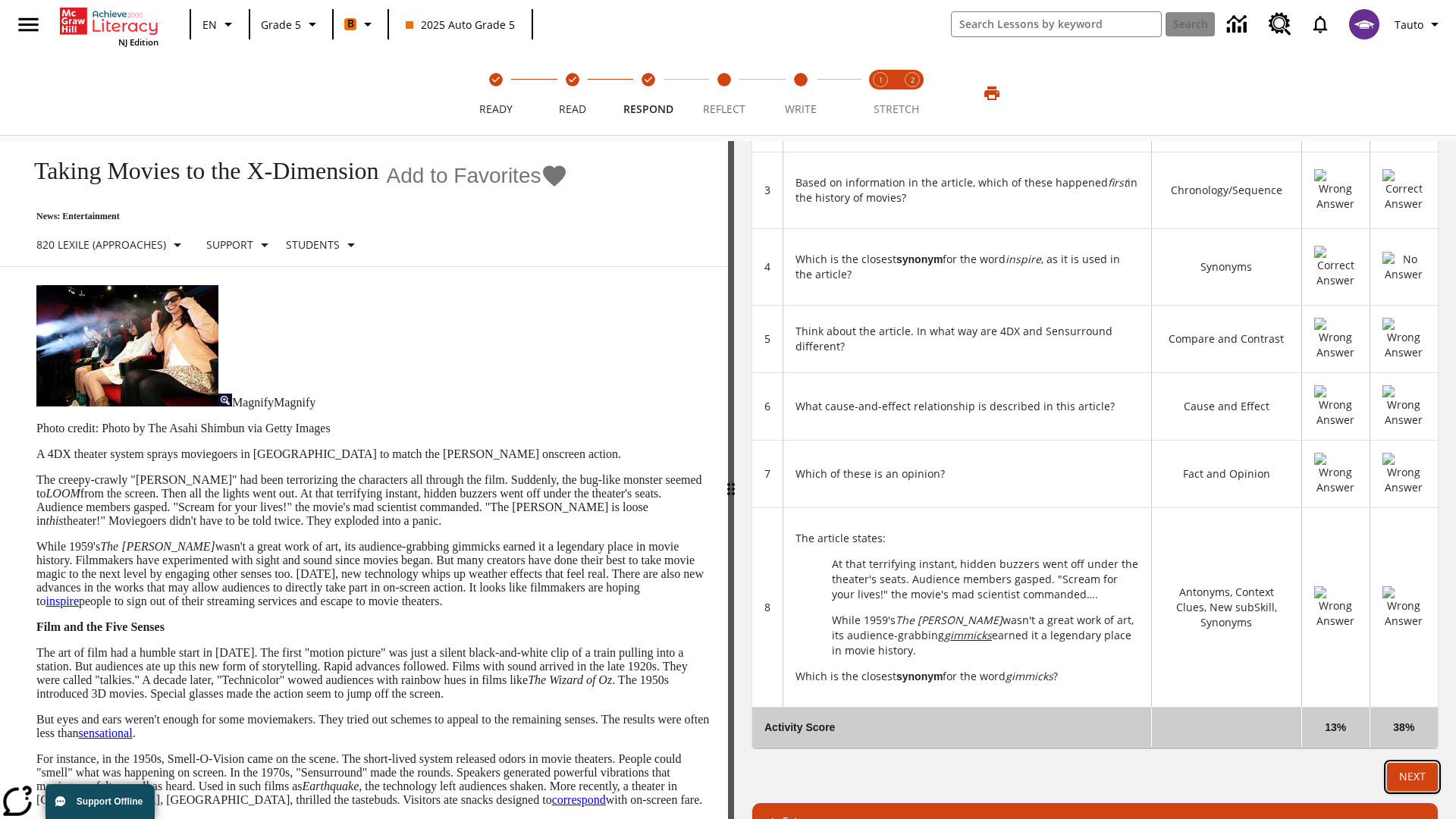
click at [1412, 763] on button "Next" at bounding box center [1412, 777] width 51 height 28
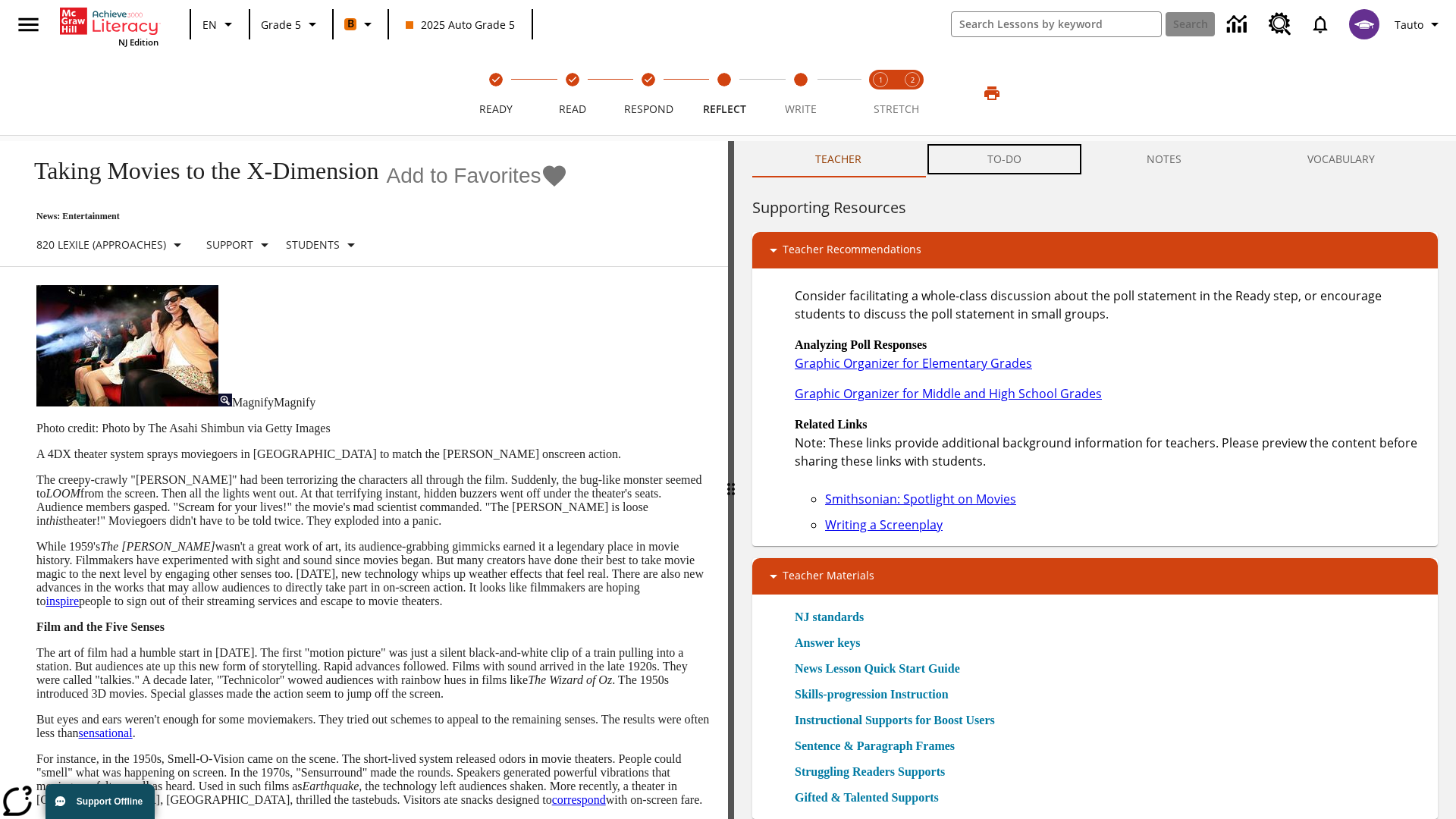
click at [1005, 159] on button "TO-DO" at bounding box center [1005, 159] width 160 height 37
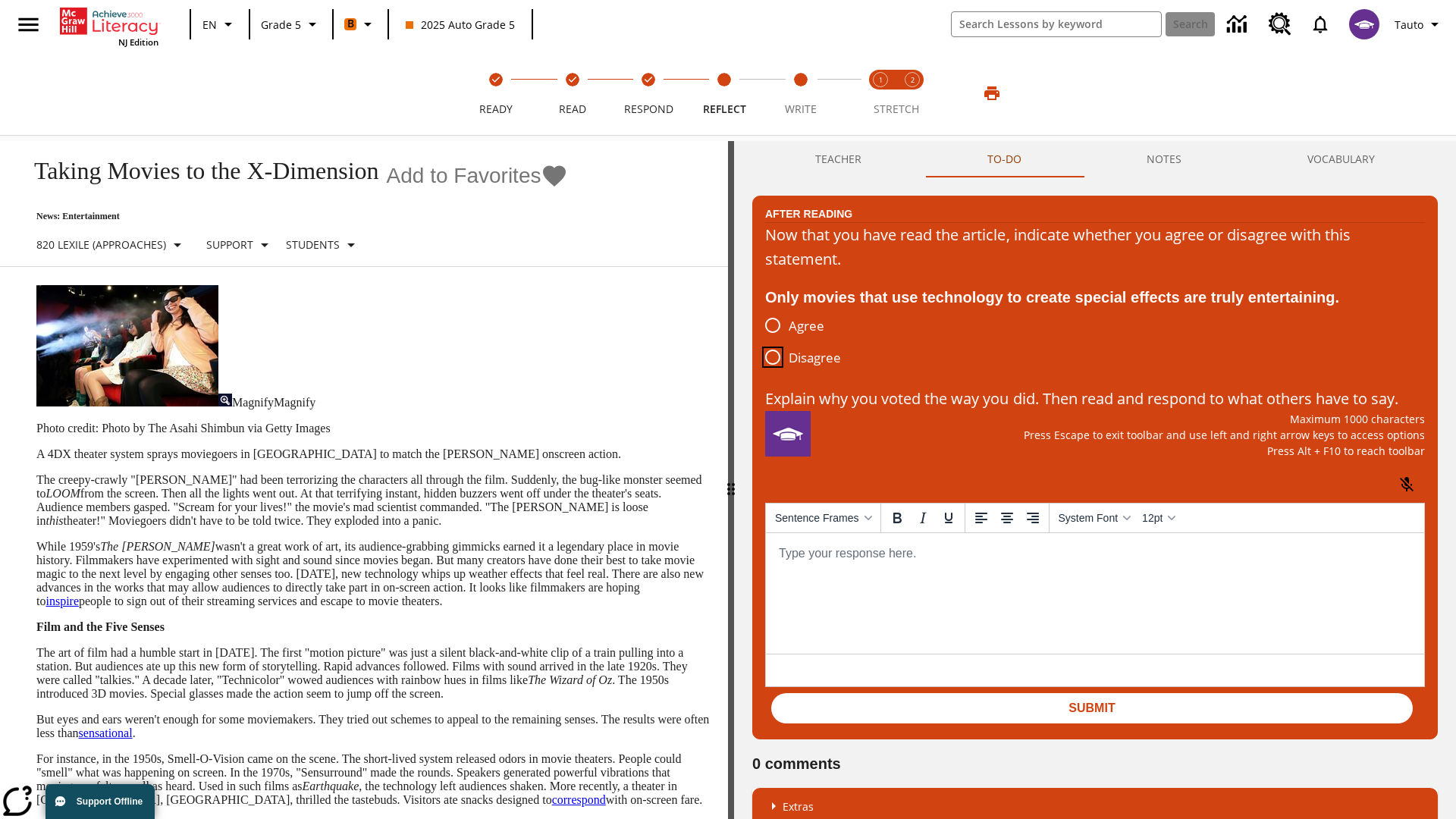
click at [773, 358] on input "Disagree" at bounding box center [773, 357] width 32 height 32
radio input "true"
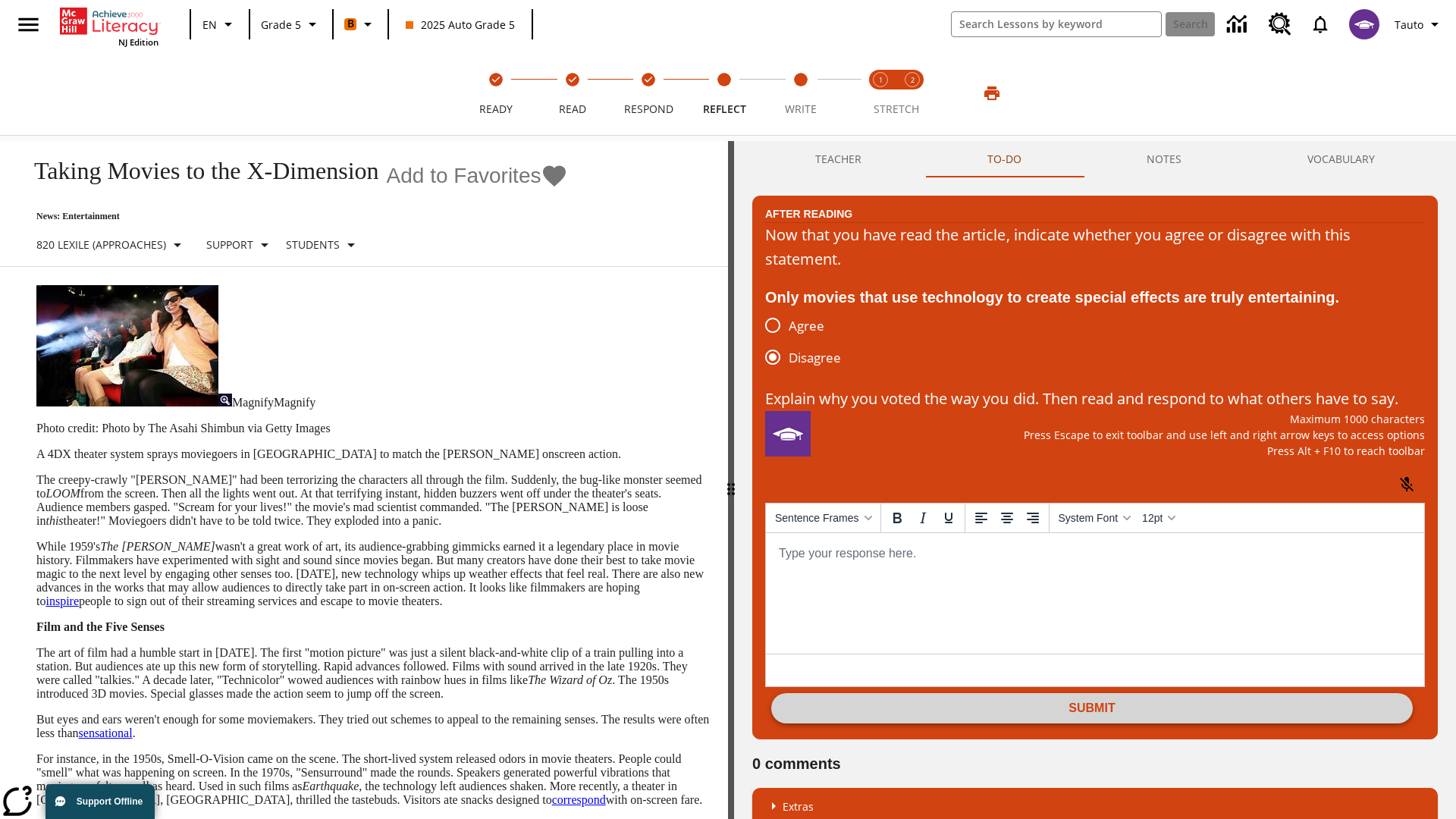
click at [1092, 724] on button "Submit" at bounding box center [1091, 708] width 642 height 30
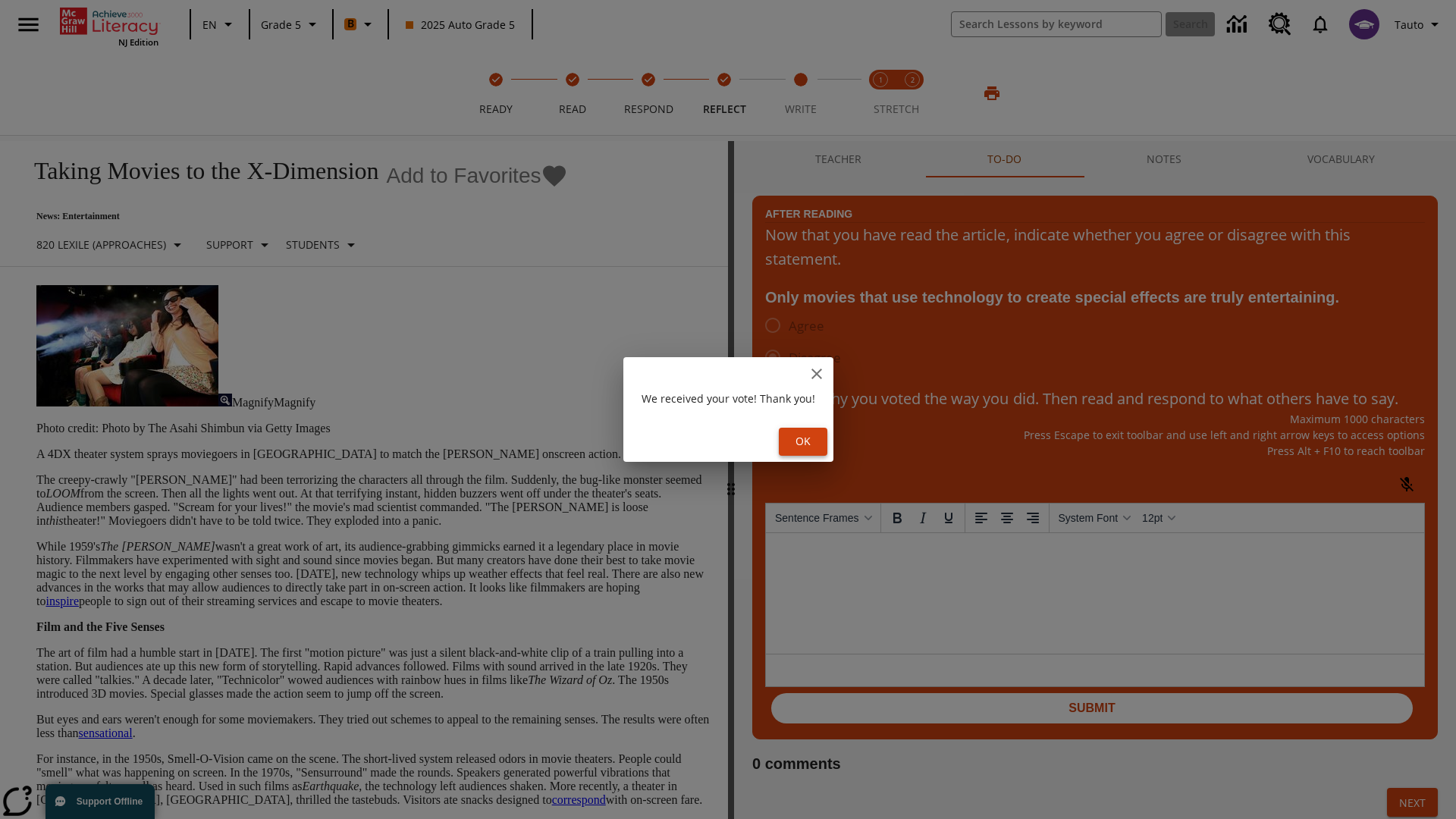
click at [805, 441] on button "Ok" at bounding box center [803, 441] width 49 height 28
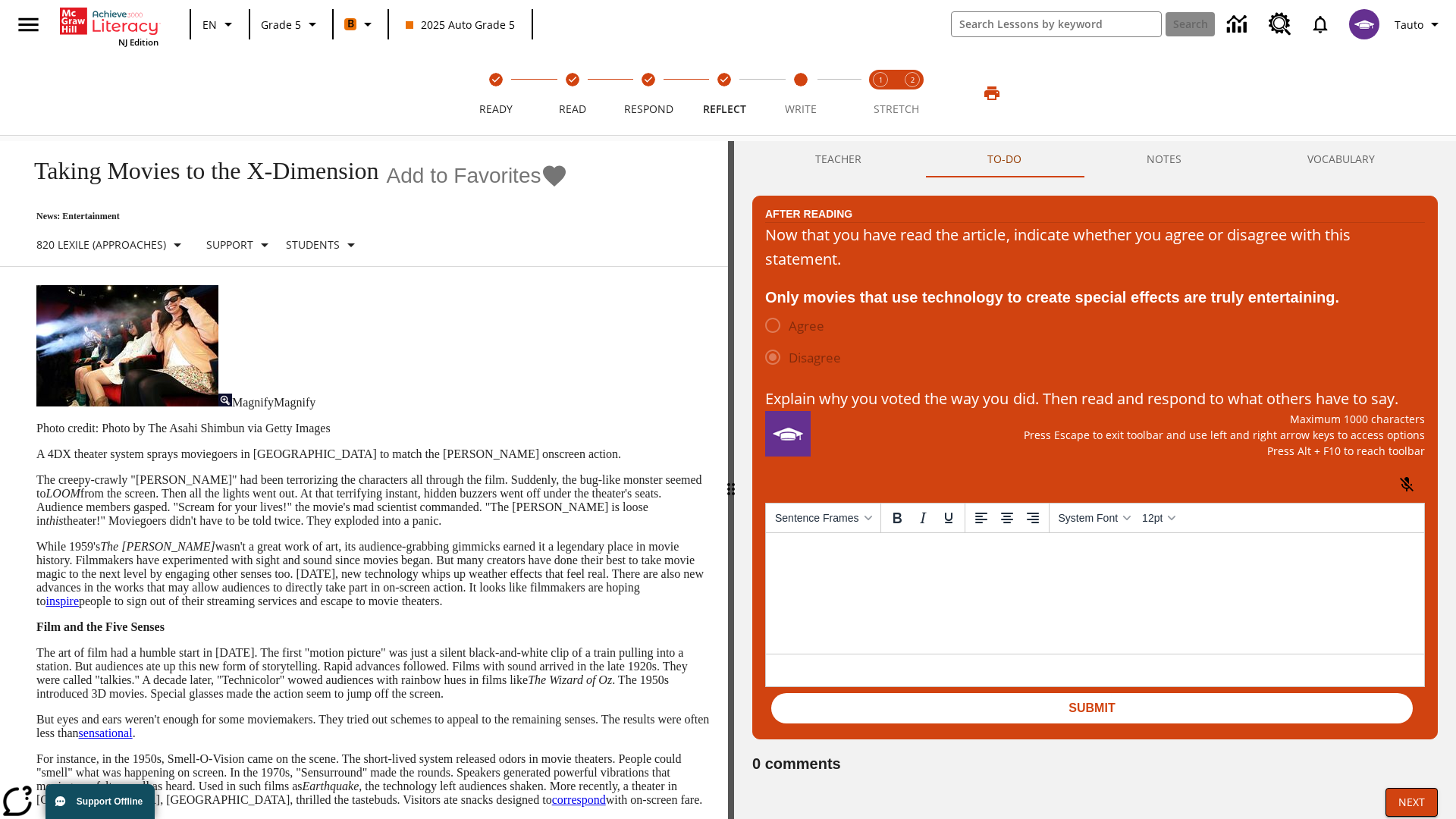
scroll to position [24, 0]
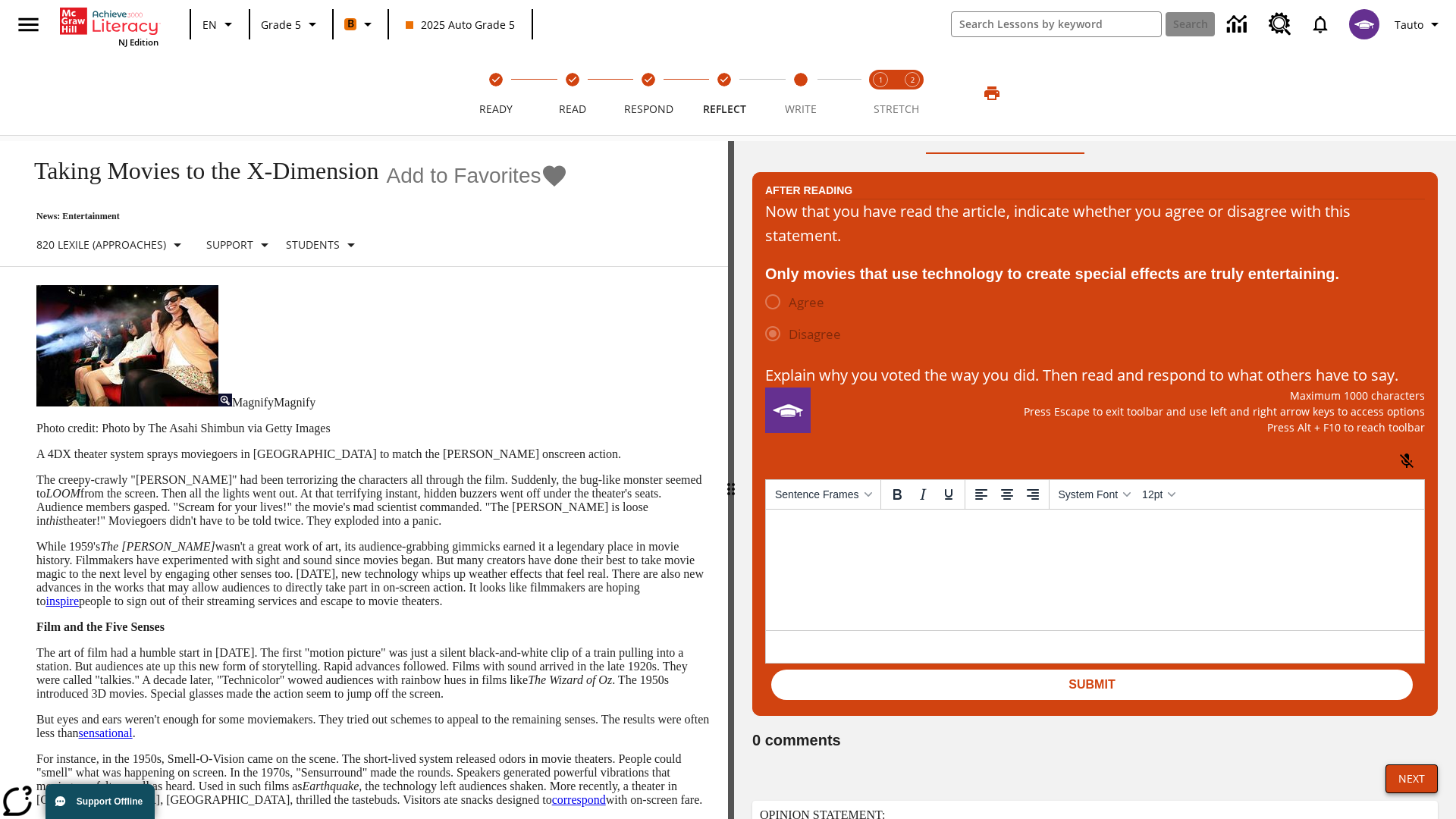
click at [1411, 793] on button "Next" at bounding box center [1411, 778] width 52 height 29
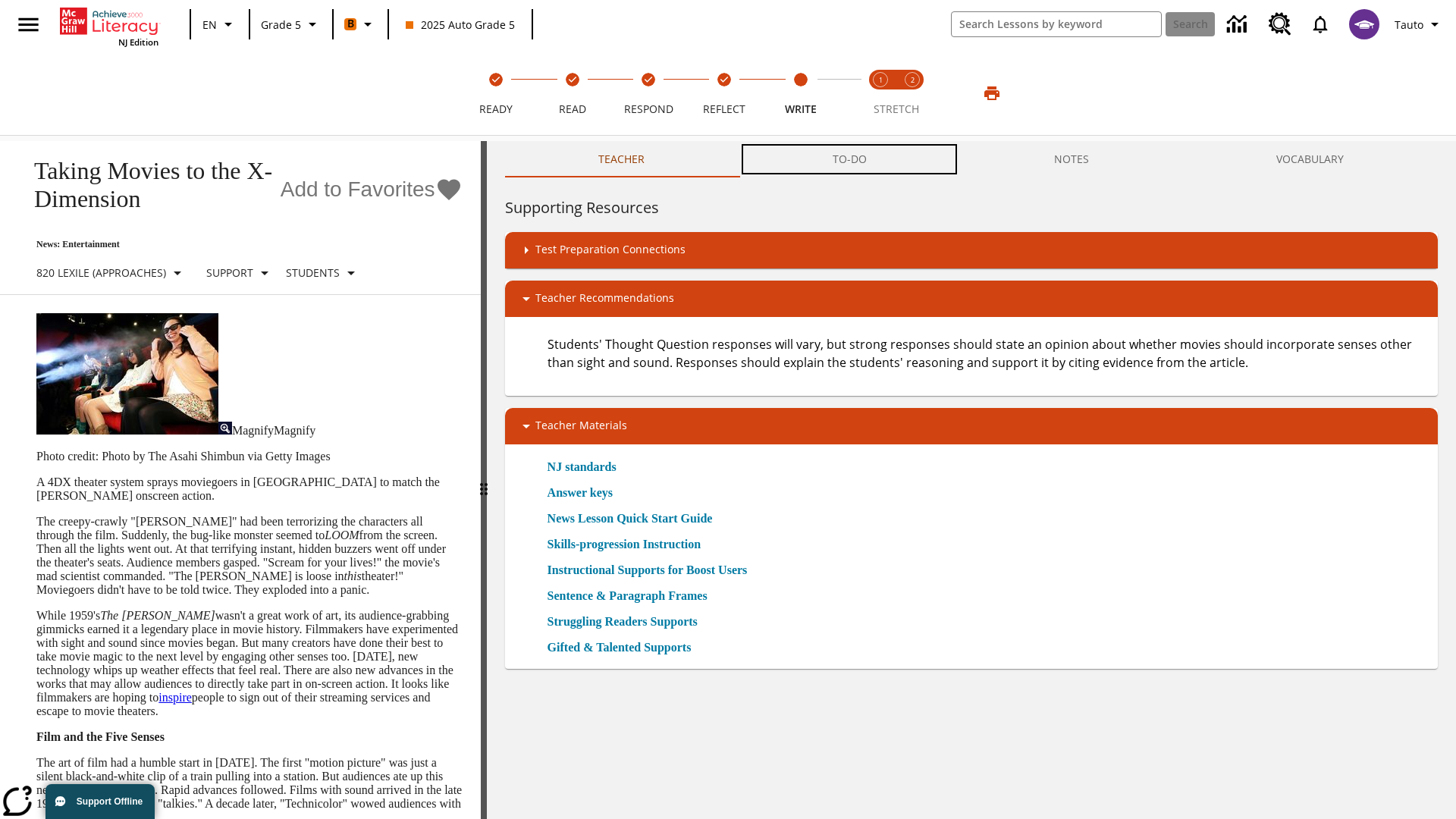
scroll to position [1, 0]
click at [850, 159] on button "TO-DO" at bounding box center [849, 159] width 221 height 37
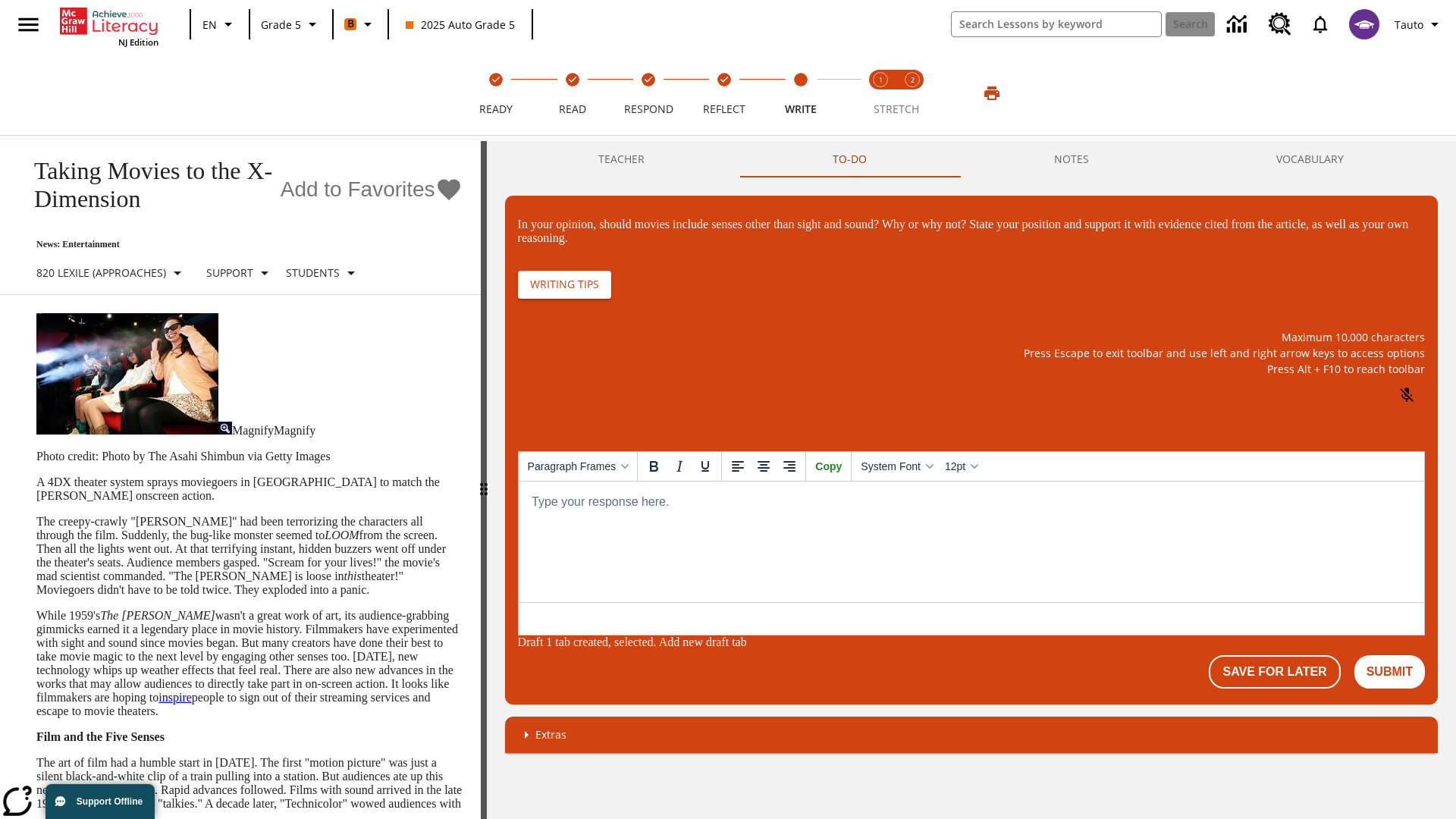
scroll to position [0, 0]
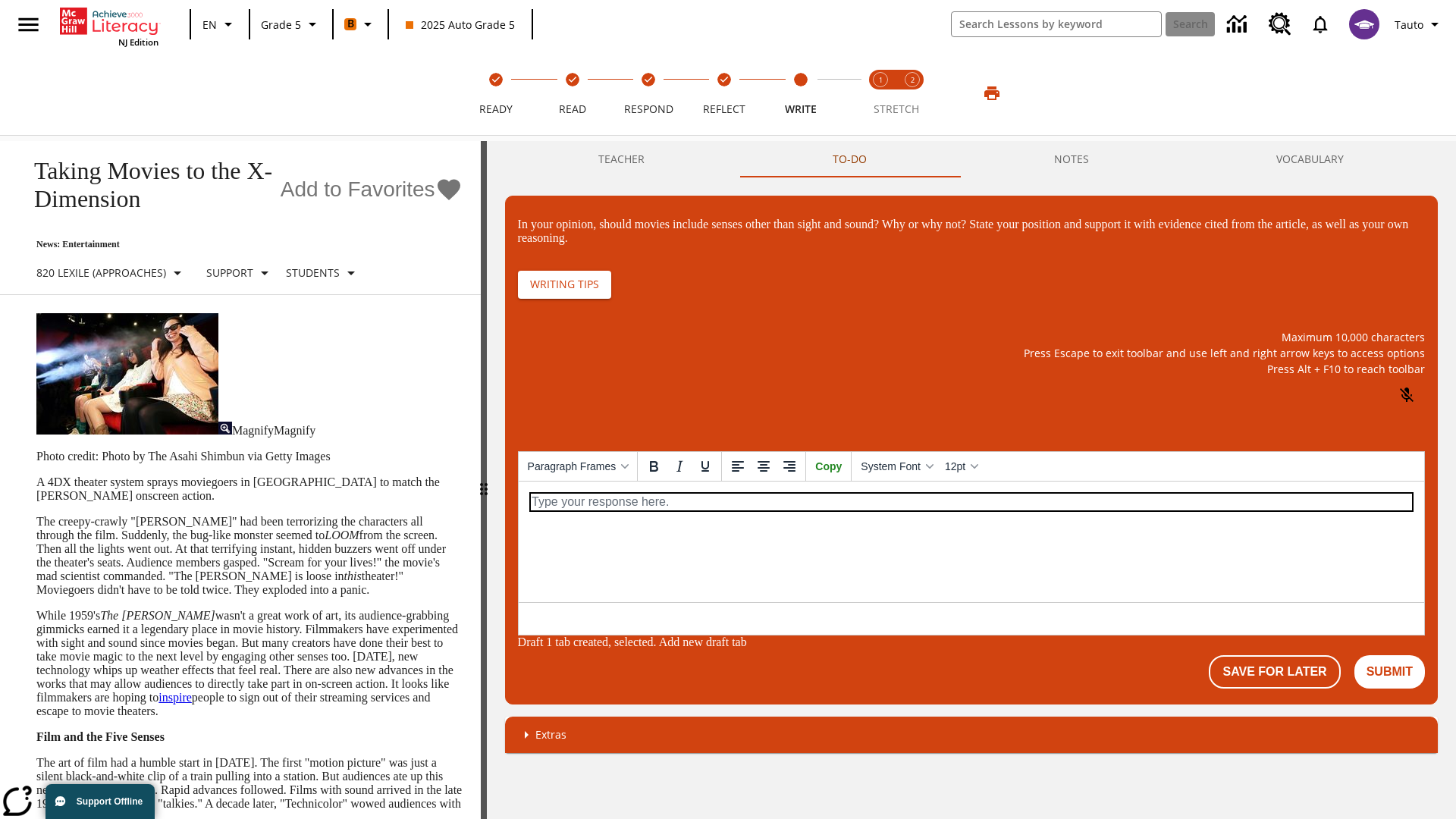
click at [970, 501] on p "\a\9In your opinion, should movies include senses other than sight and sound? W…" at bounding box center [971, 501] width 881 height 17
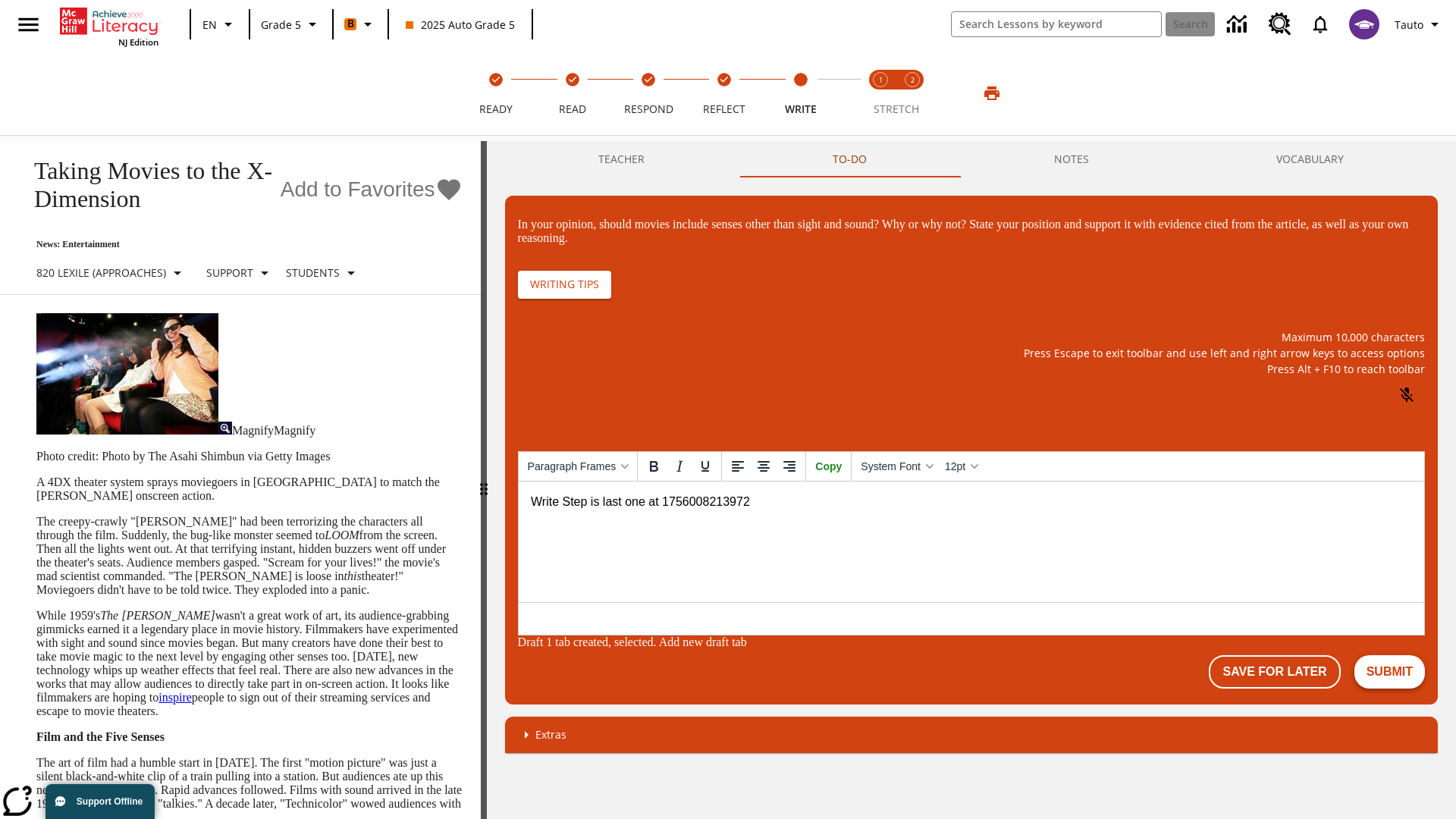
click at [1390, 660] on button "Submit" at bounding box center [1390, 672] width 71 height 33
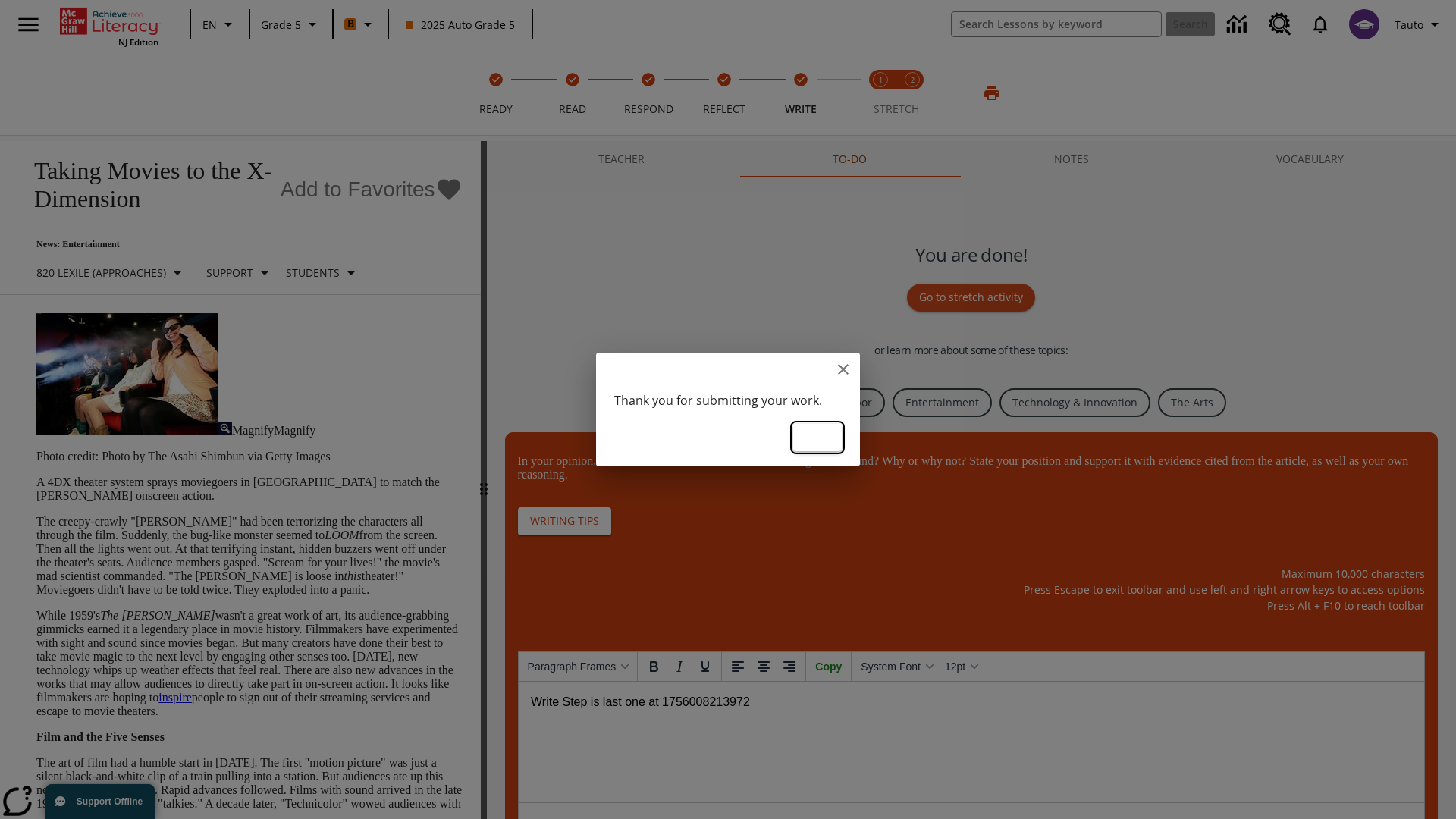
click at [818, 436] on button "Ok" at bounding box center [817, 438] width 49 height 28
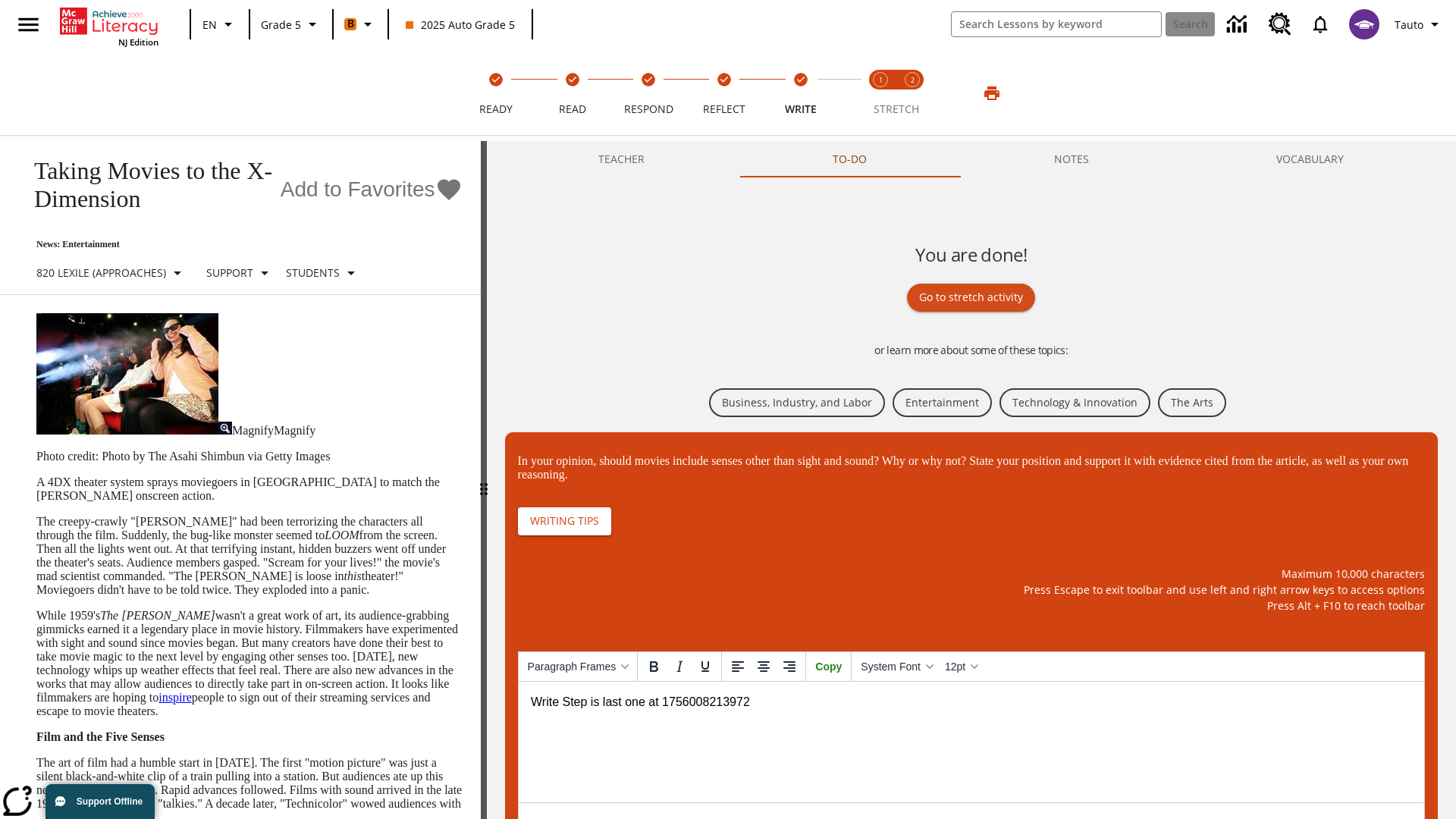
click at [795, 402] on link "Business, Industry, and Labor" at bounding box center [797, 404] width 176 height 29
